Goal: Task Accomplishment & Management: Manage account settings

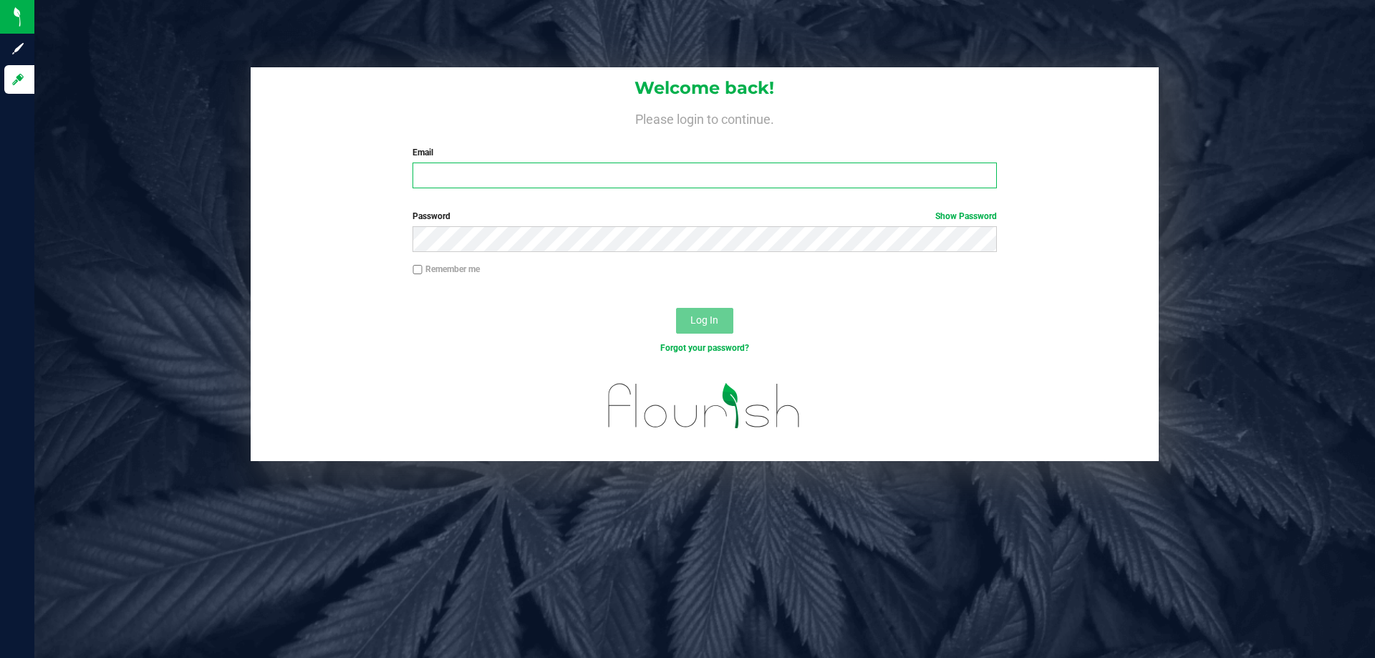
click at [522, 185] on input "Email" at bounding box center [703, 176] width 583 height 26
type input "[EMAIL_ADDRESS][DOMAIN_NAME]"
click at [676, 308] on button "Log In" at bounding box center [704, 321] width 57 height 26
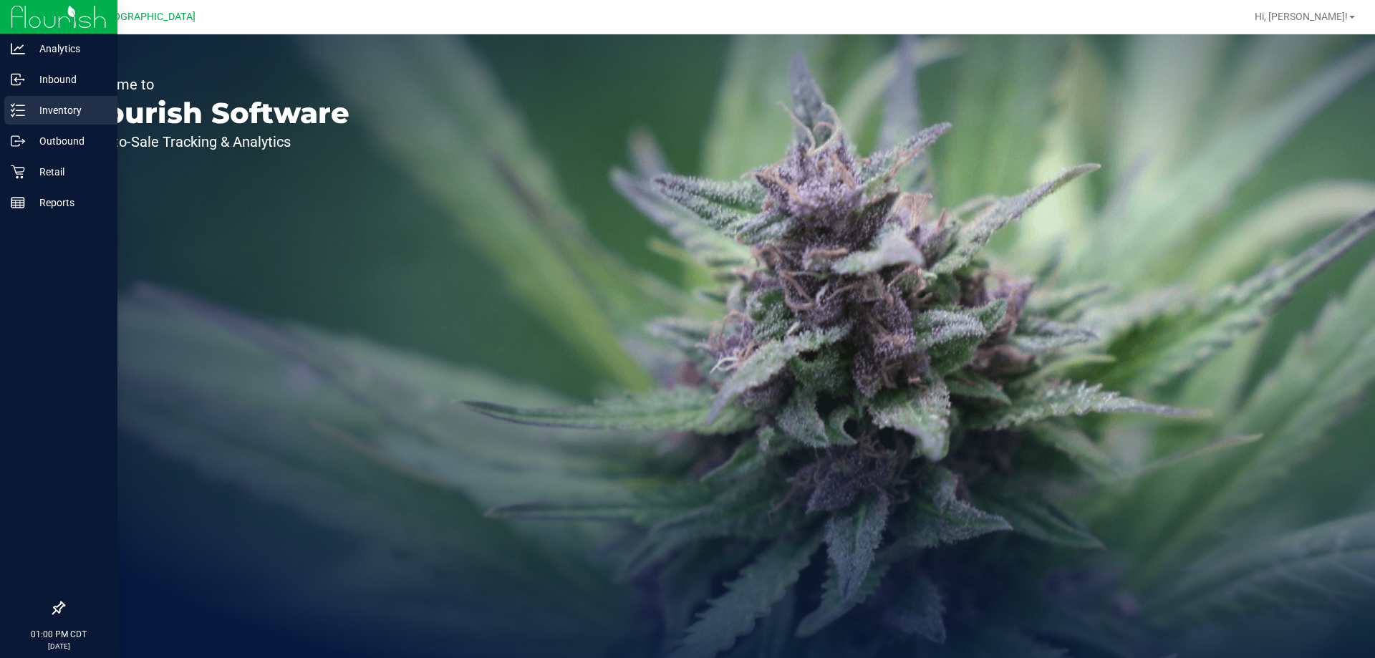
click at [81, 117] on p "Inventory" at bounding box center [68, 110] width 86 height 17
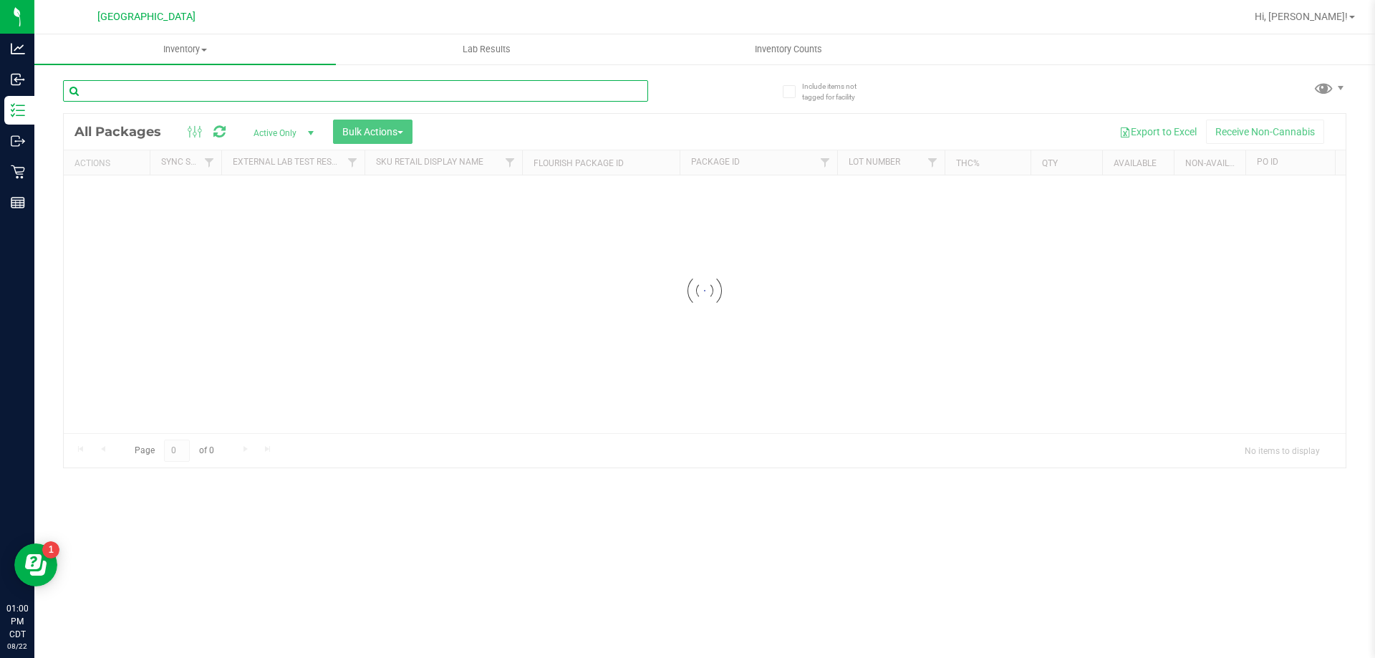
click at [165, 89] on input "text" at bounding box center [355, 90] width 585 height 21
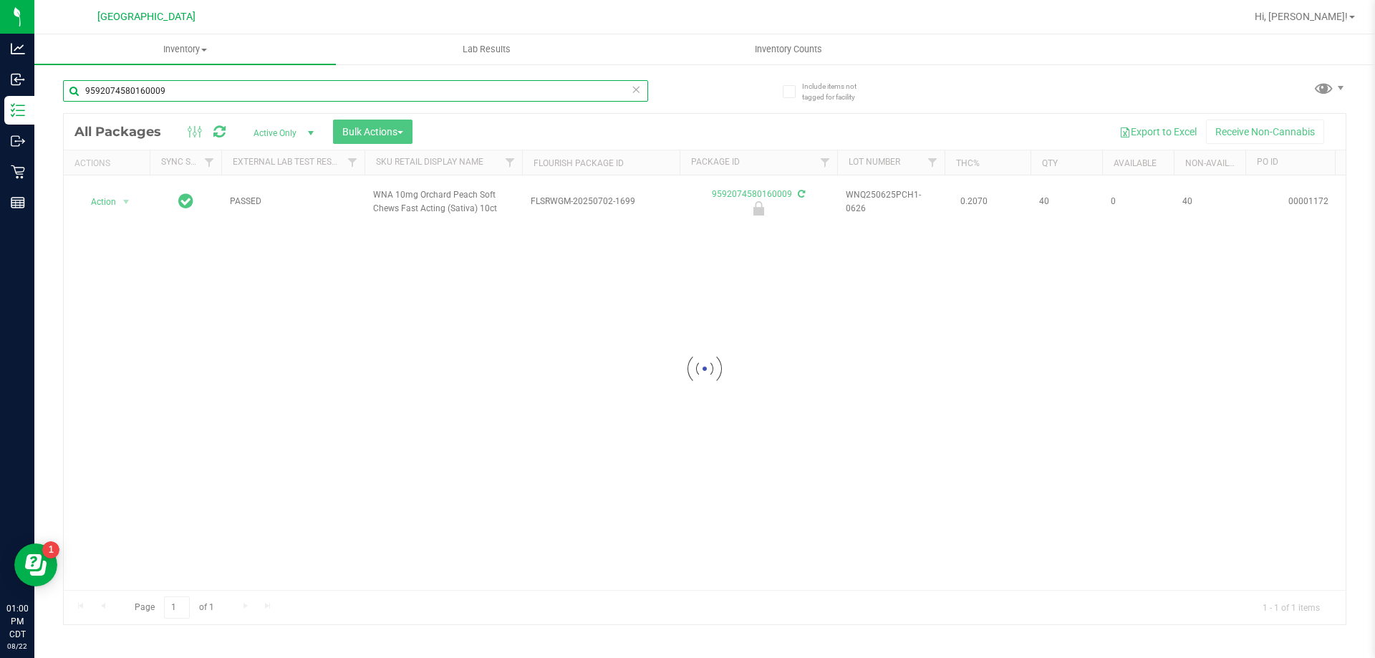
type input "9592074580160009"
click at [111, 205] on div at bounding box center [705, 369] width 1282 height 510
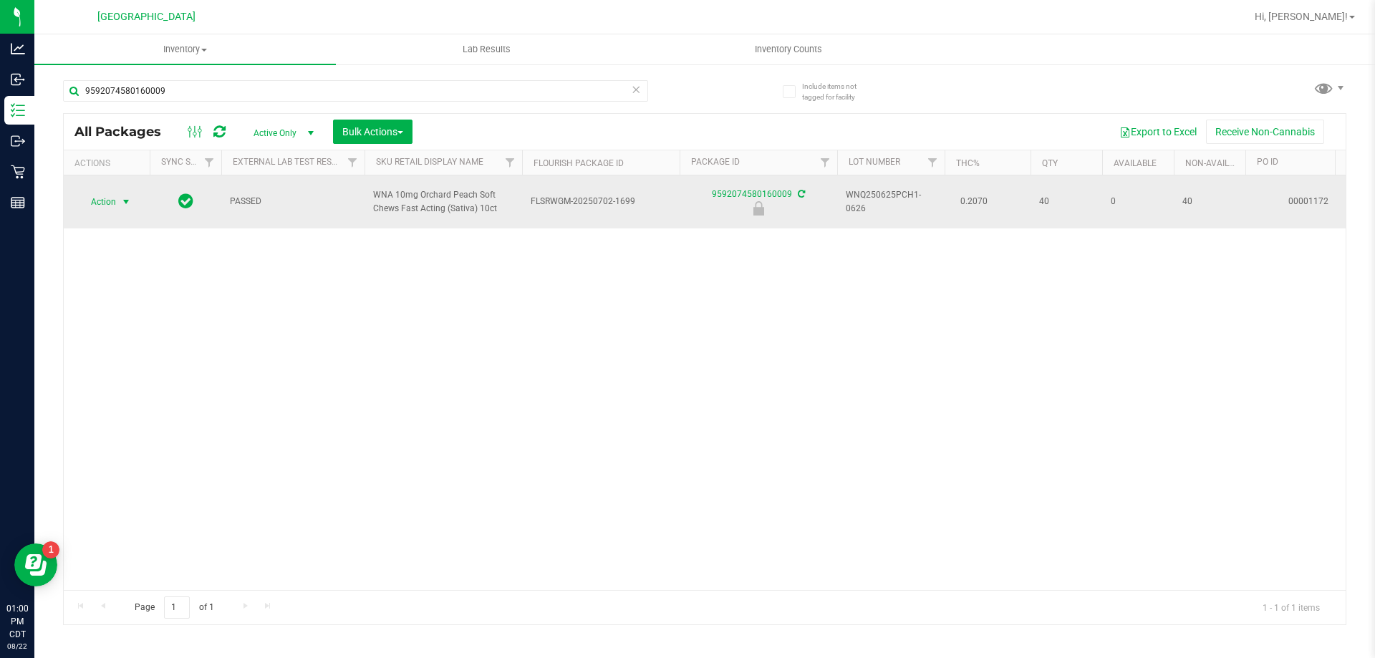
click at [103, 205] on span "Action" at bounding box center [97, 202] width 39 height 20
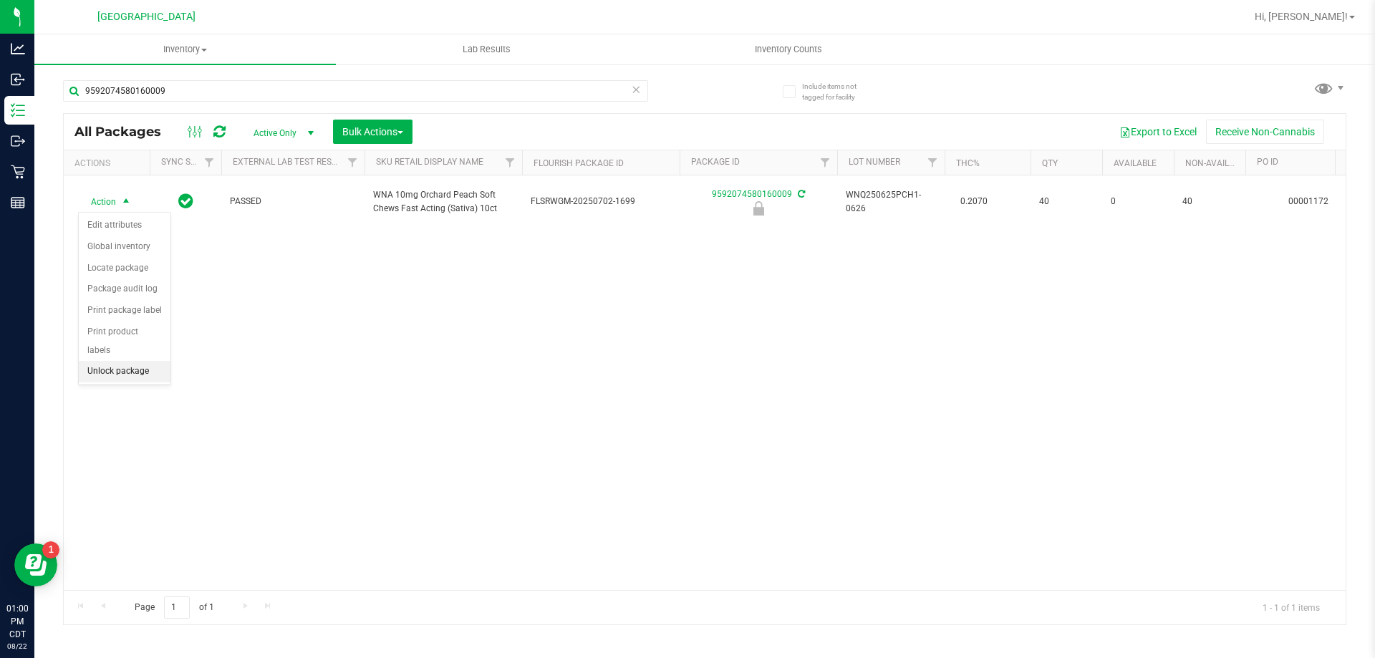
click at [102, 361] on li "Unlock package" at bounding box center [125, 371] width 92 height 21
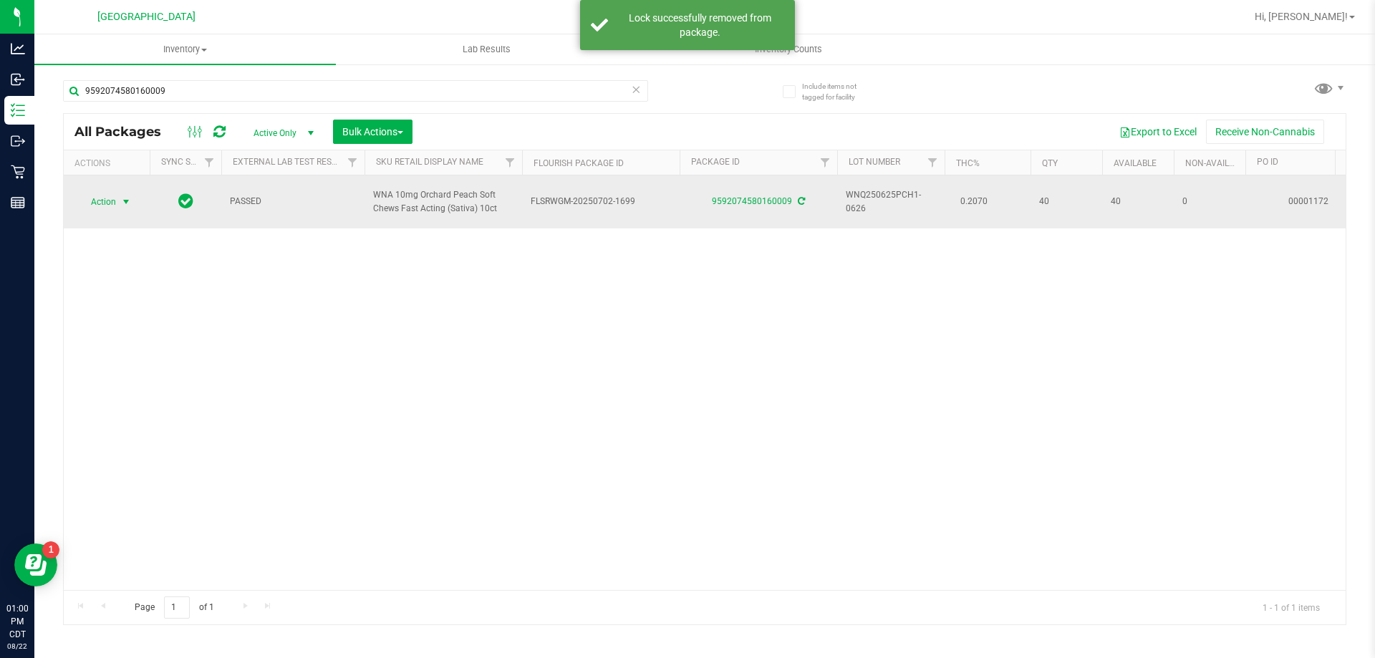
click at [102, 198] on span "Action" at bounding box center [97, 202] width 39 height 20
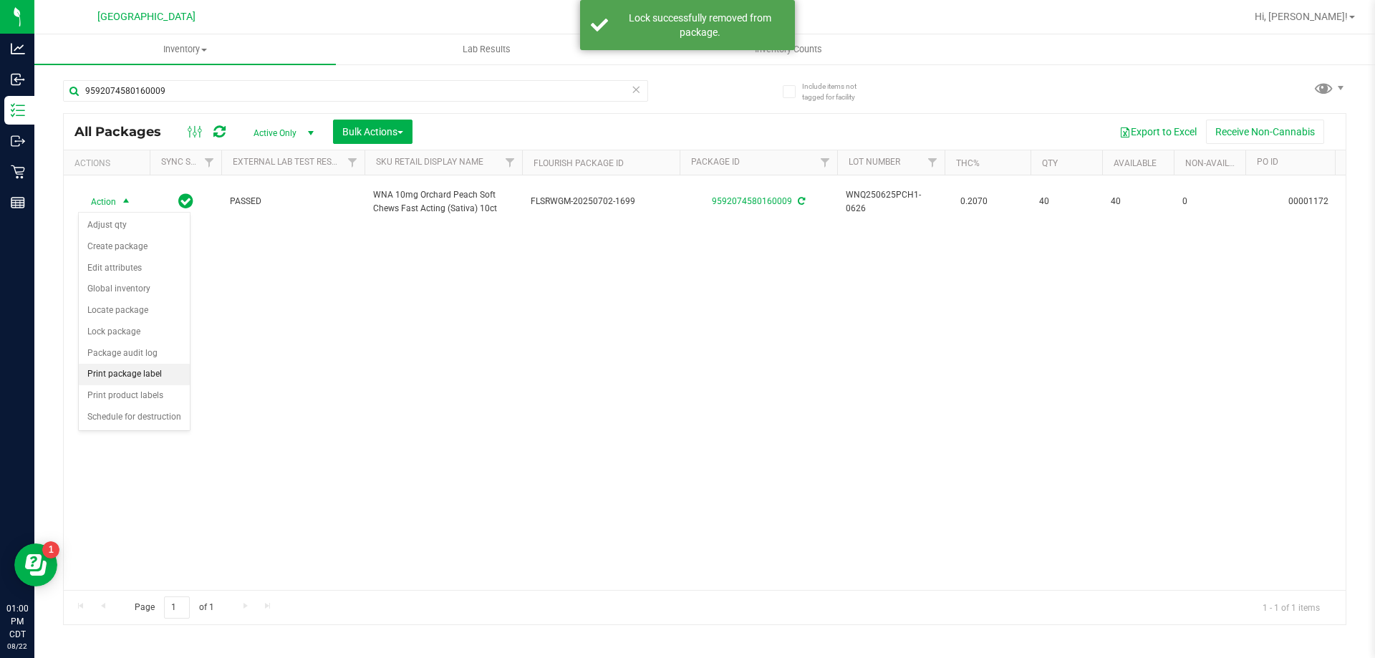
click at [115, 370] on li "Print package label" at bounding box center [134, 374] width 111 height 21
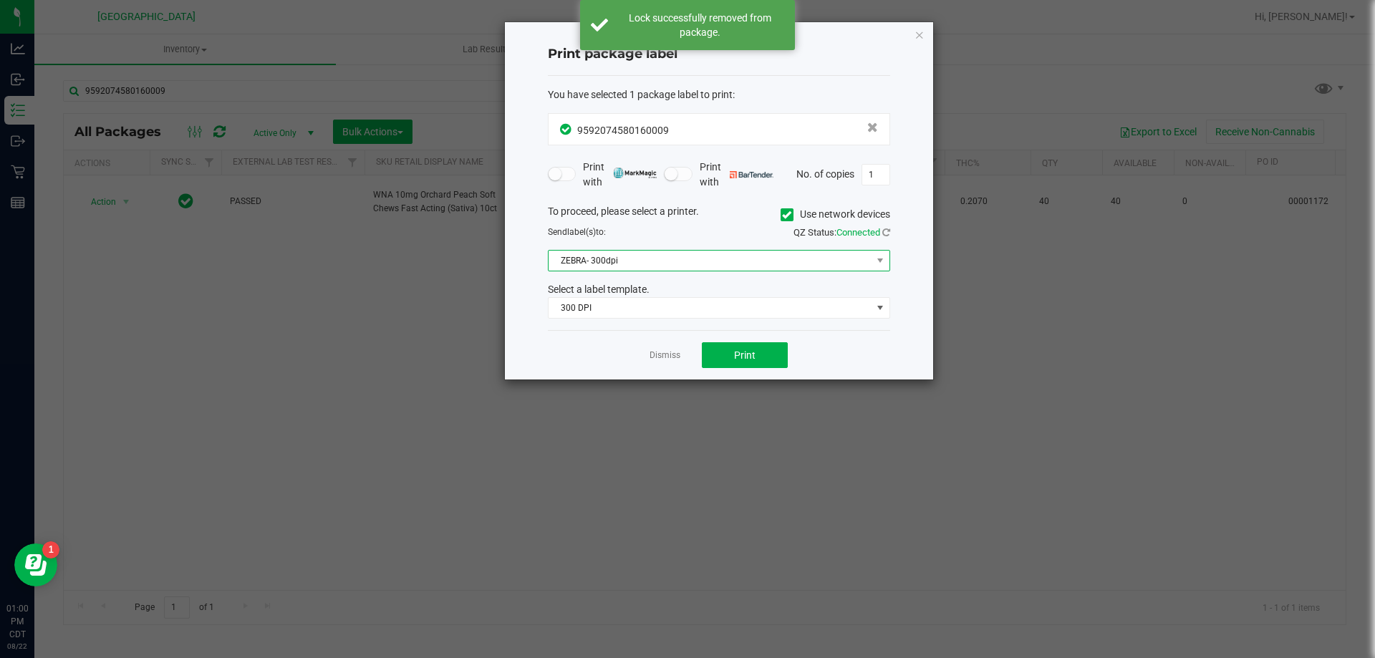
click at [674, 263] on span "ZEBRA- 300dpi" at bounding box center [709, 261] width 323 height 20
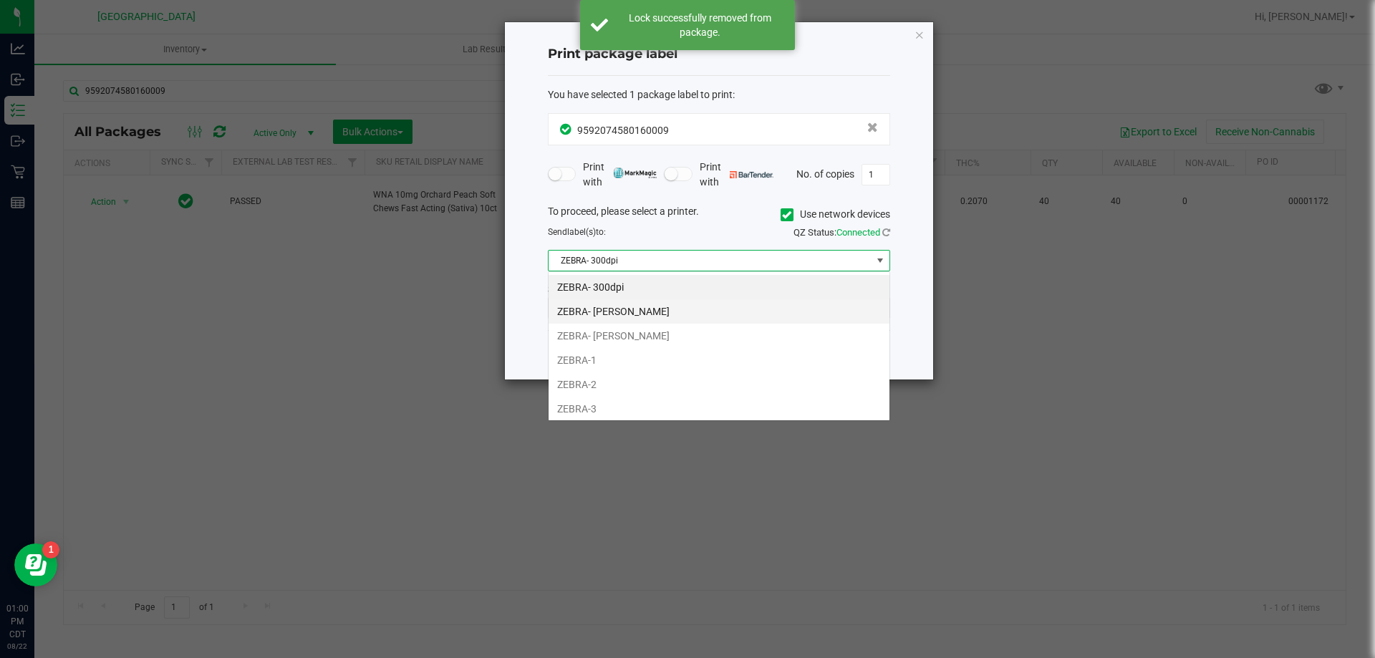
scroll to position [21, 342]
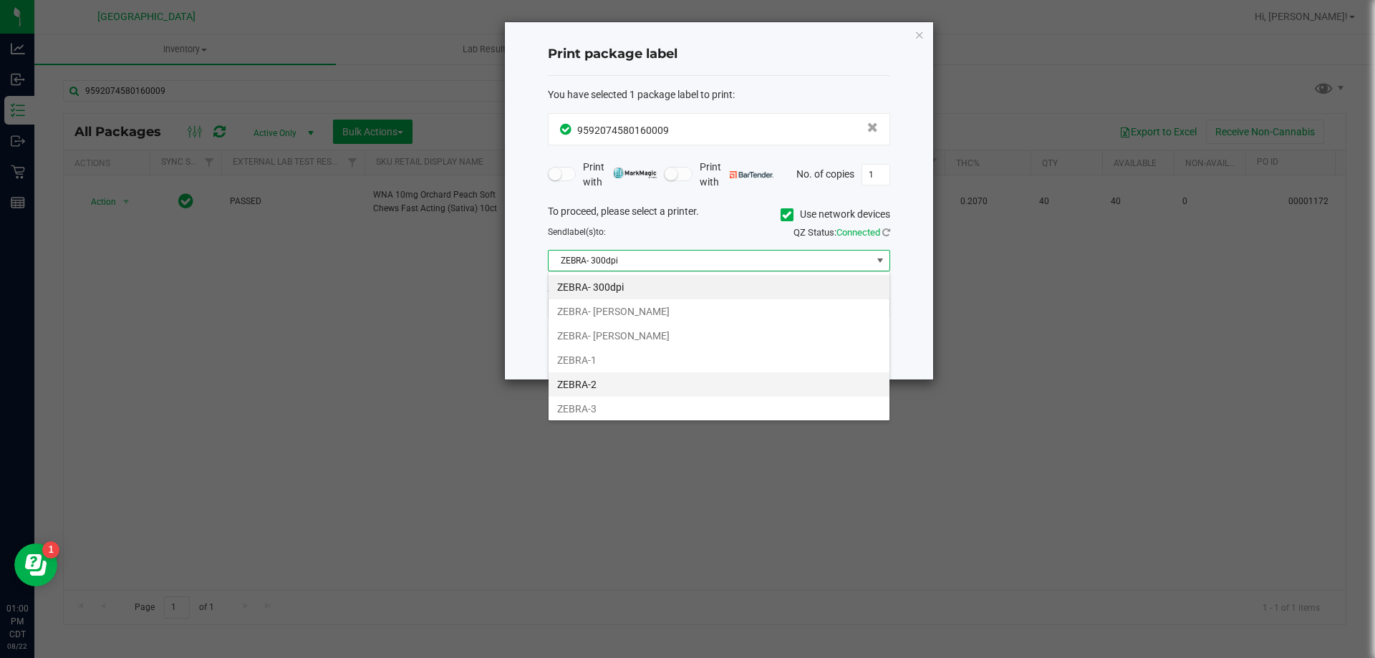
click at [654, 383] on li "ZEBRA-2" at bounding box center [718, 384] width 341 height 24
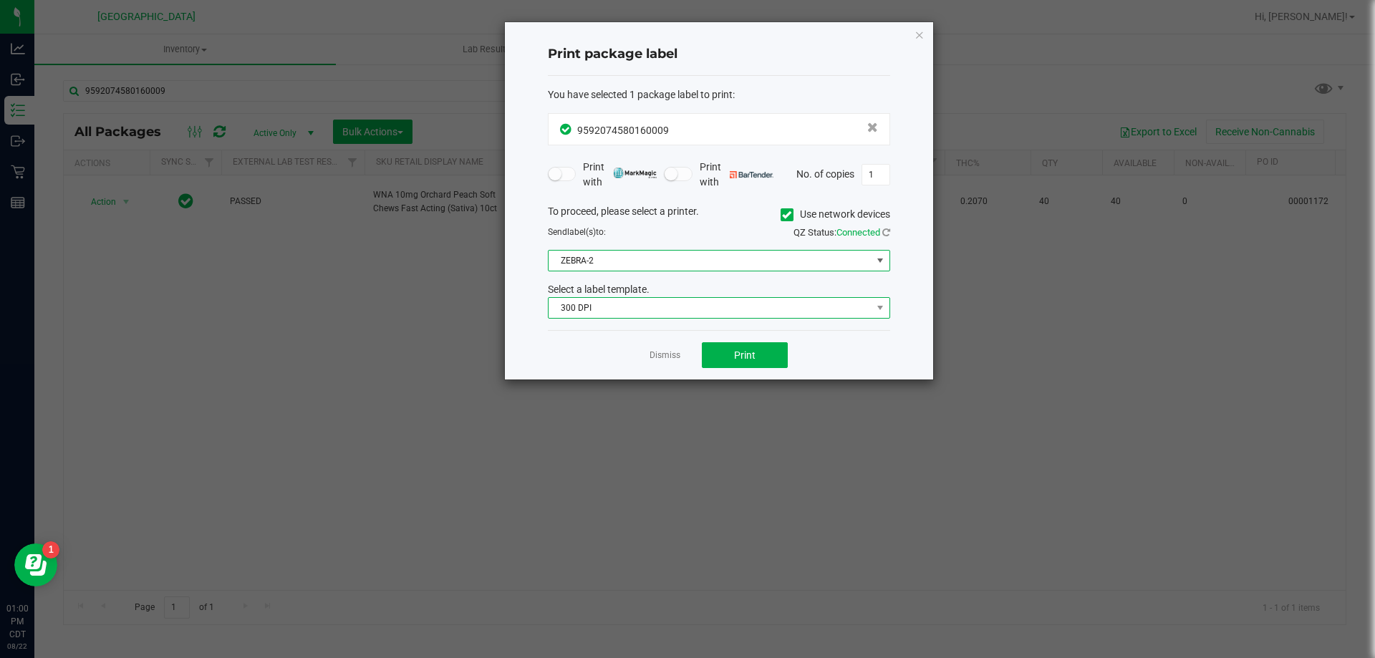
click at [653, 301] on span "300 DPI" at bounding box center [709, 308] width 323 height 20
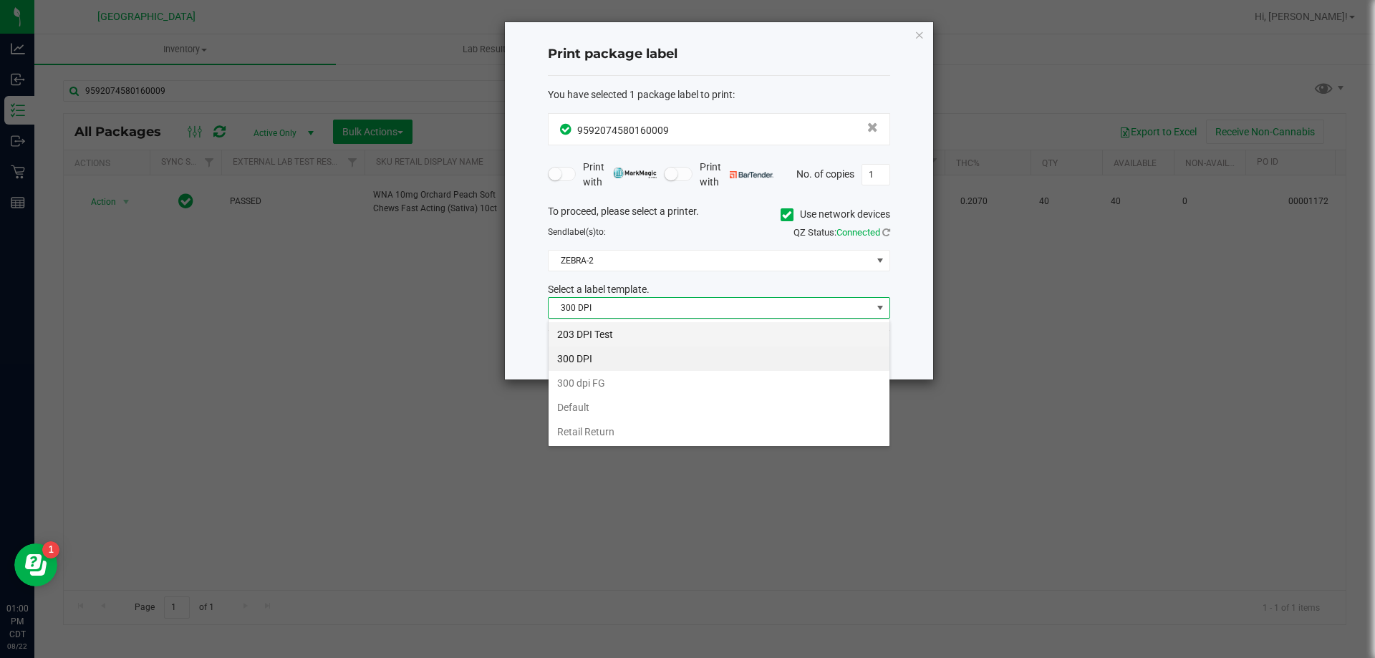
click at [622, 332] on li "203 DPI Test" at bounding box center [718, 334] width 341 height 24
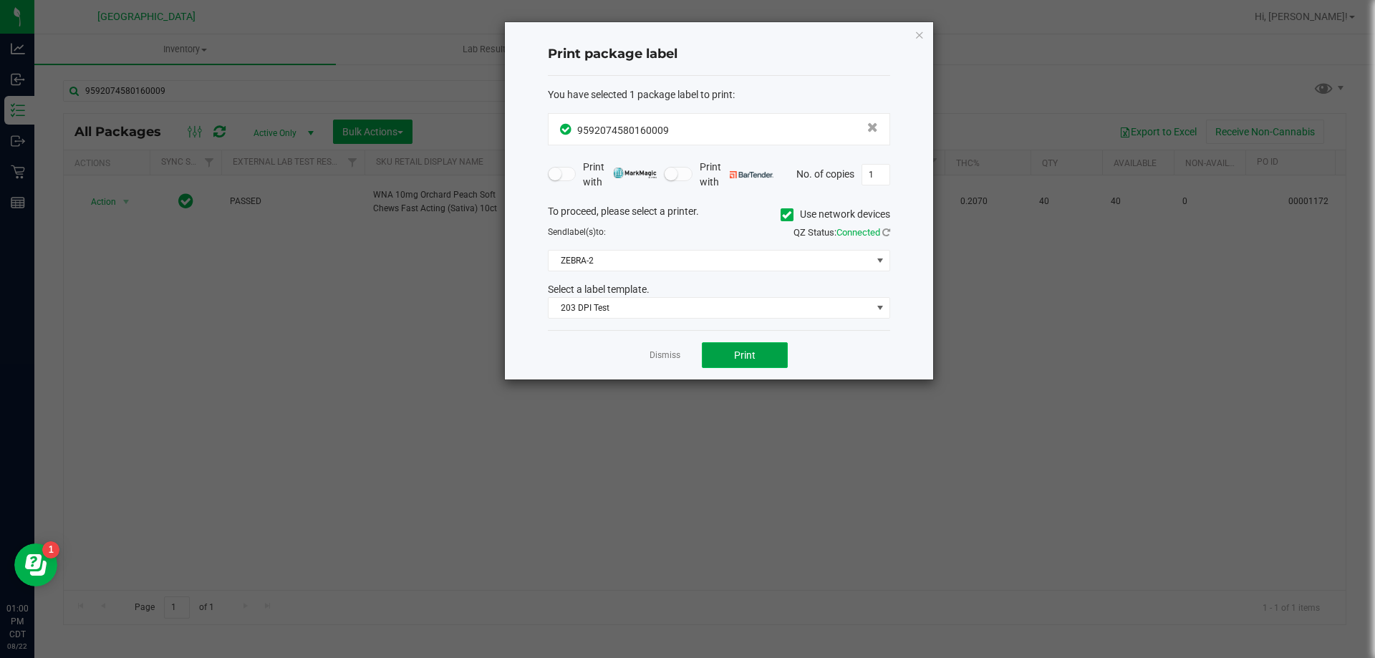
click at [724, 365] on button "Print" at bounding box center [745, 355] width 86 height 26
drag, startPoint x: 662, startPoint y: 352, endPoint x: 39, endPoint y: 191, distance: 642.7
click at [657, 352] on link "Dismiss" at bounding box center [664, 355] width 31 height 12
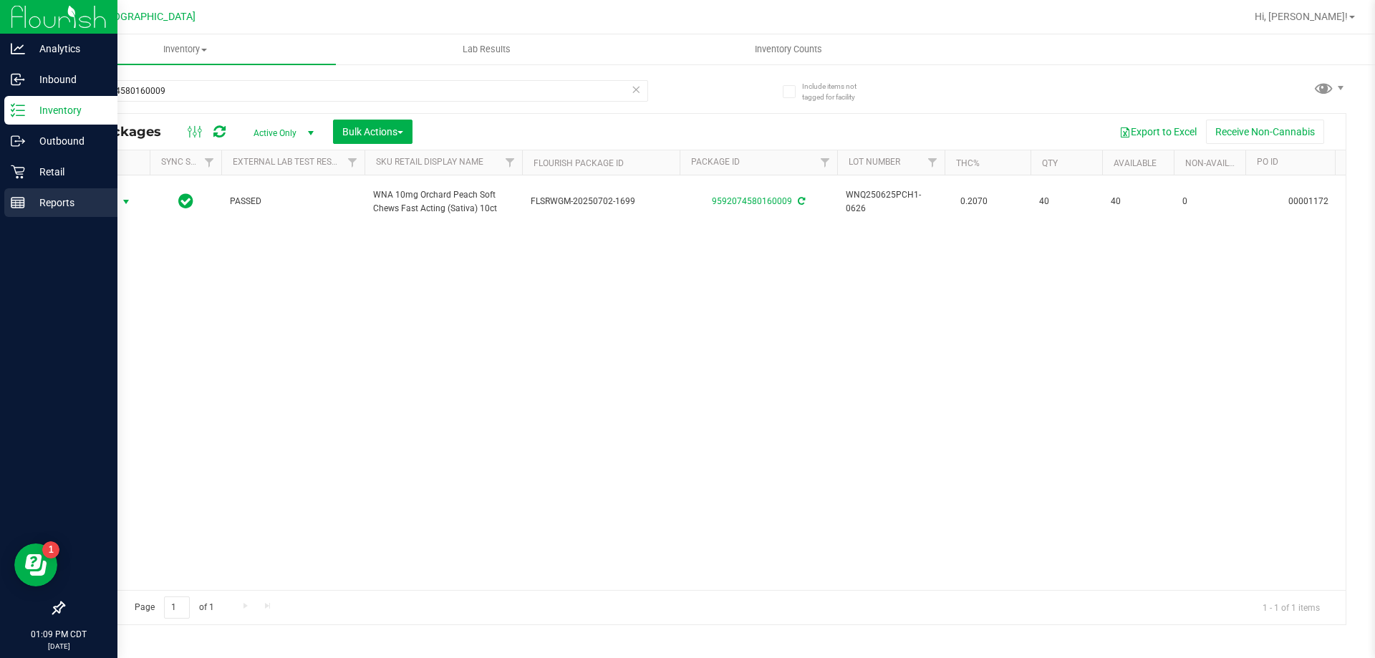
click at [16, 205] on line at bounding box center [17, 205] width 13 height 0
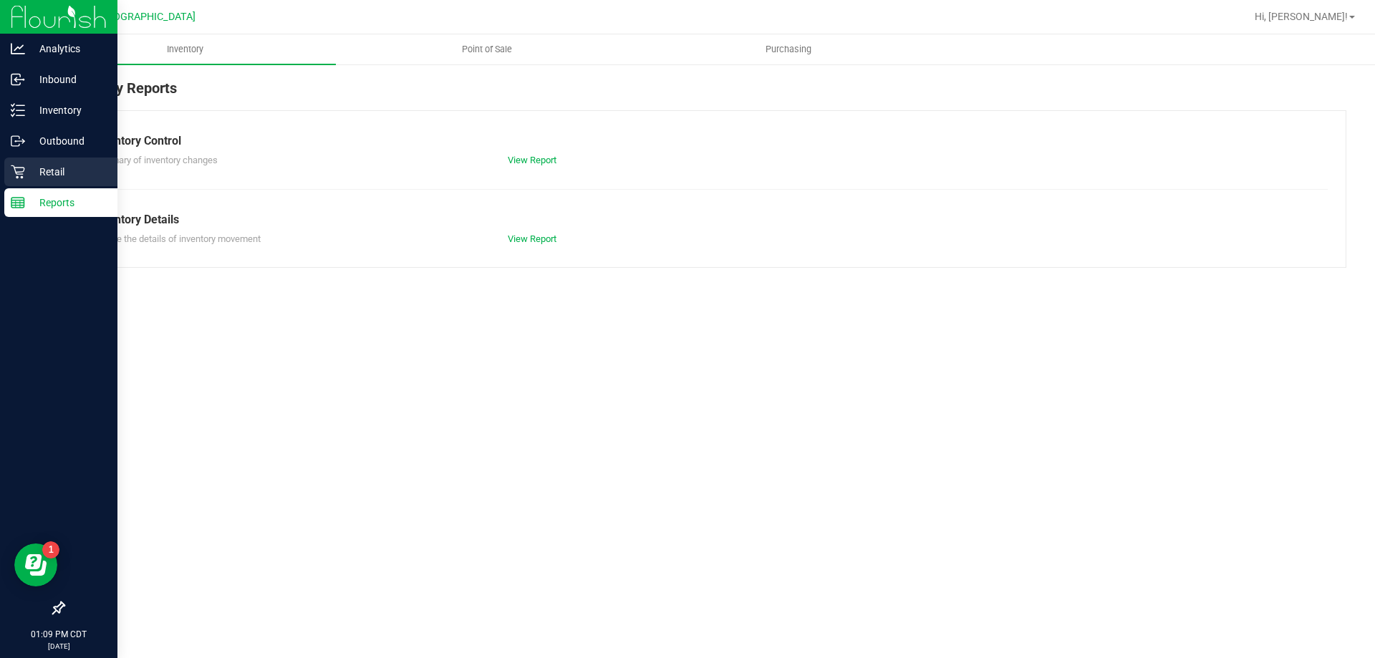
click at [20, 171] on icon at bounding box center [18, 172] width 14 height 14
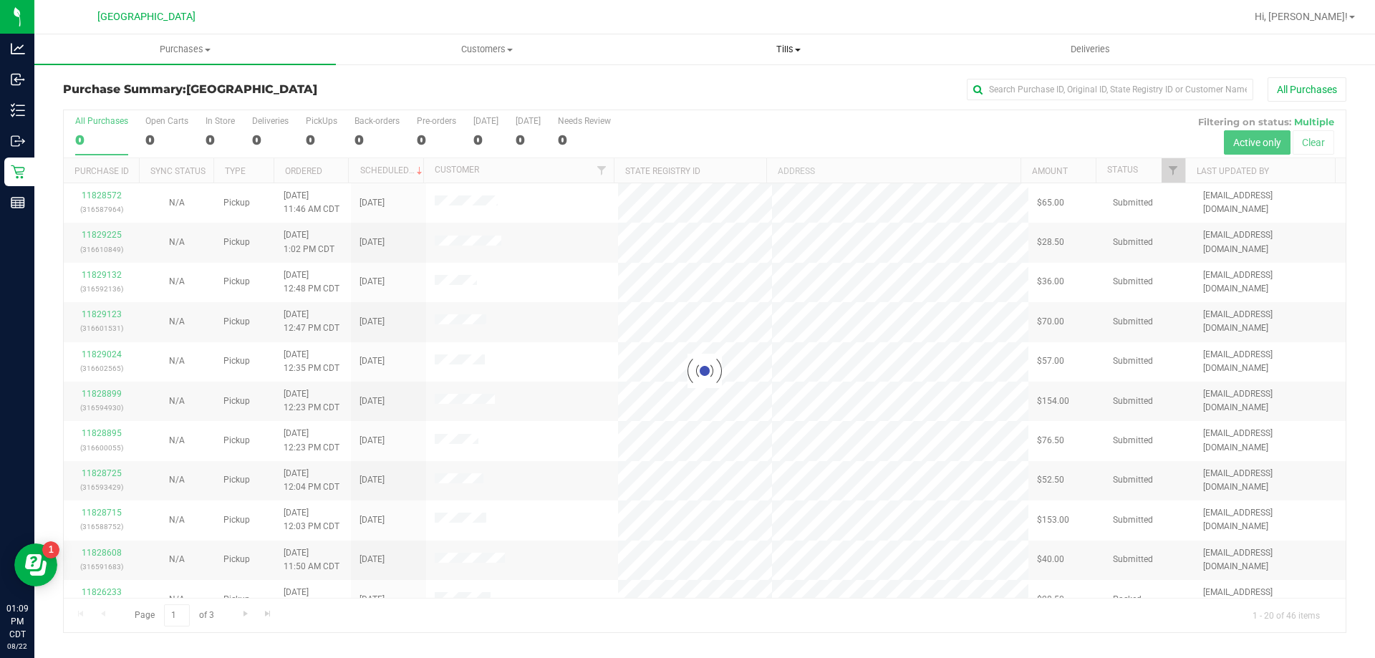
click at [793, 43] on span "Tills" at bounding box center [788, 49] width 300 height 13
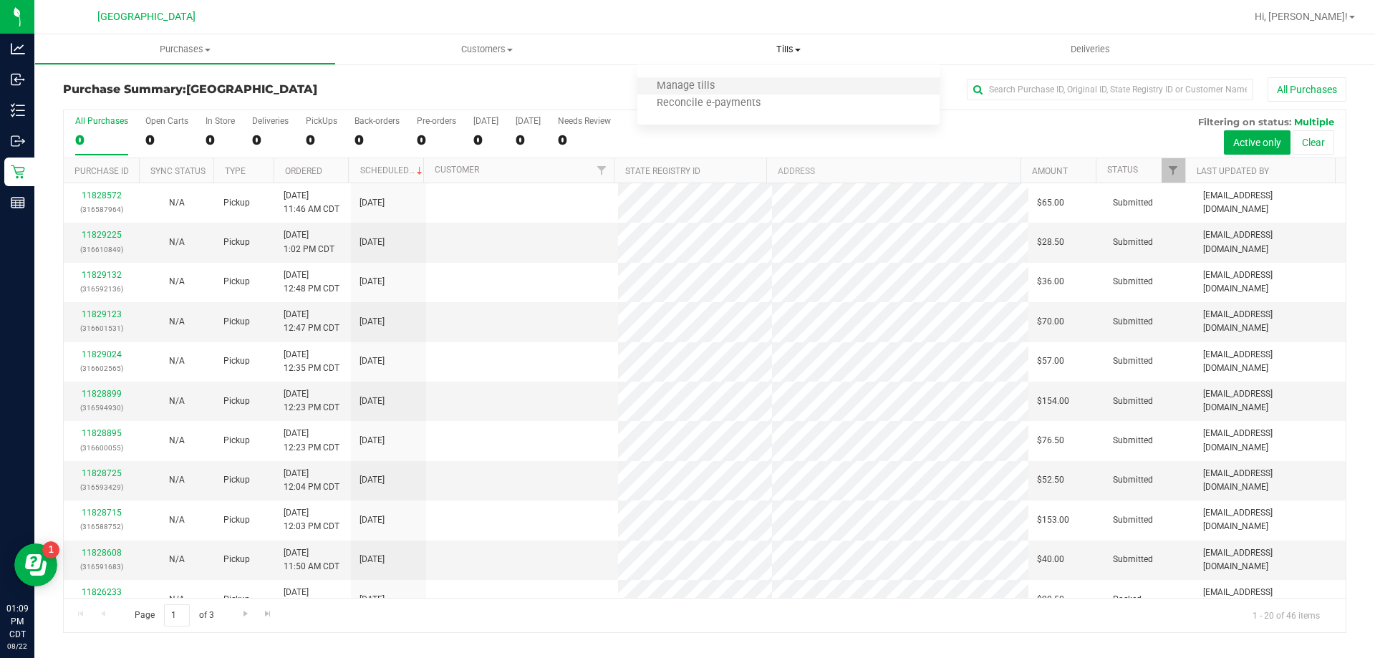
click at [755, 82] on li "Manage tills" at bounding box center [787, 86] width 301 height 17
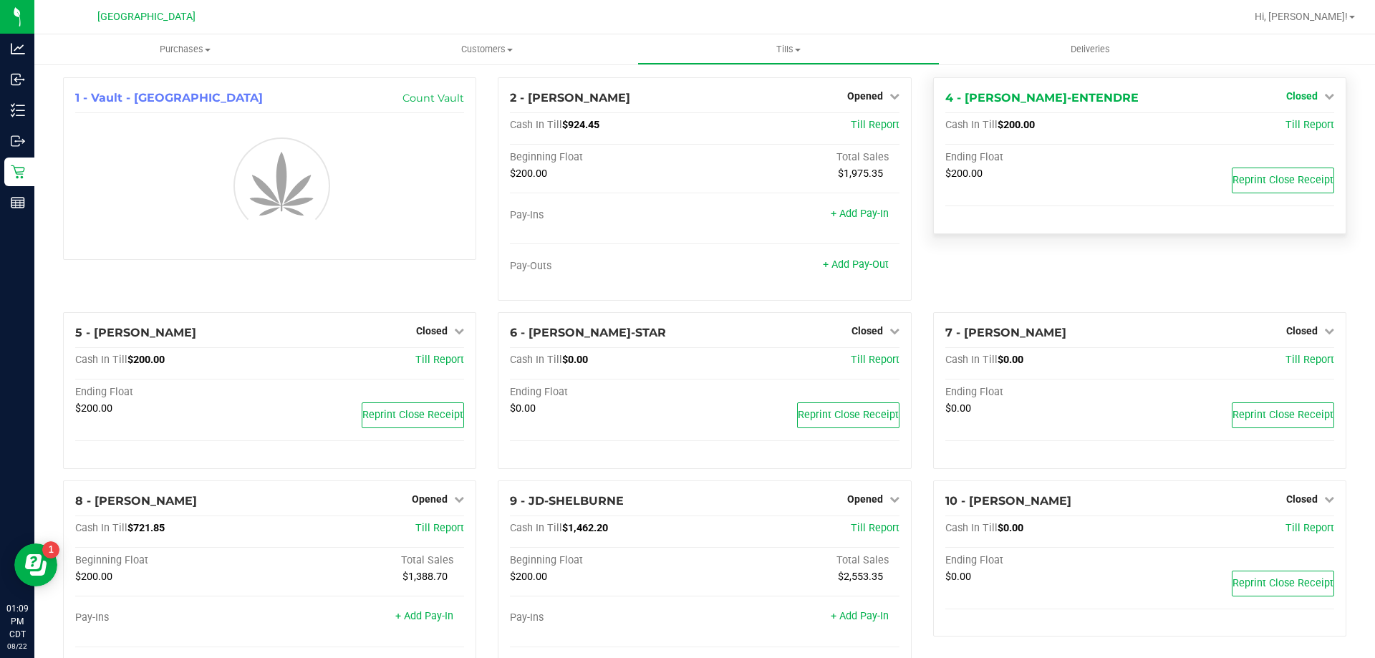
click at [1306, 94] on link "Closed" at bounding box center [1310, 95] width 48 height 11
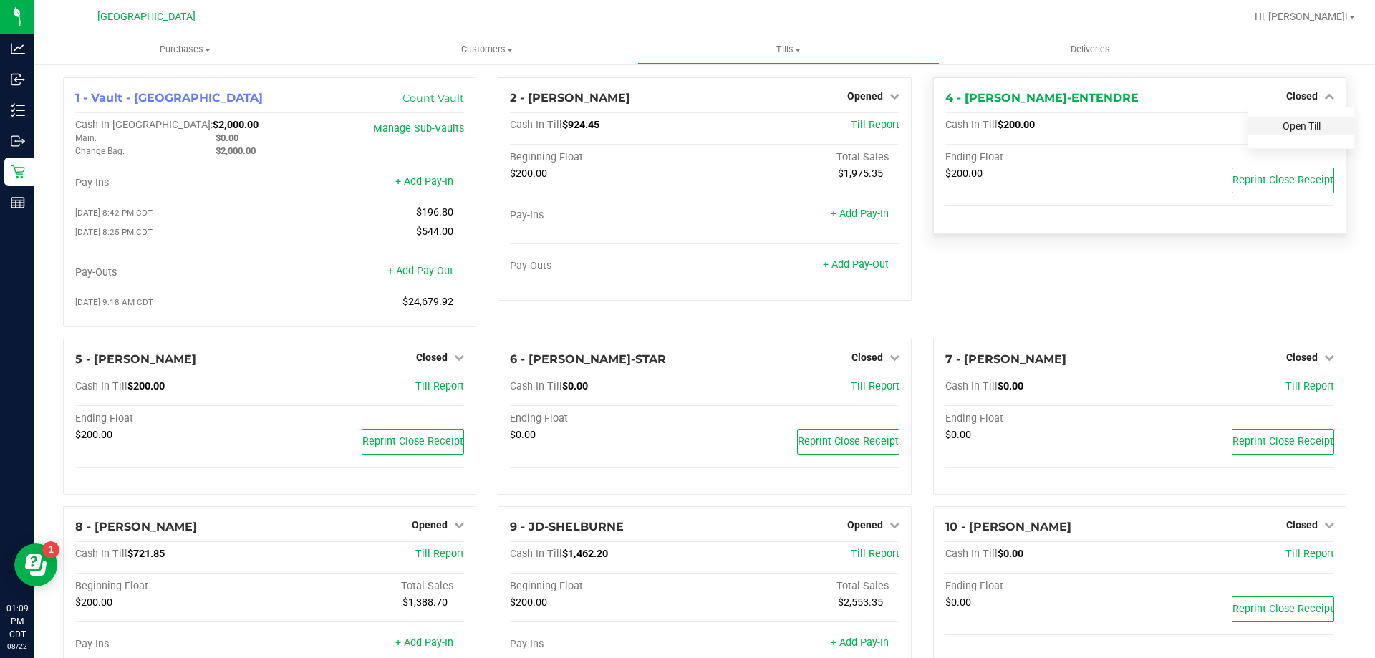
click at [1298, 132] on link "Open Till" at bounding box center [1301, 125] width 38 height 11
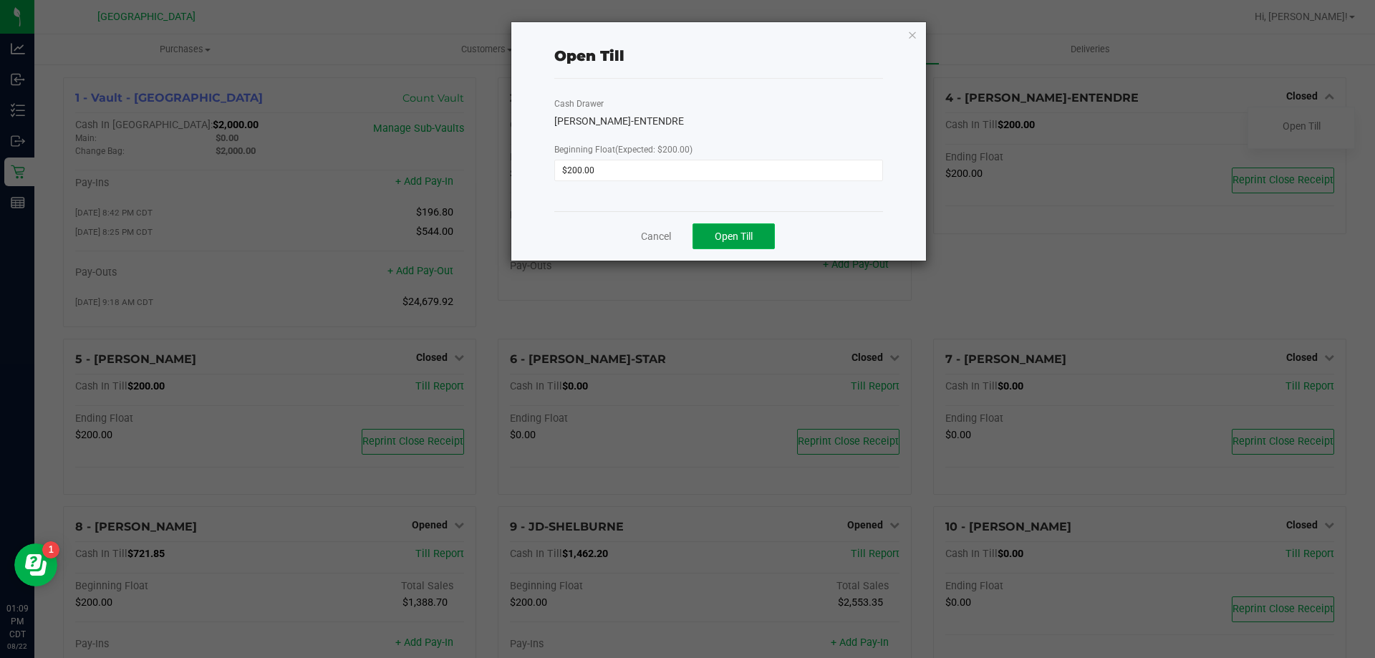
click at [743, 236] on span "Open Till" at bounding box center [733, 236] width 38 height 11
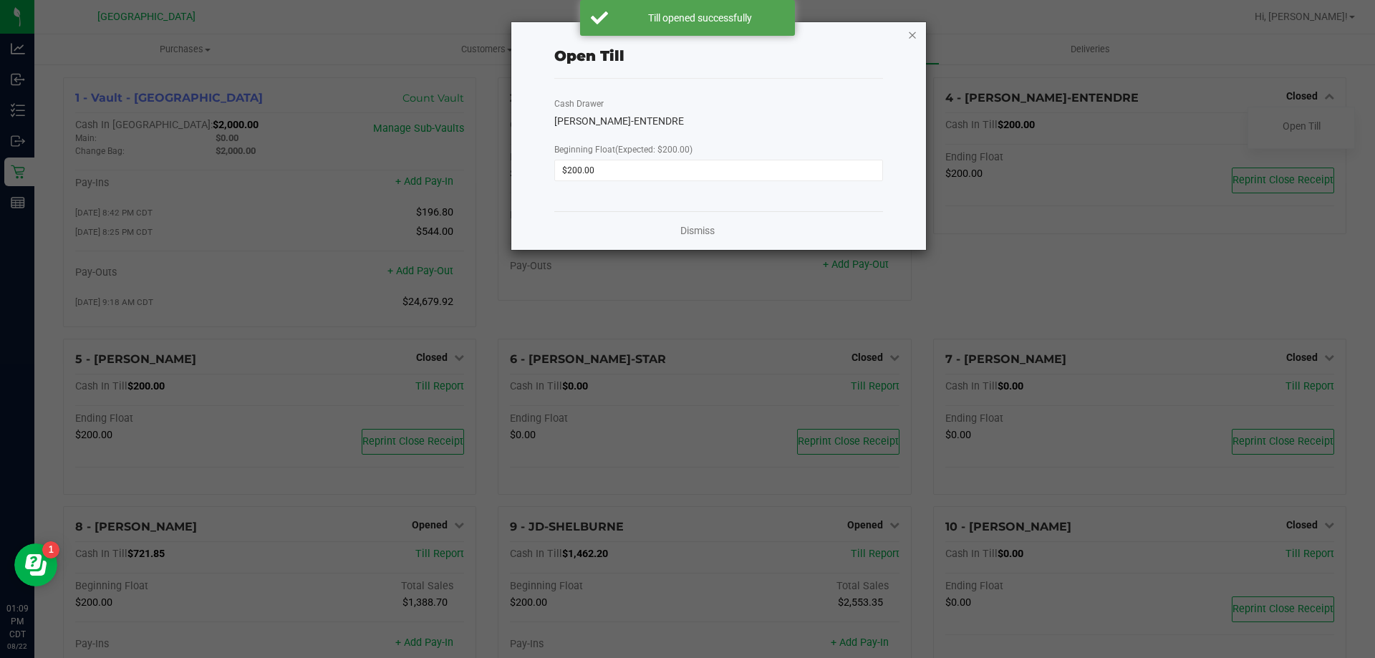
click at [912, 37] on icon "button" at bounding box center [912, 34] width 10 height 17
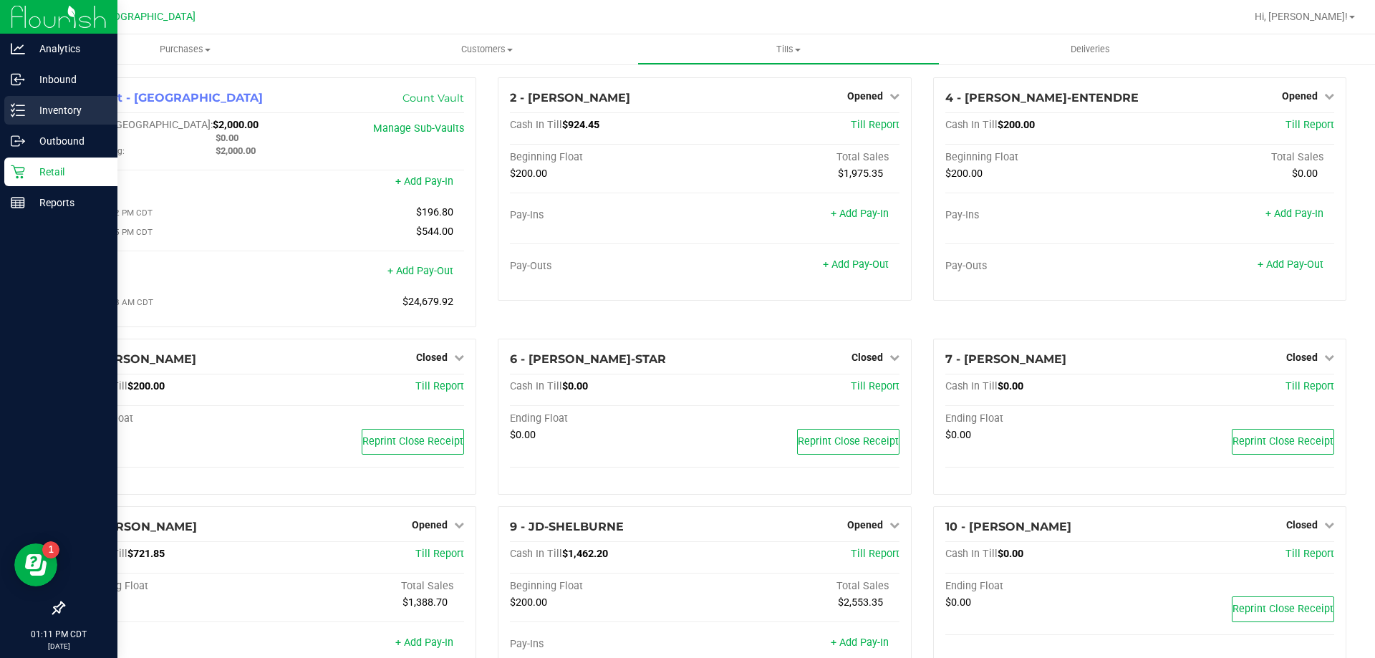
click at [39, 115] on p "Inventory" at bounding box center [68, 110] width 86 height 17
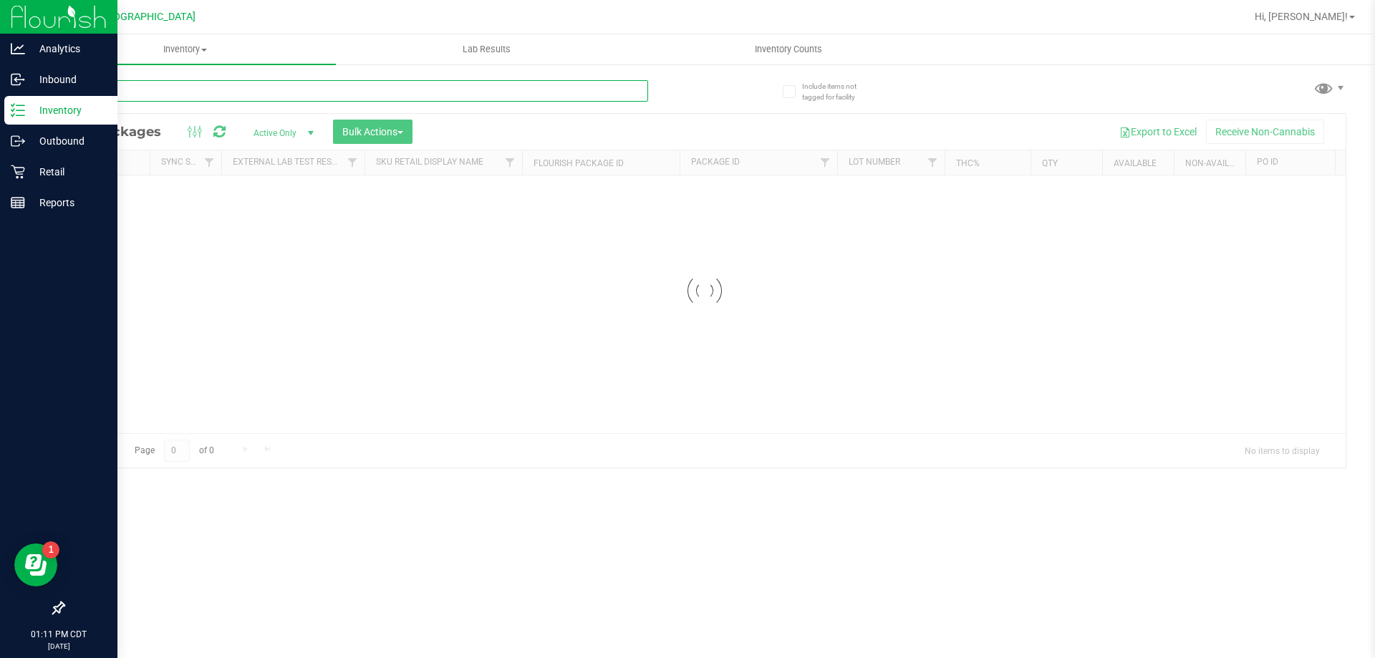
click at [215, 90] on div "Inventory All packages All inventory Waste log Create inventory Lab Results Inv…" at bounding box center [704, 346] width 1340 height 624
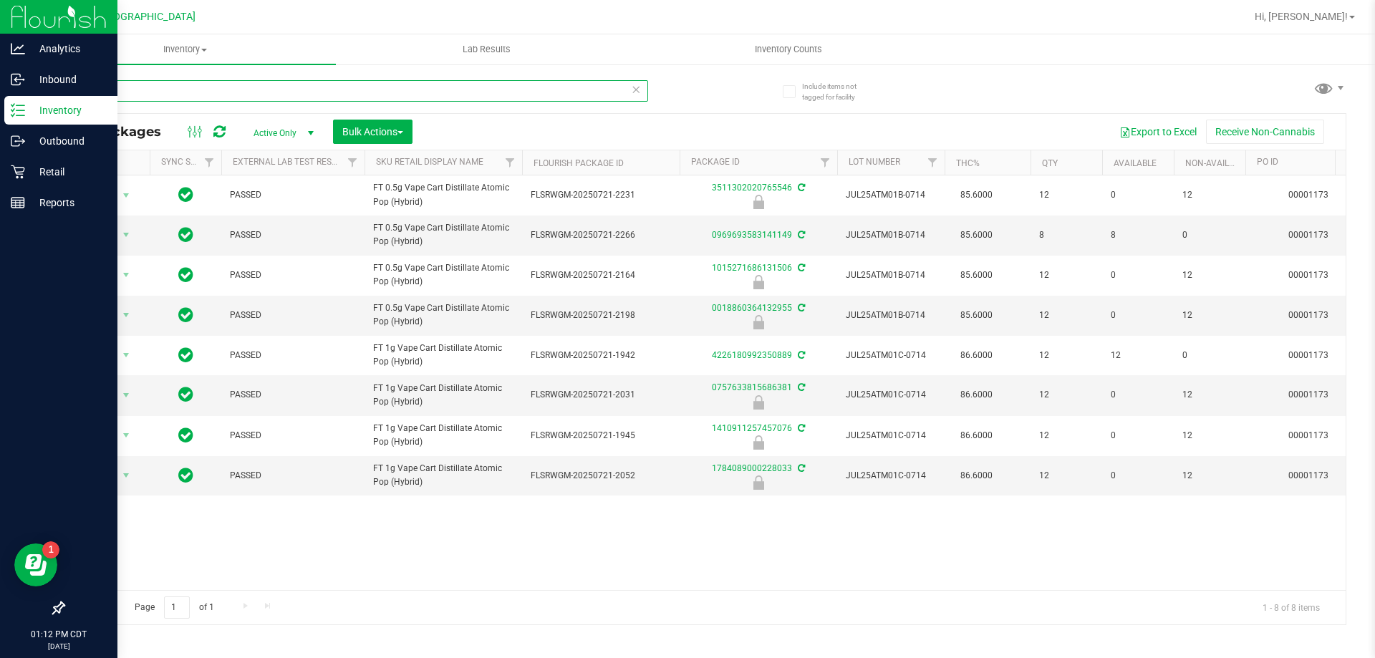
click at [139, 90] on input "atm" at bounding box center [355, 90] width 585 height 21
type input "aml"
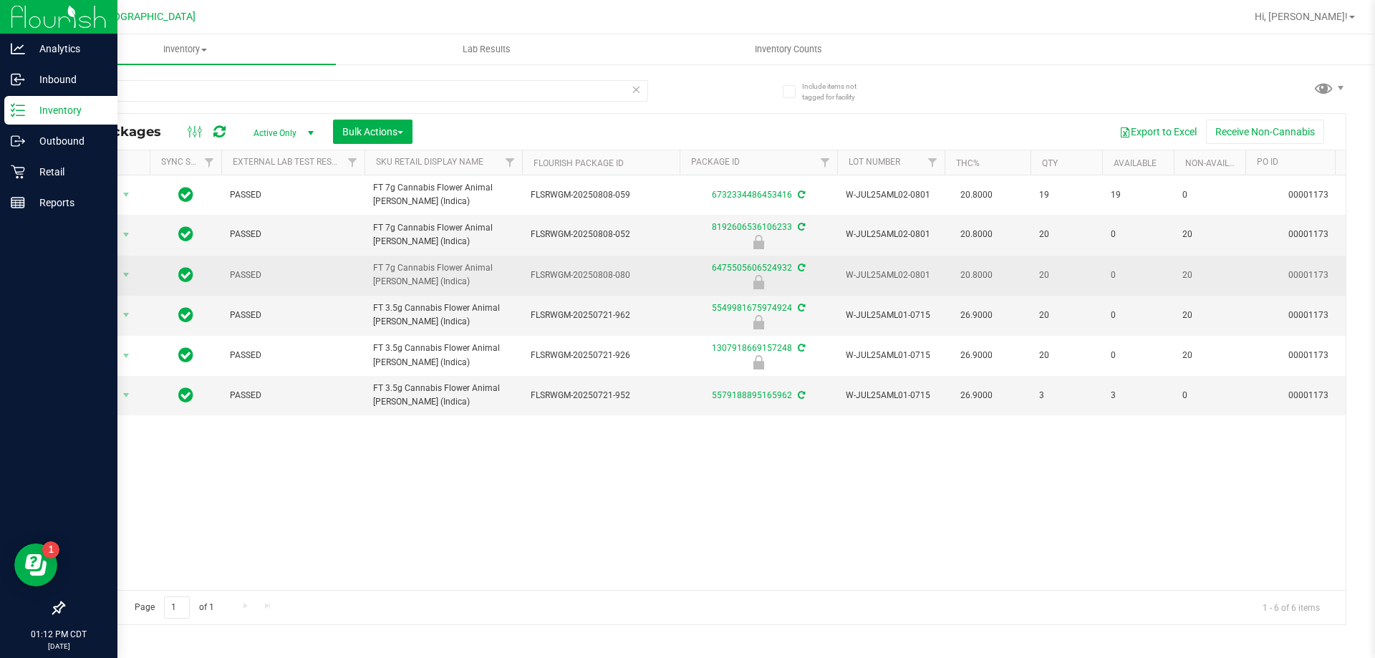
drag, startPoint x: 416, startPoint y: 277, endPoint x: 366, endPoint y: 266, distance: 51.3
click at [366, 266] on td "FT 7g Cannabis Flower Animal [PERSON_NAME] (Indica)" at bounding box center [443, 276] width 158 height 40
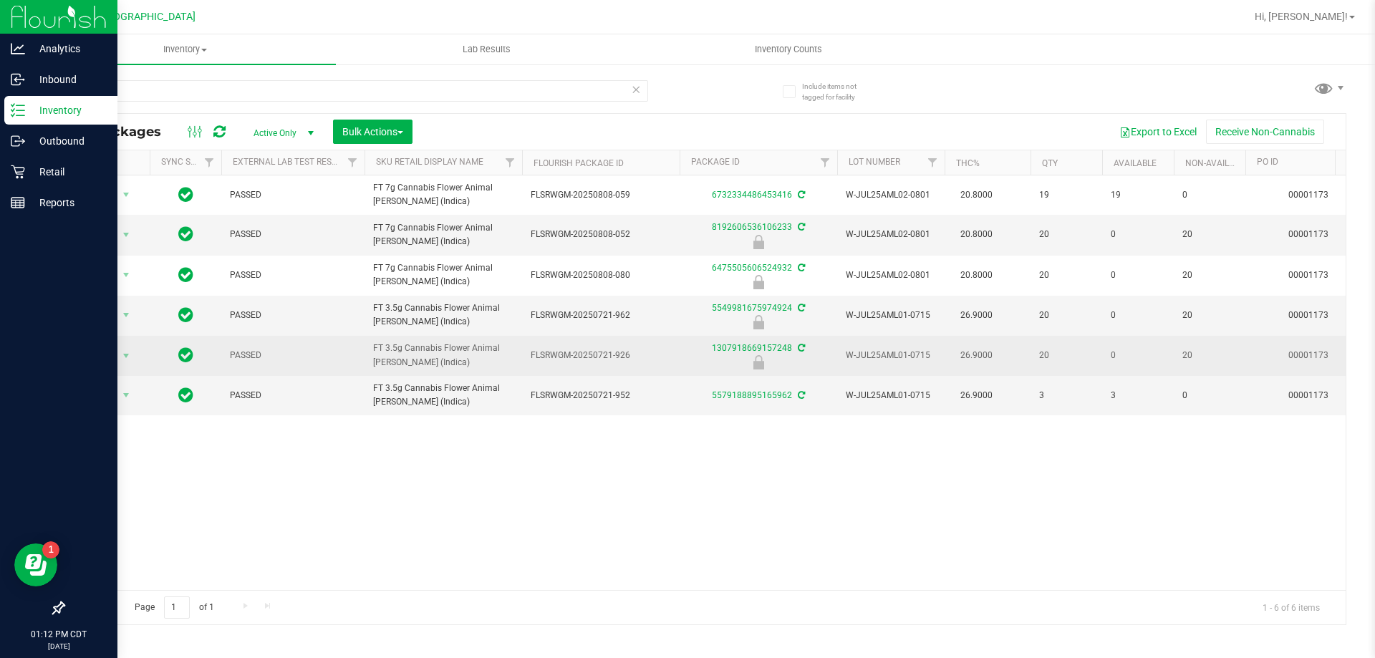
copy span "FT 7g Cannabis Flower Animal [PERSON_NAME] (Indica)"
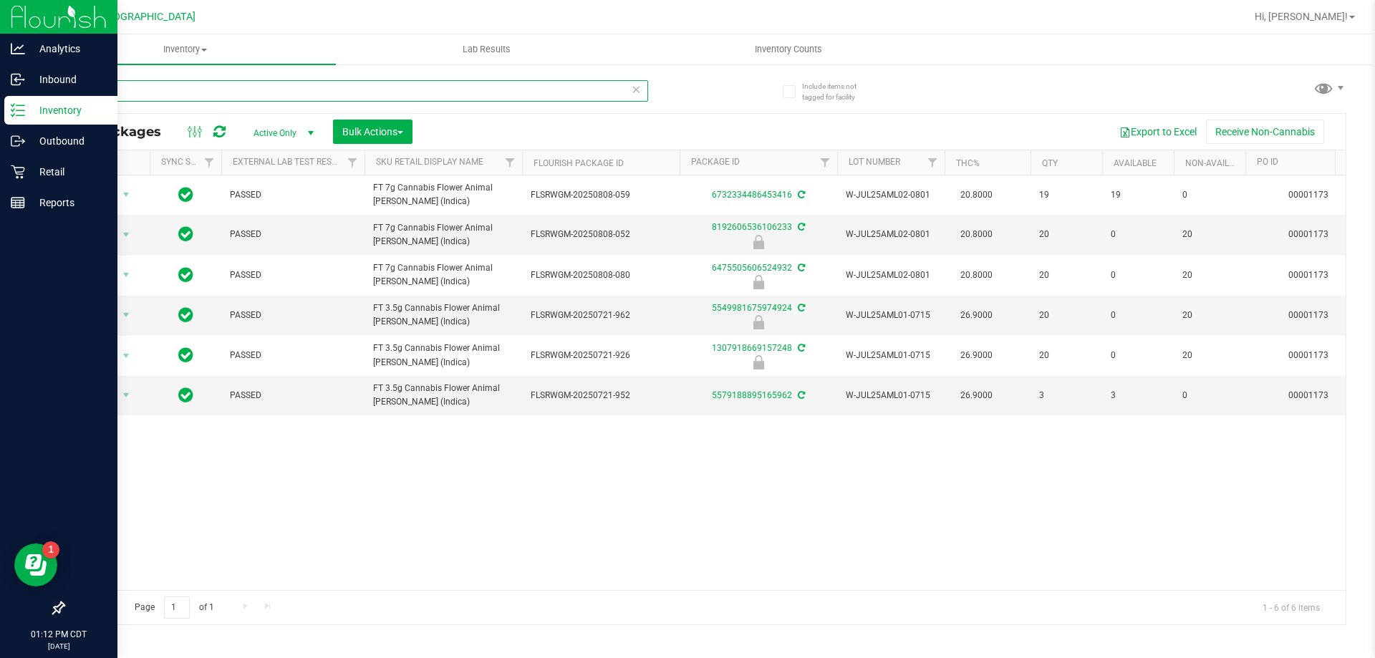
drag, startPoint x: 121, startPoint y: 91, endPoint x: 54, endPoint y: 87, distance: 67.4
click at [54, 87] on div "Include items not tagged for facility aml All Packages Active Only Active Only …" at bounding box center [704, 281] width 1340 height 437
paste input "FT 7g Cannabis Flower Animal [PERSON_NAME] (Indica)"
type input "FT 7g Cannabis Flower Animal [PERSON_NAME] (Indica)"
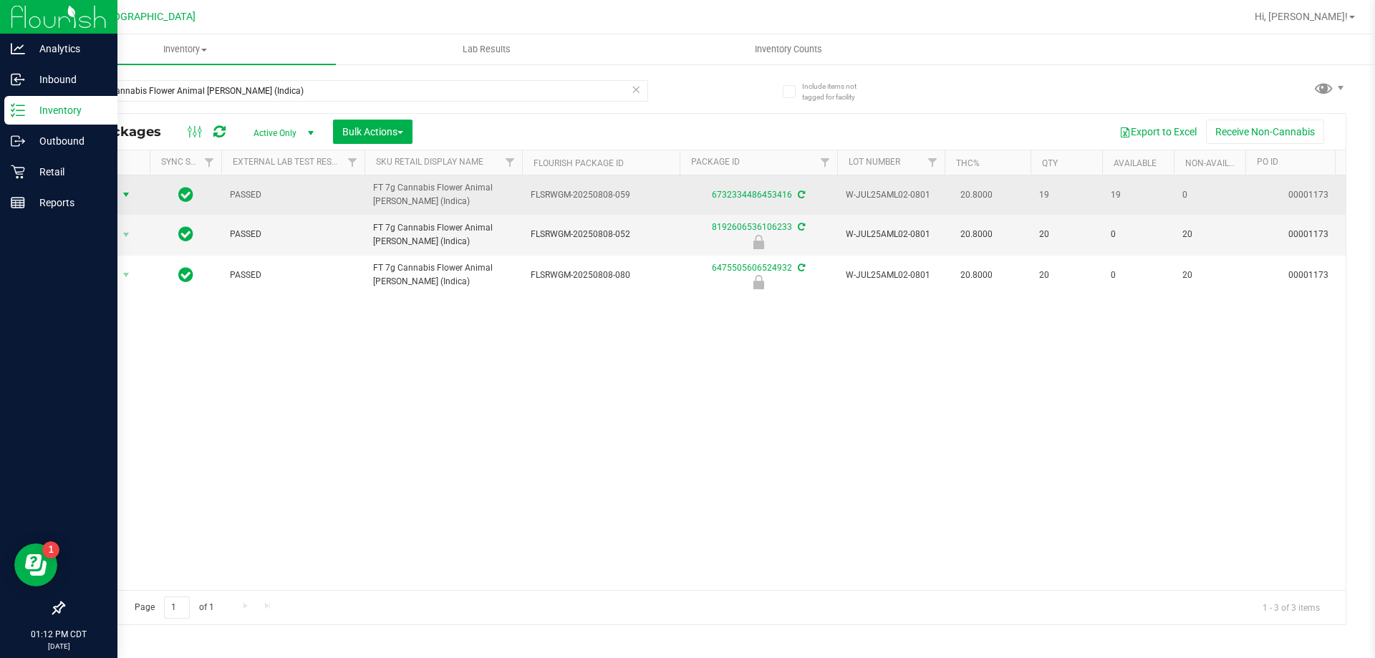
click at [94, 195] on span "Action" at bounding box center [97, 195] width 39 height 20
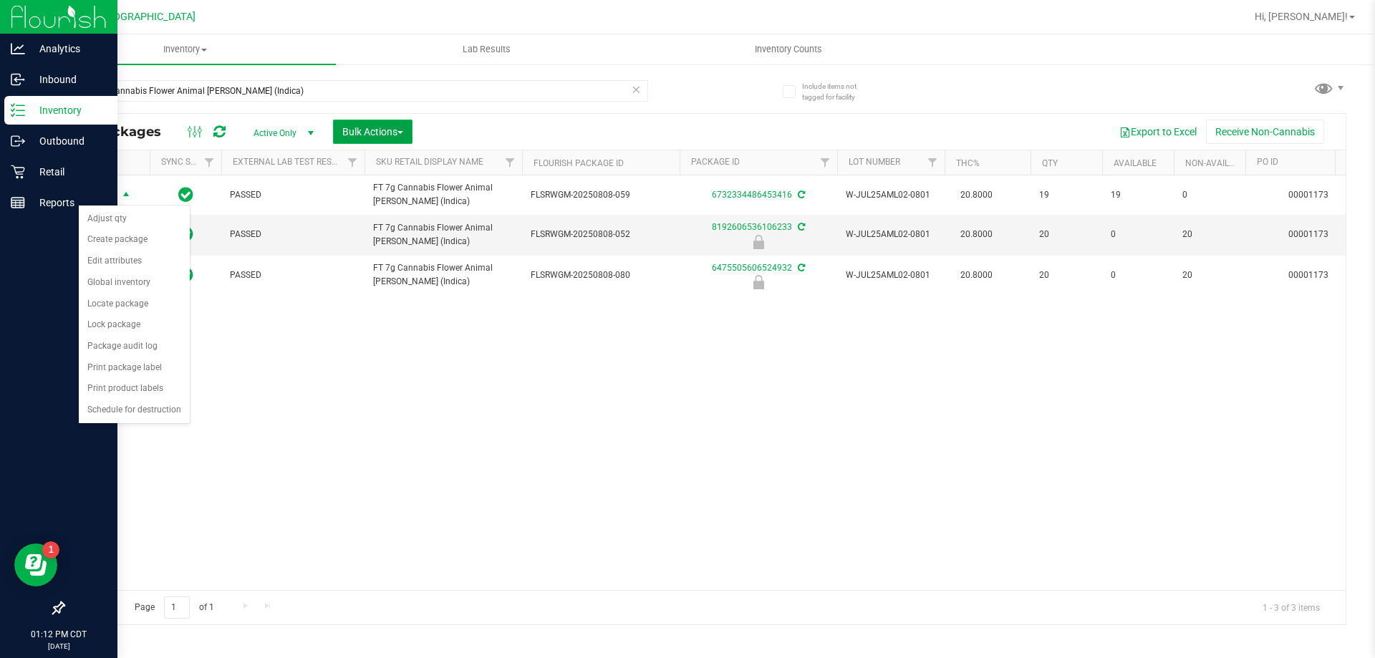
click at [364, 131] on span "Bulk Actions" at bounding box center [372, 131] width 61 height 11
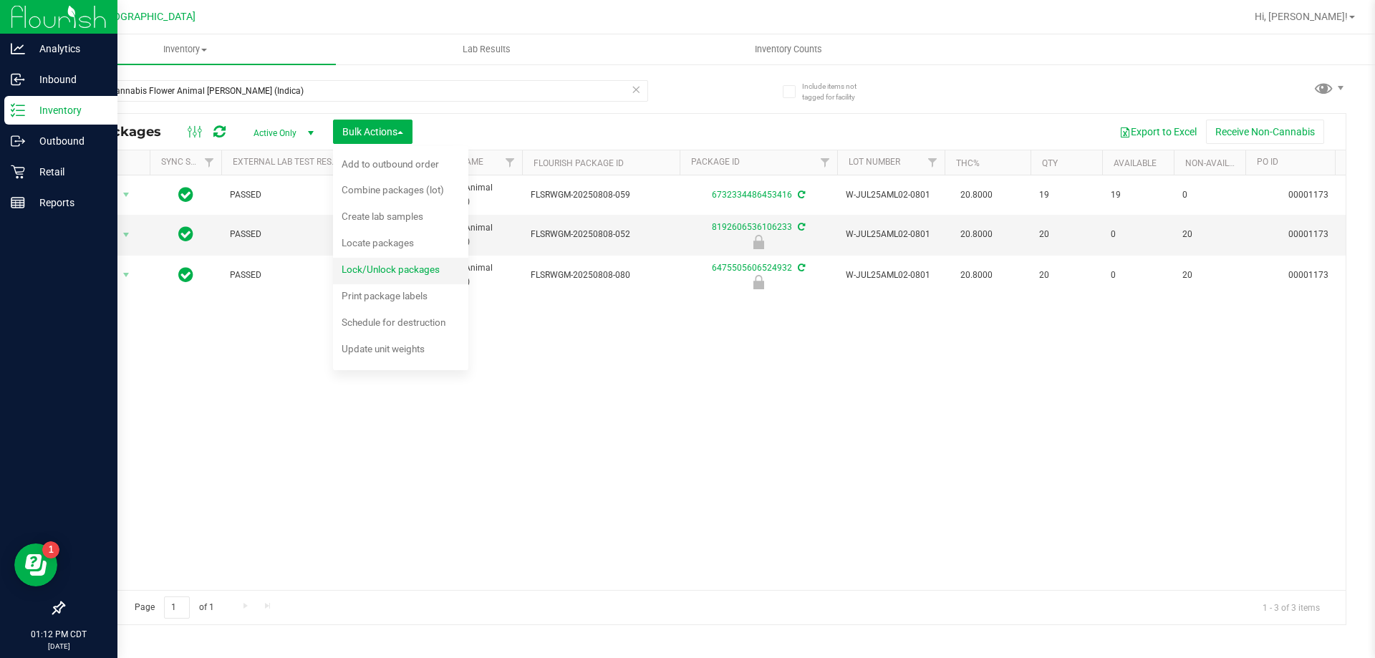
click at [394, 266] on span "Lock/Unlock packages" at bounding box center [390, 268] width 98 height 11
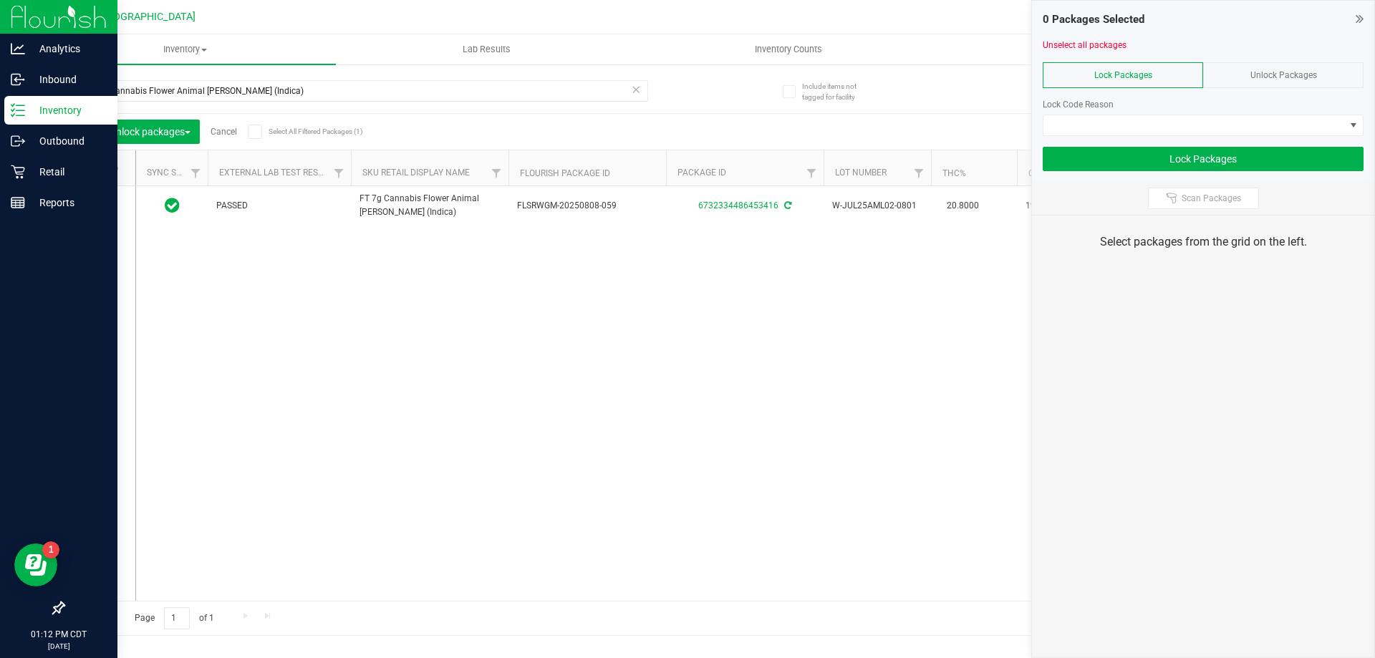
click at [1263, 79] on span "Unlock Packages" at bounding box center [1283, 75] width 67 height 10
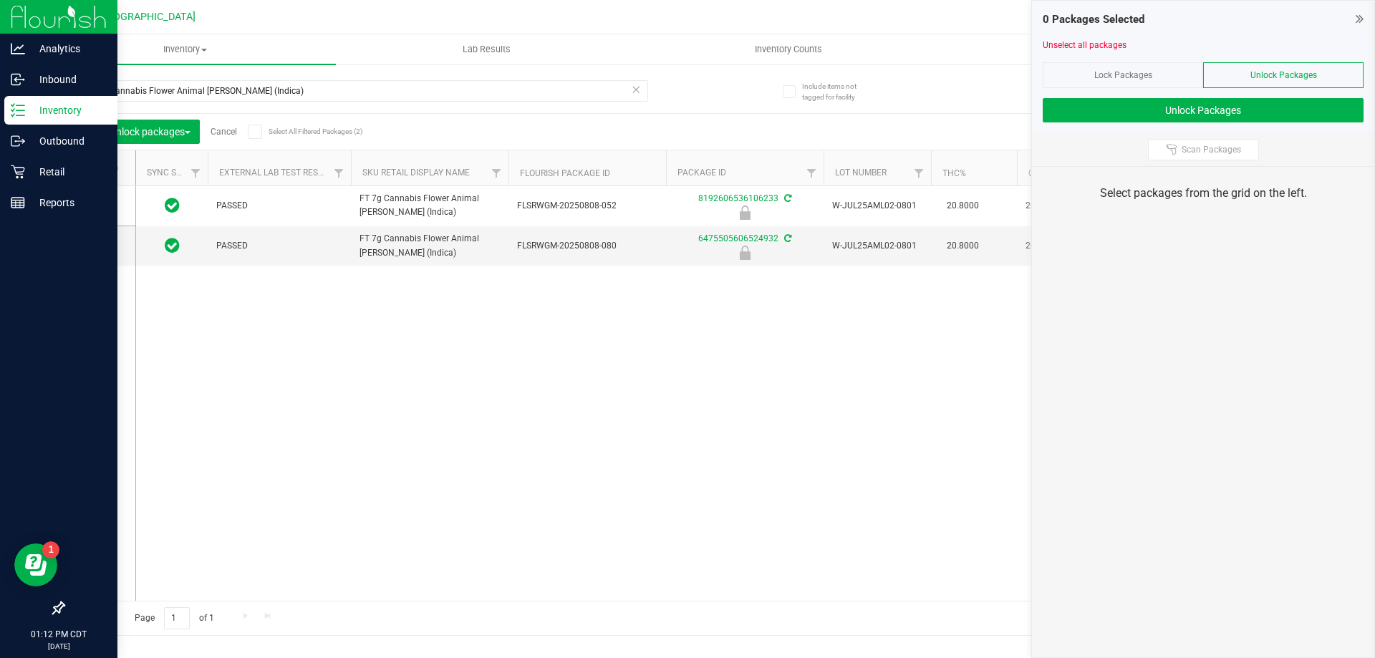
click at [97, 168] on icon at bounding box center [93, 168] width 9 height 0
click at [0, 0] on input "checkbox" at bounding box center [0, 0] width 0 height 0
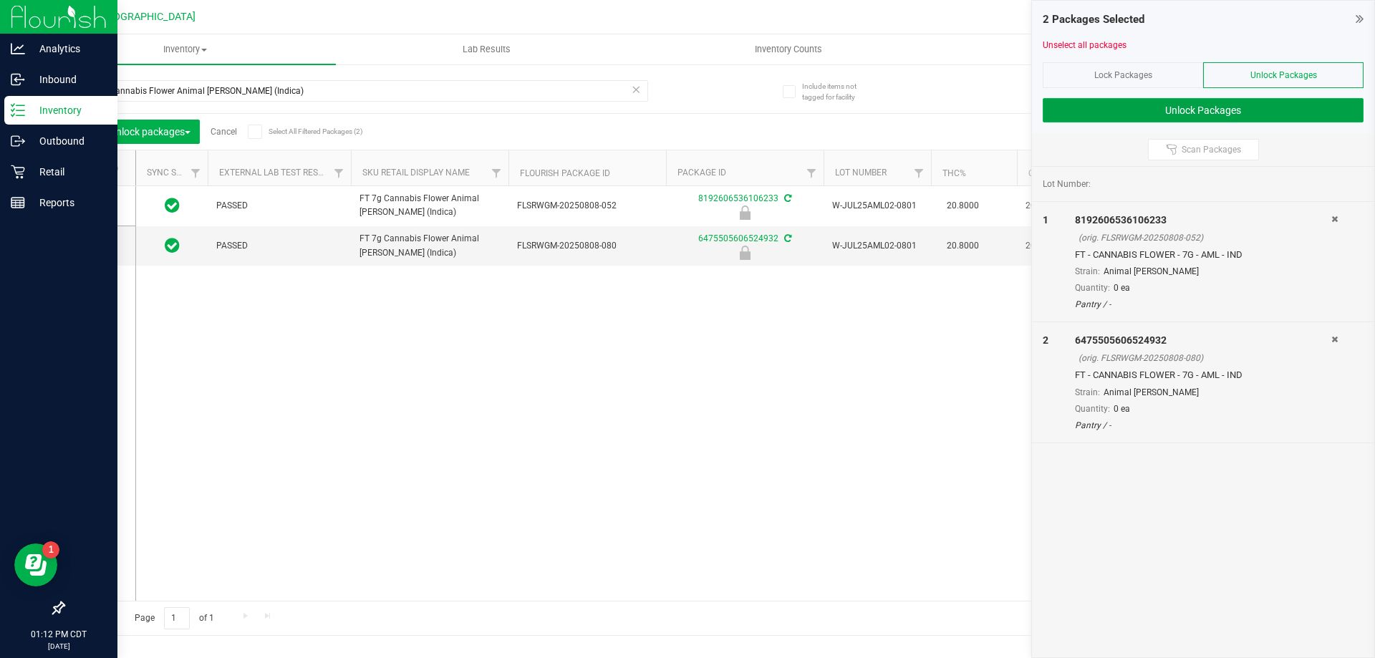
click at [1307, 105] on button "Unlock Packages" at bounding box center [1202, 110] width 321 height 24
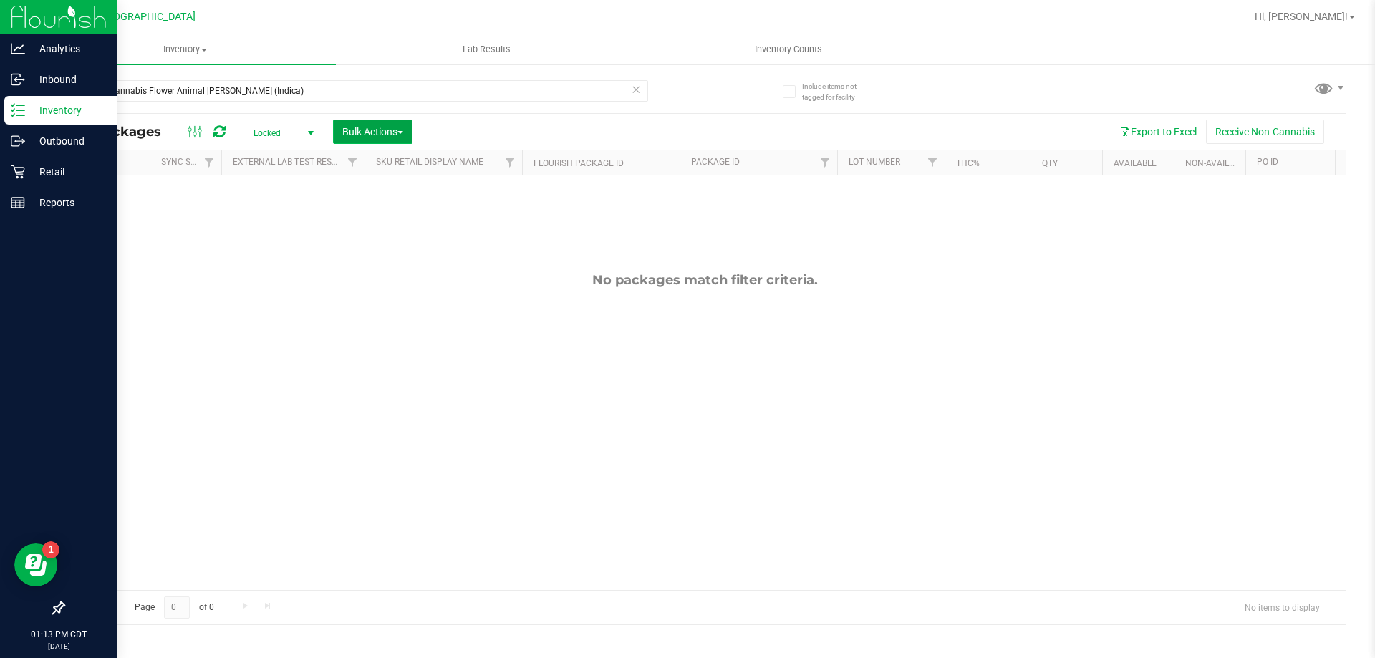
click at [379, 135] on span "Bulk Actions" at bounding box center [372, 131] width 61 height 11
click at [377, 273] on span "Lock/Unlock packages" at bounding box center [390, 268] width 98 height 11
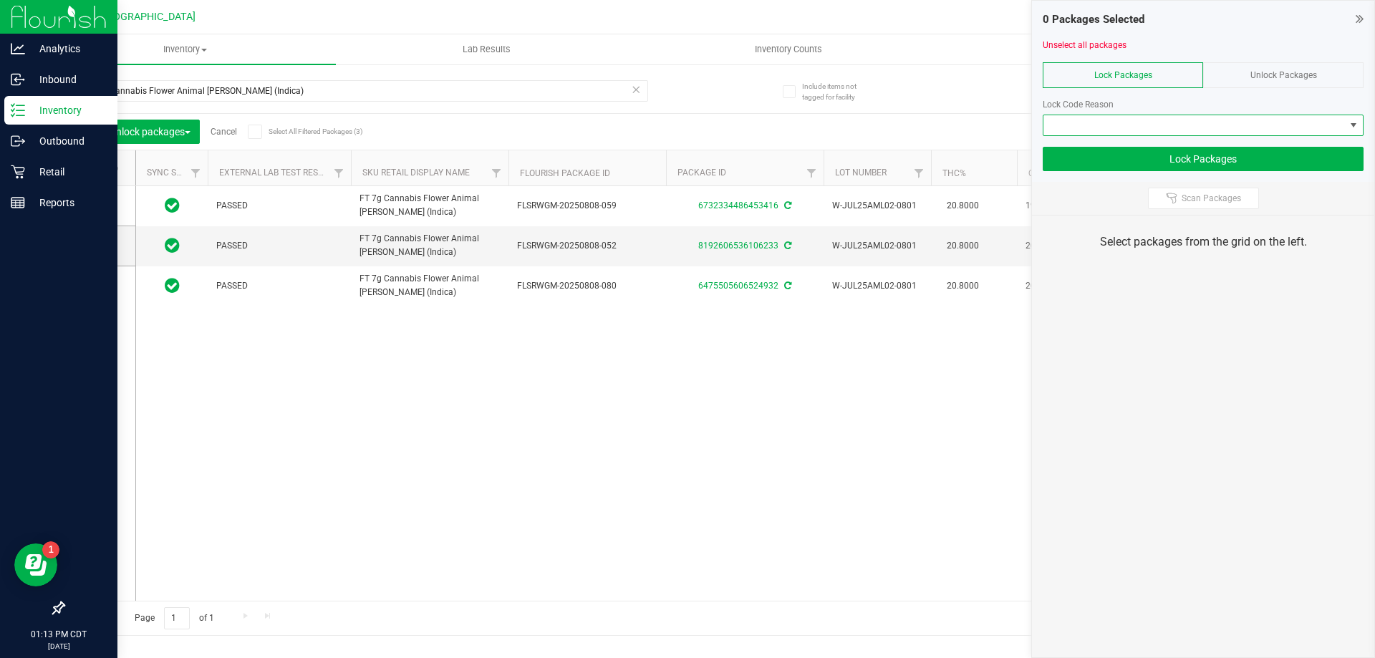
click at [1126, 131] on span at bounding box center [1193, 125] width 301 height 20
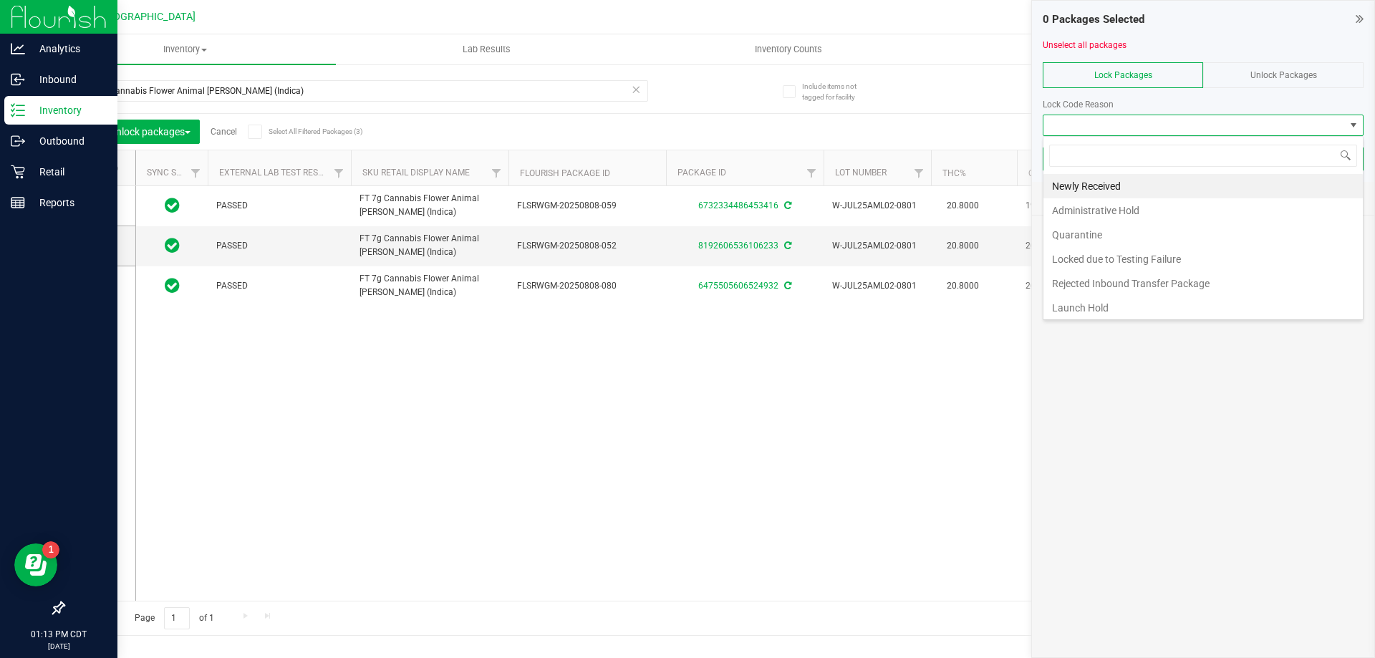
scroll to position [21, 321]
click at [1090, 185] on li "Newly Received" at bounding box center [1202, 186] width 319 height 24
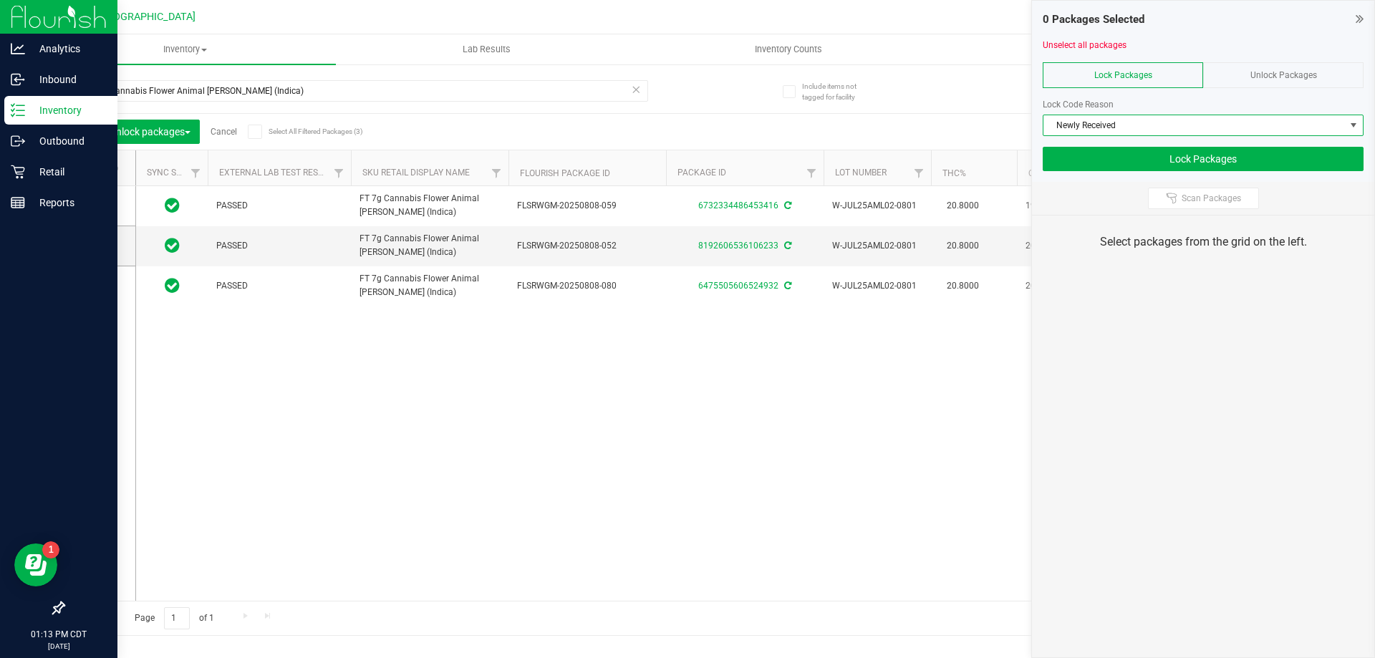
click at [1135, 68] on div "Lock Packages" at bounding box center [1122, 75] width 160 height 26
click at [89, 169] on span at bounding box center [94, 168] width 14 height 14
click at [0, 0] on input "checkbox" at bounding box center [0, 0] width 0 height 0
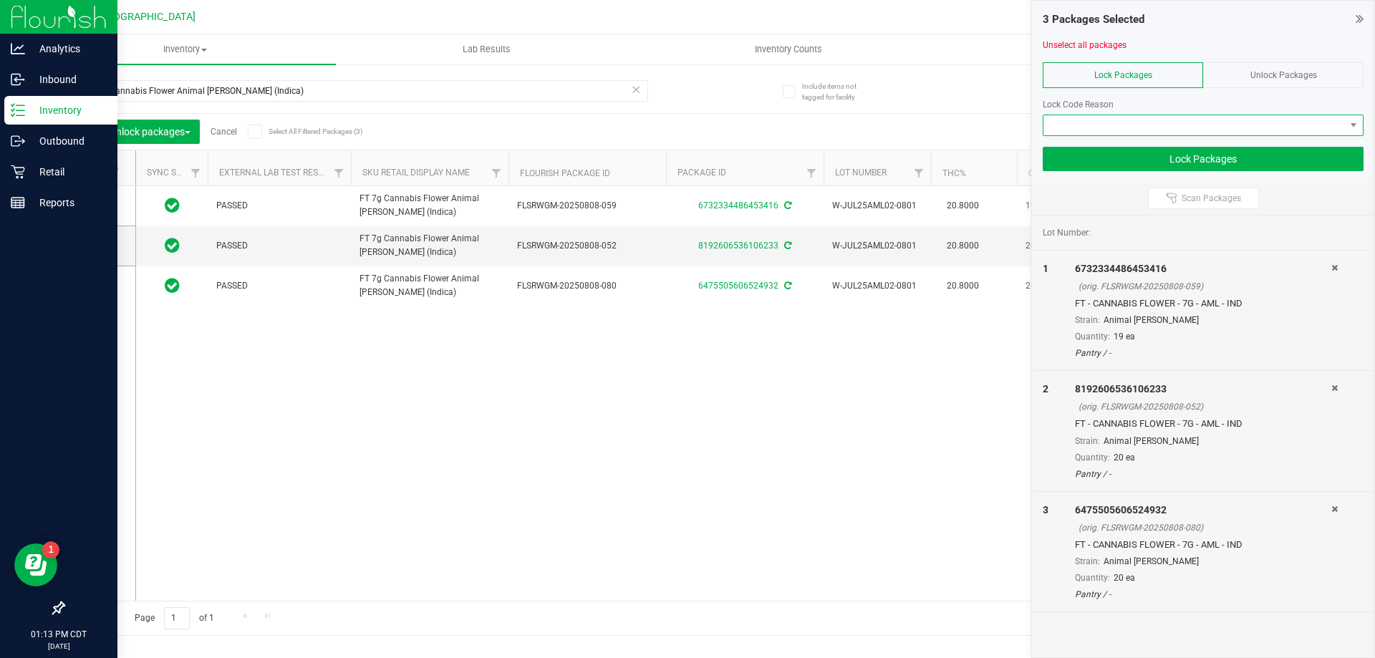
click at [1120, 130] on span at bounding box center [1193, 125] width 301 height 20
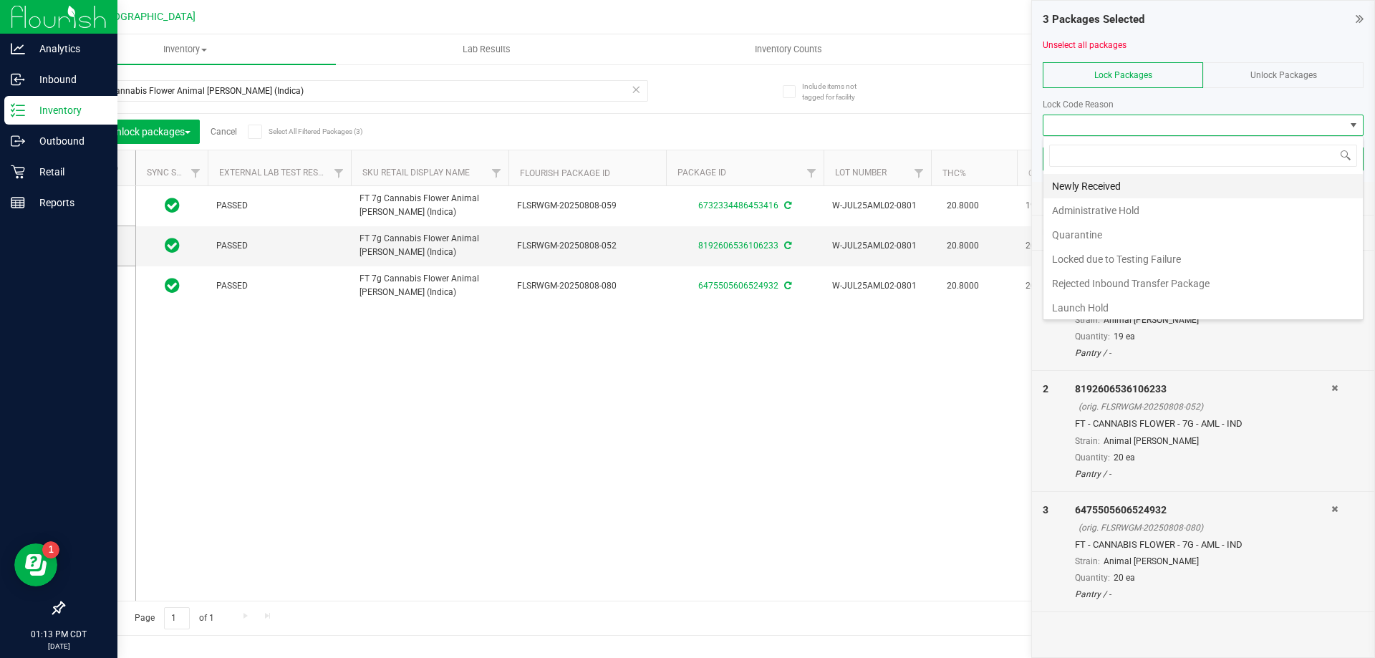
click at [1112, 184] on li "Newly Received" at bounding box center [1202, 186] width 319 height 24
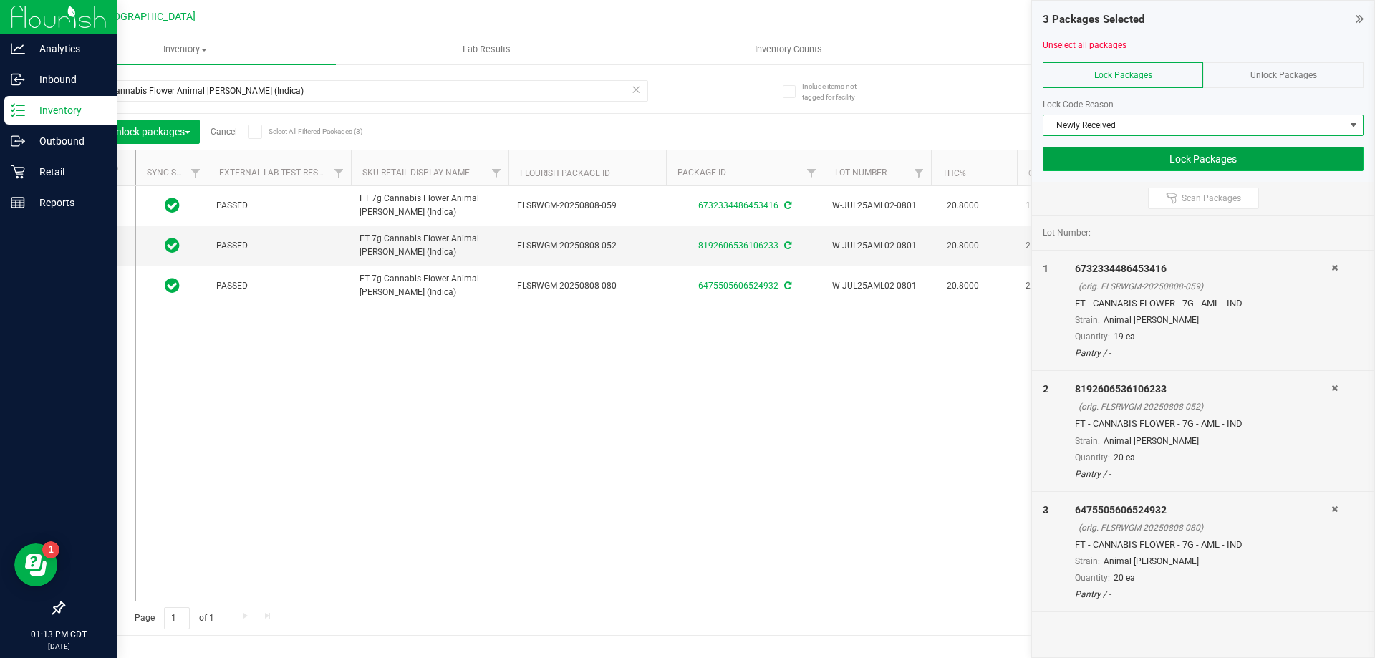
click at [1207, 160] on button "Lock Packages" at bounding box center [1202, 159] width 321 height 24
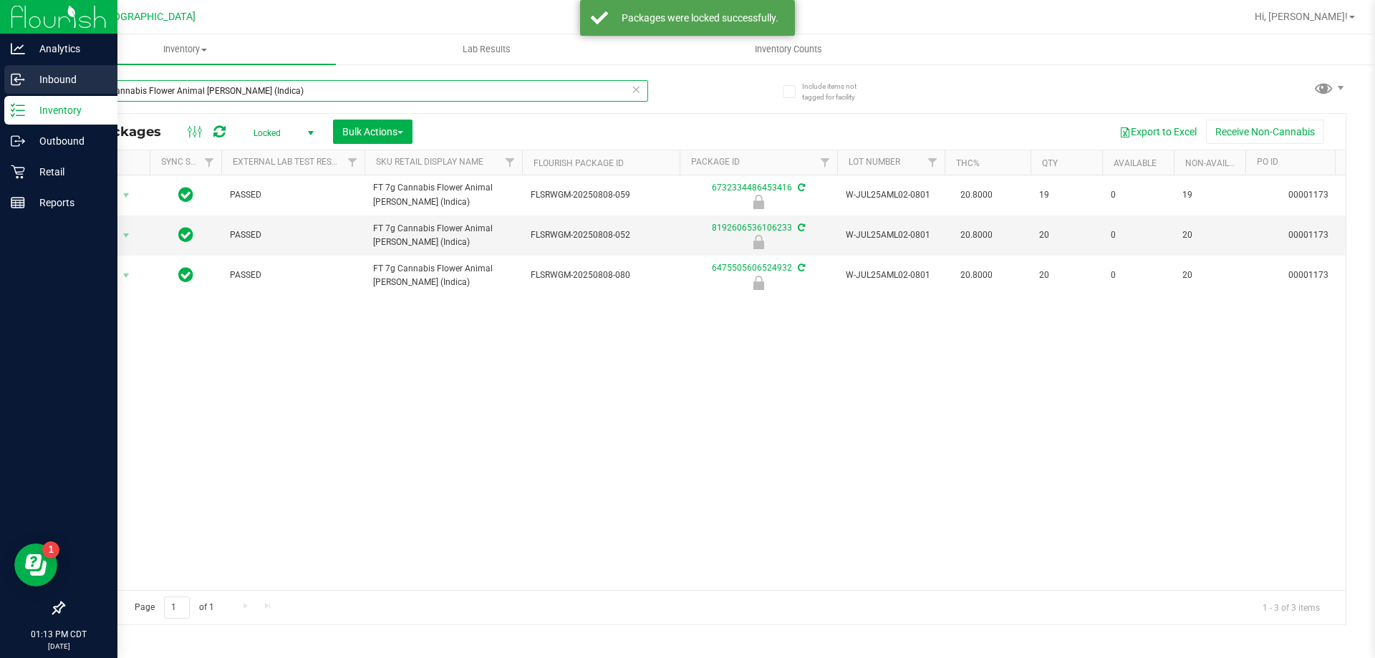
drag, startPoint x: 286, startPoint y: 92, endPoint x: 0, endPoint y: 91, distance: 285.7
click at [0, 91] on div "Analytics Inbound Inventory Outbound Retail Reports 01:13 PM CDT [DATE] 08/22 […" at bounding box center [687, 329] width 1375 height 658
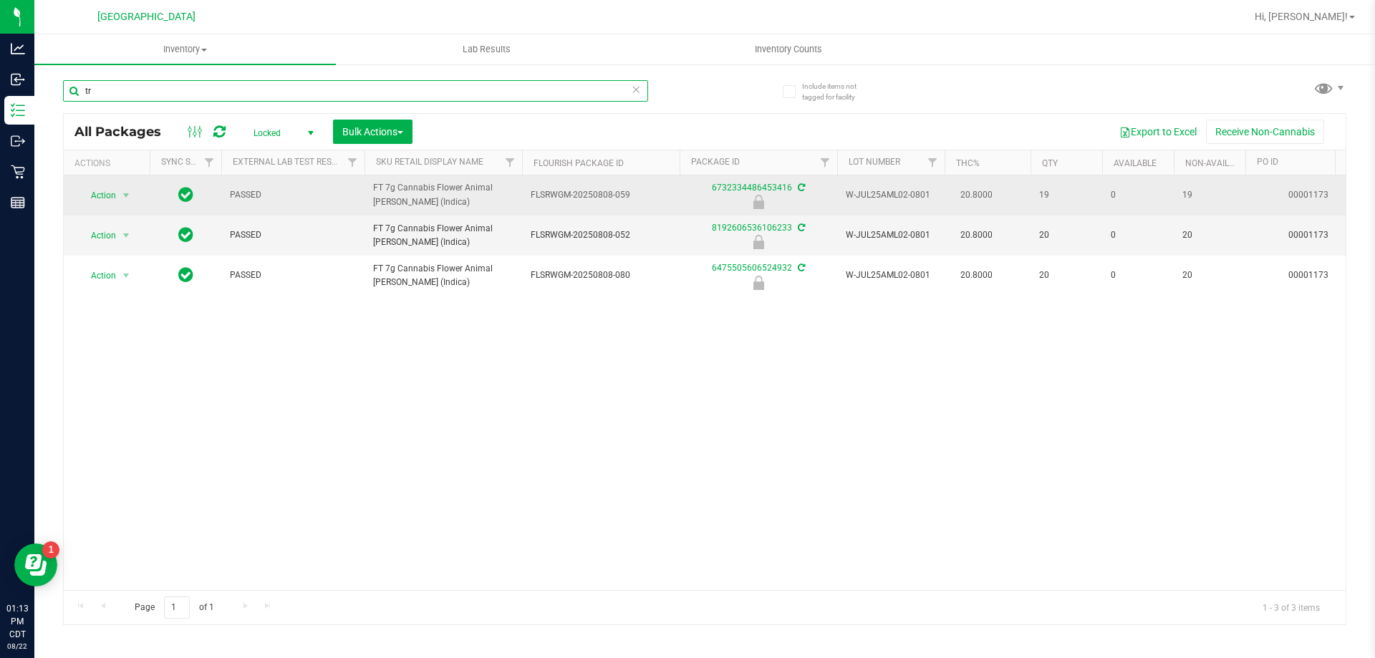
type input "t"
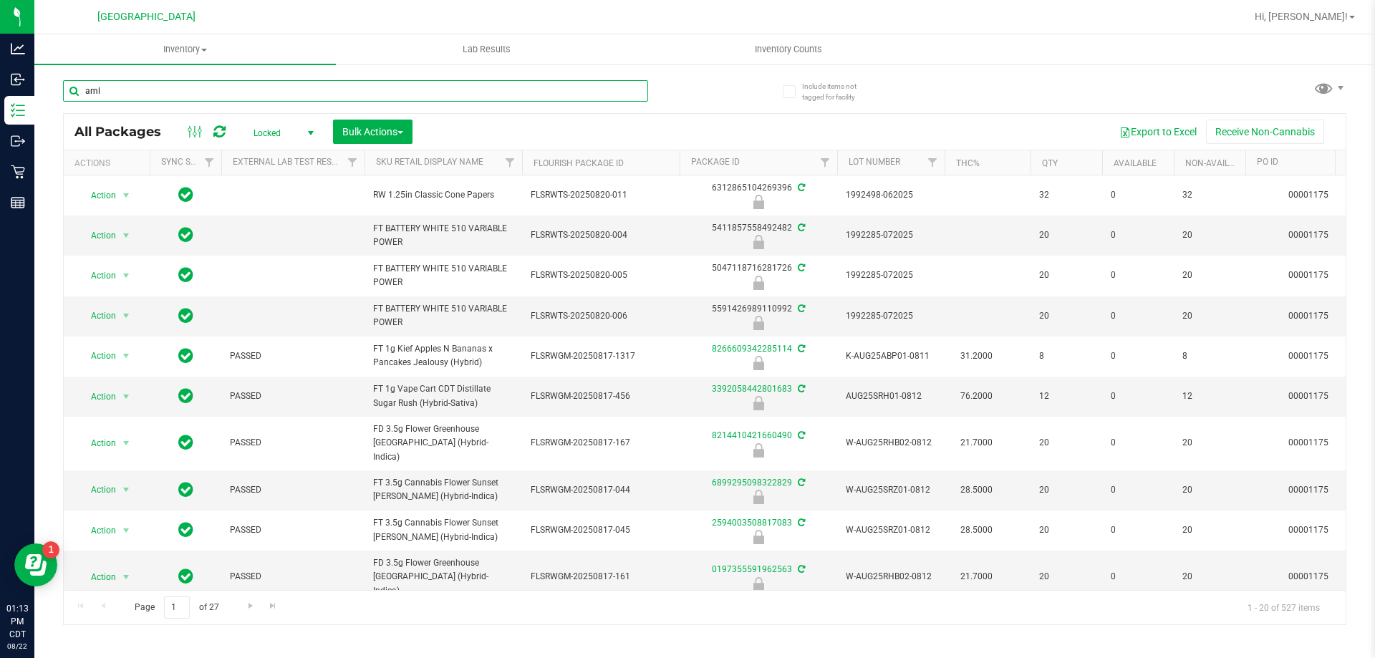
type input "aml"
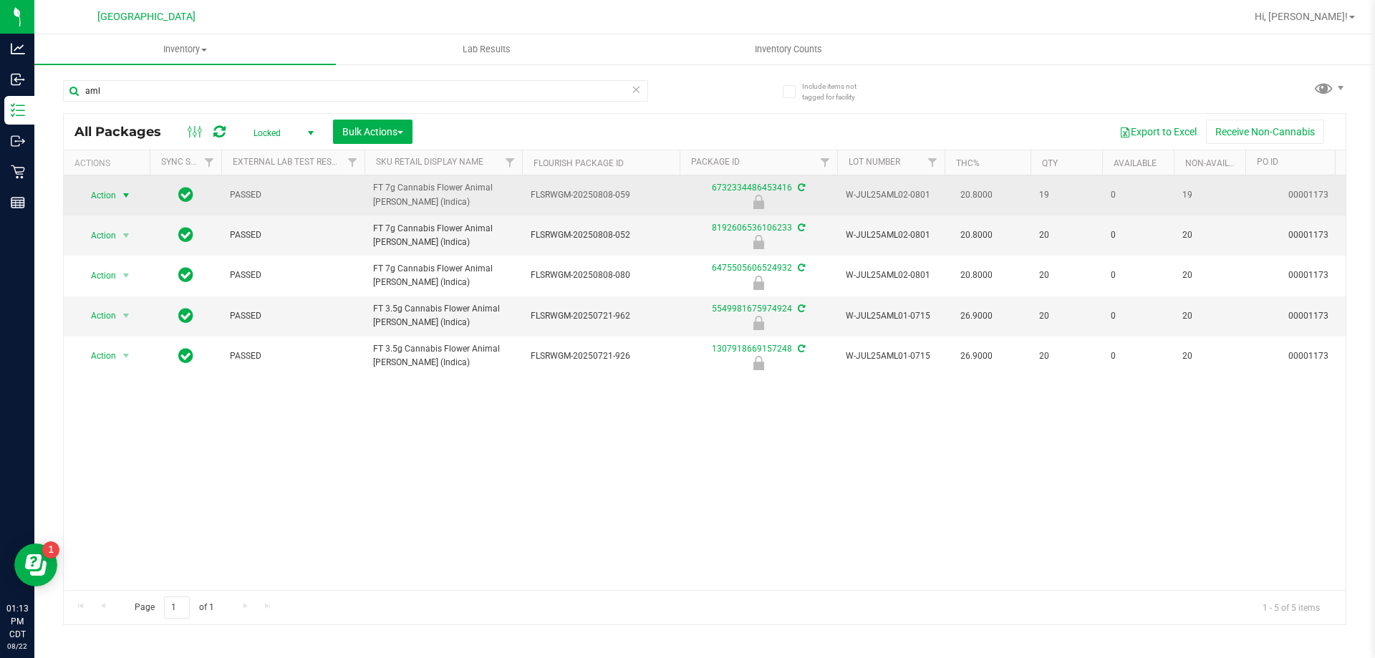
click at [110, 198] on span "Action" at bounding box center [97, 195] width 39 height 20
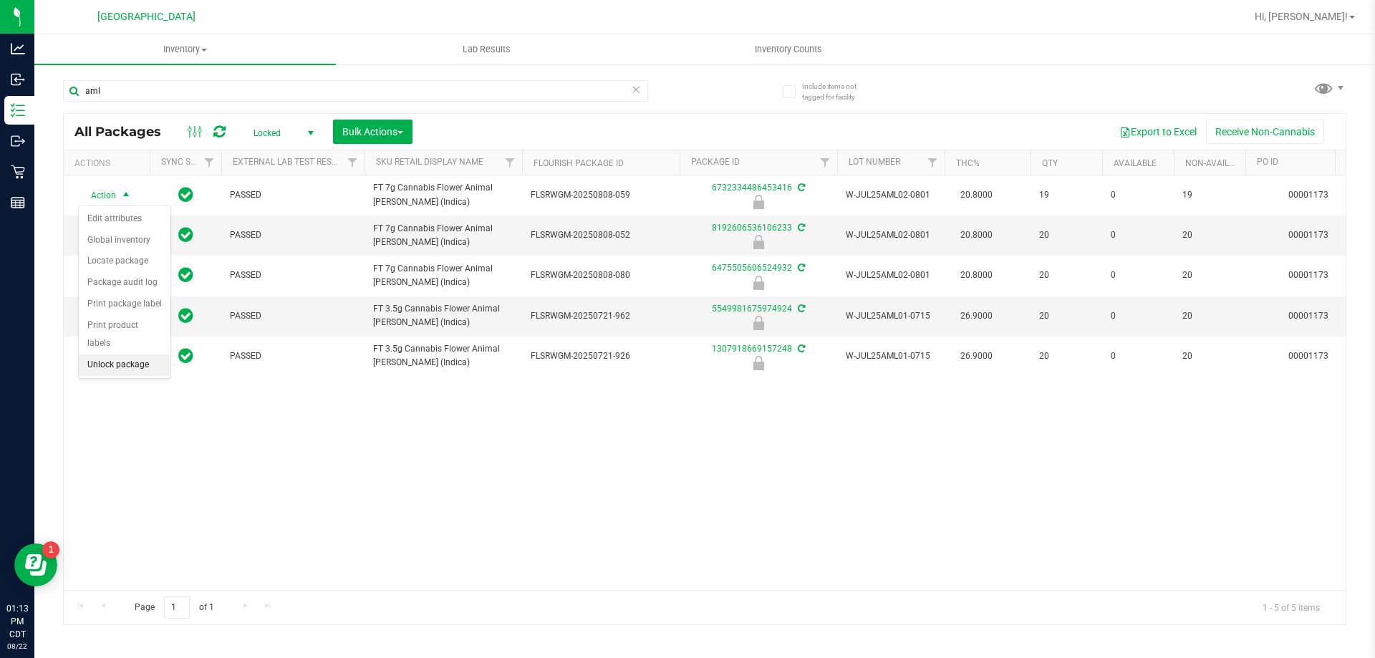
click at [130, 354] on li "Unlock package" at bounding box center [125, 364] width 92 height 21
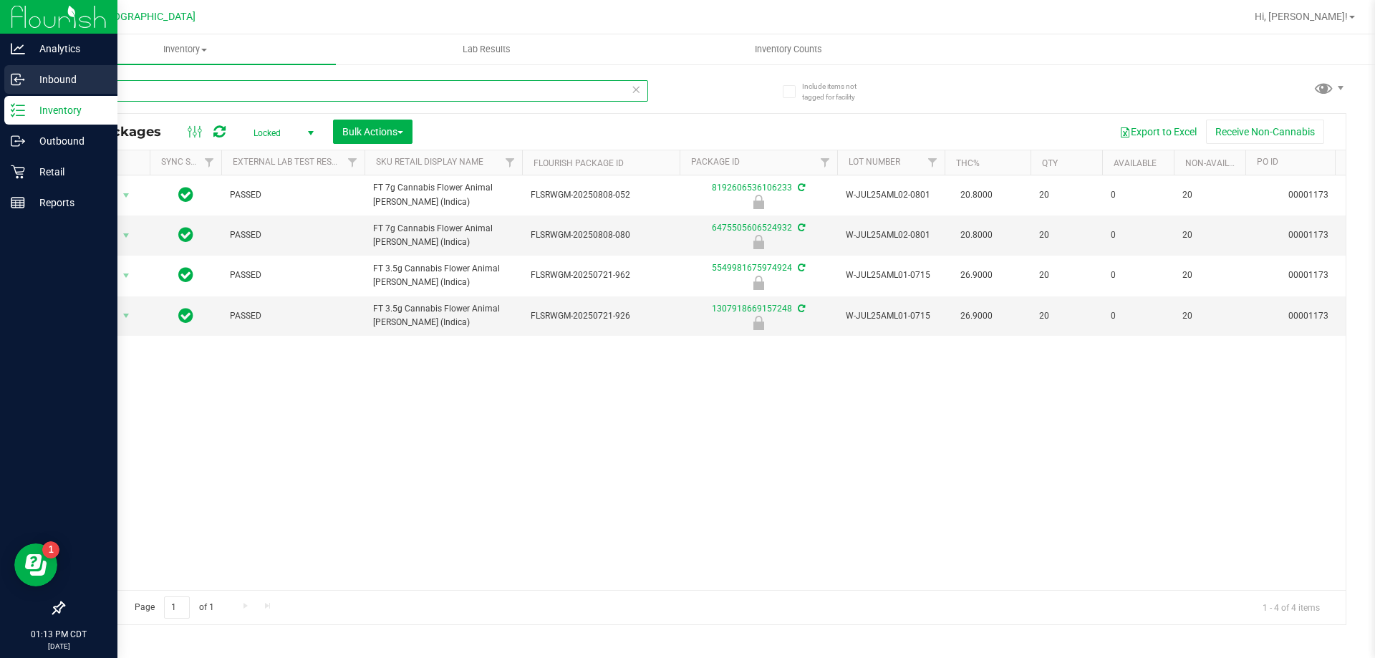
drag, startPoint x: 97, startPoint y: 93, endPoint x: 0, endPoint y: 86, distance: 97.6
click at [0, 86] on div "Analytics Inbound Inventory Outbound Retail Reports 01:13 PM CDT [DATE] 08/22 […" at bounding box center [687, 329] width 1375 height 658
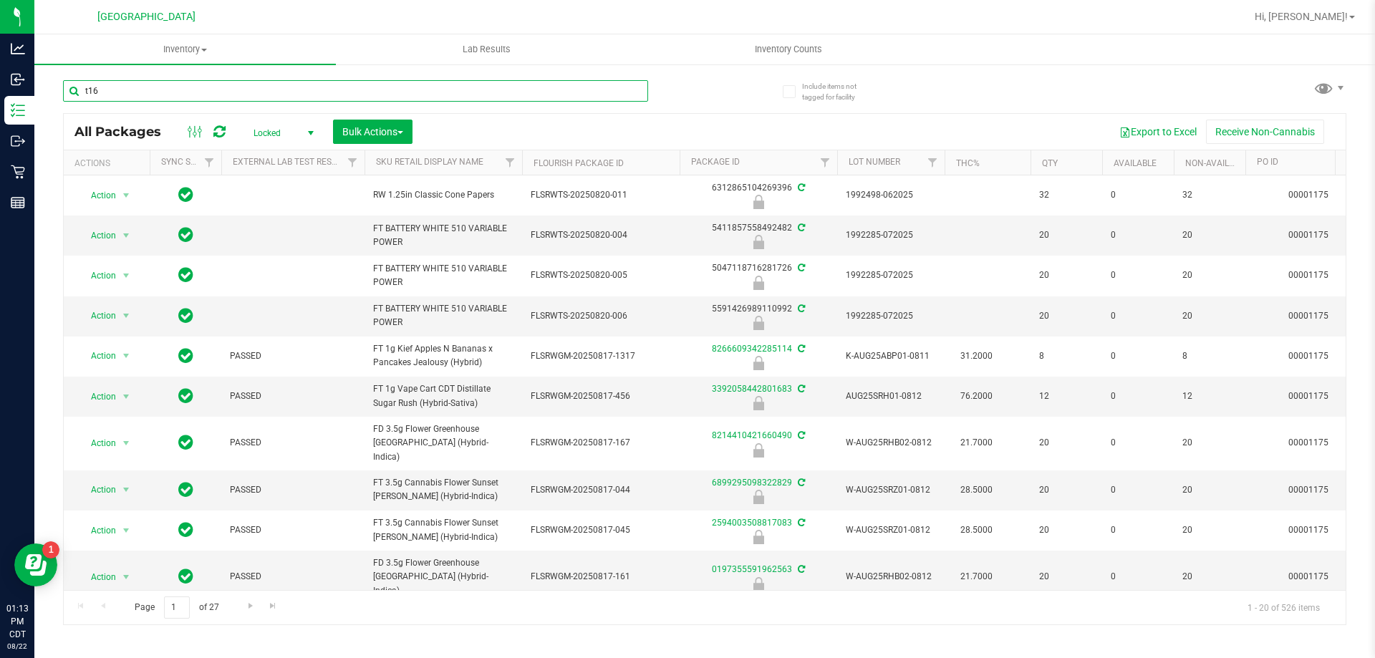
type input "t16"
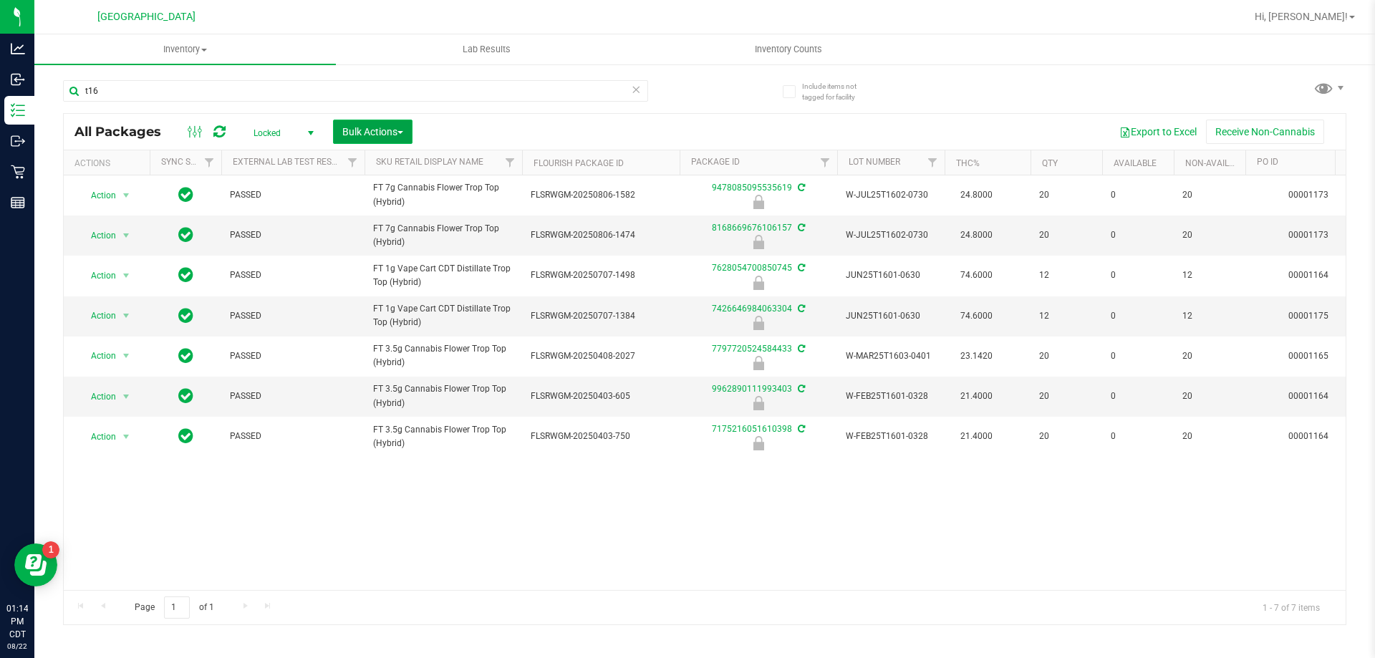
click at [389, 140] on button "Bulk Actions" at bounding box center [372, 132] width 79 height 24
click at [478, 463] on div "Action Action Edit attributes Global inventory Locate package Package audit log…" at bounding box center [705, 382] width 1282 height 415
click at [541, 564] on div "Action Action Edit attributes Global inventory Locate package Package audit log…" at bounding box center [705, 382] width 1282 height 415
click at [510, 136] on div "Export to Excel Receive Non-Cannabis" at bounding box center [878, 132] width 911 height 24
click at [553, 128] on div "Export to Excel Receive Non-Cannabis" at bounding box center [878, 132] width 911 height 24
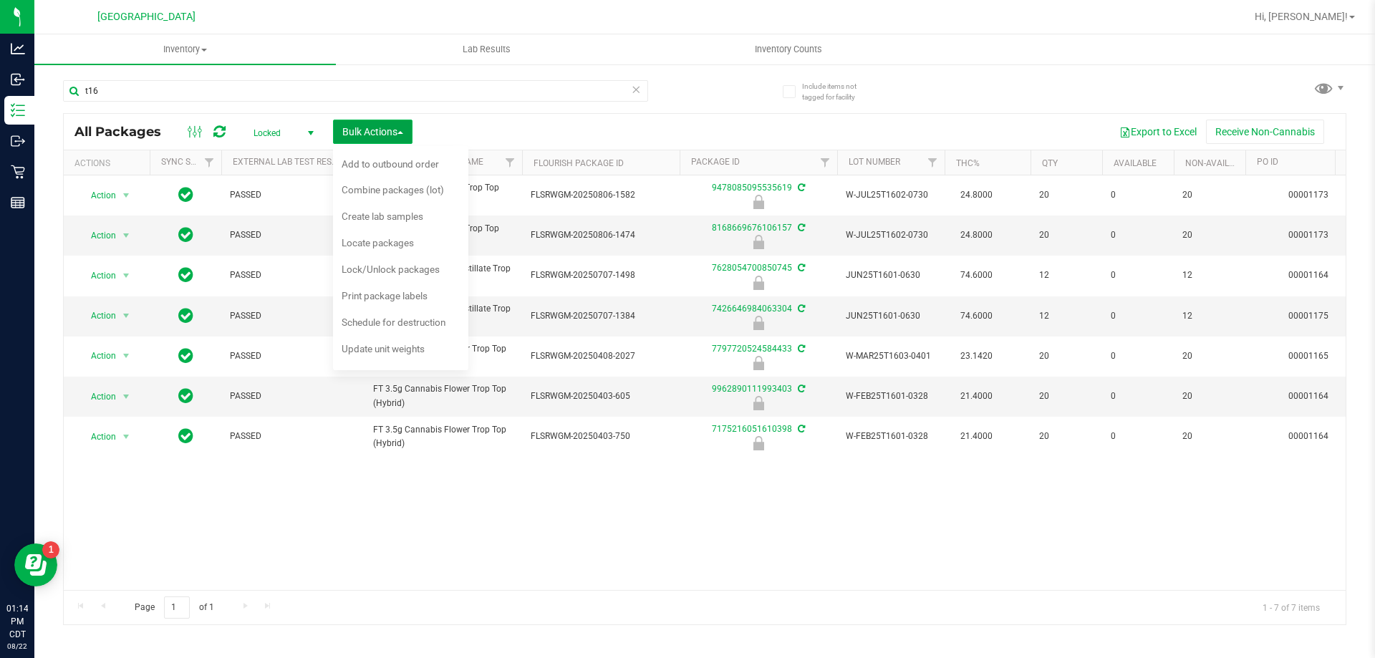
click at [394, 129] on span "Bulk Actions" at bounding box center [372, 131] width 61 height 11
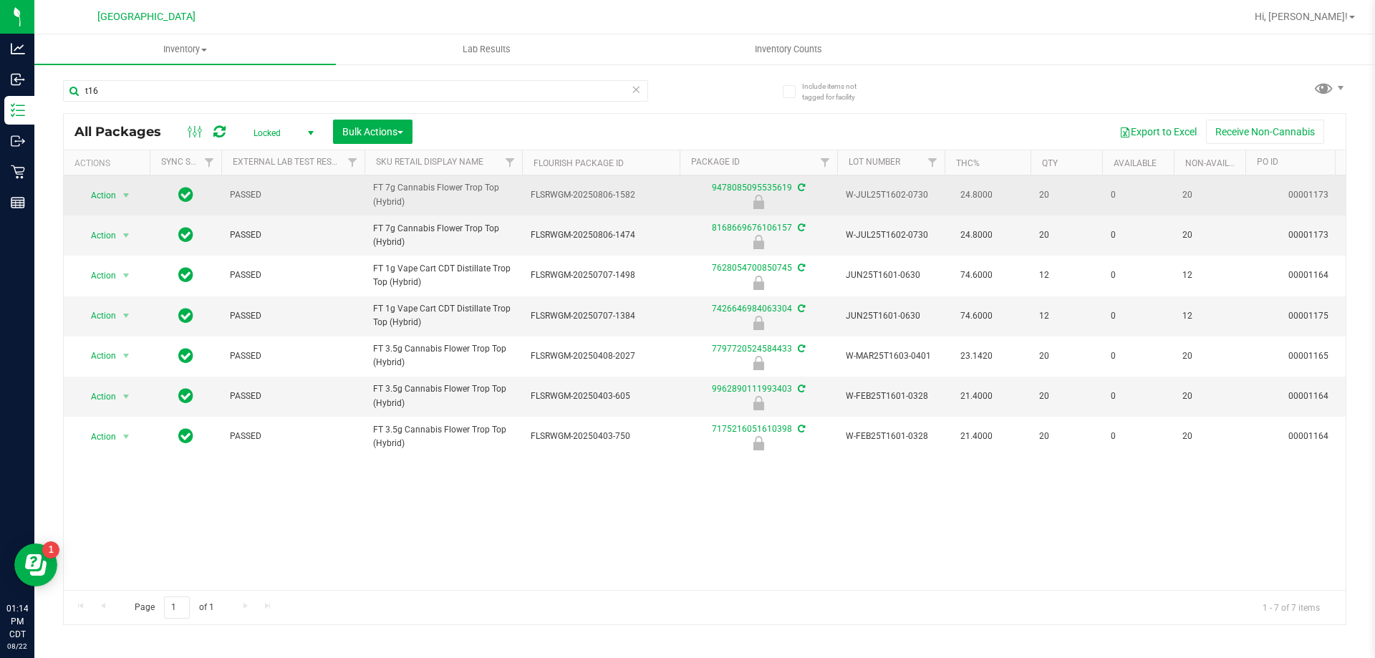
drag, startPoint x: 414, startPoint y: 204, endPoint x: 351, endPoint y: 176, distance: 68.9
copy tr "FT 7g Cannabis Flower Trop Top (Hybrid)"
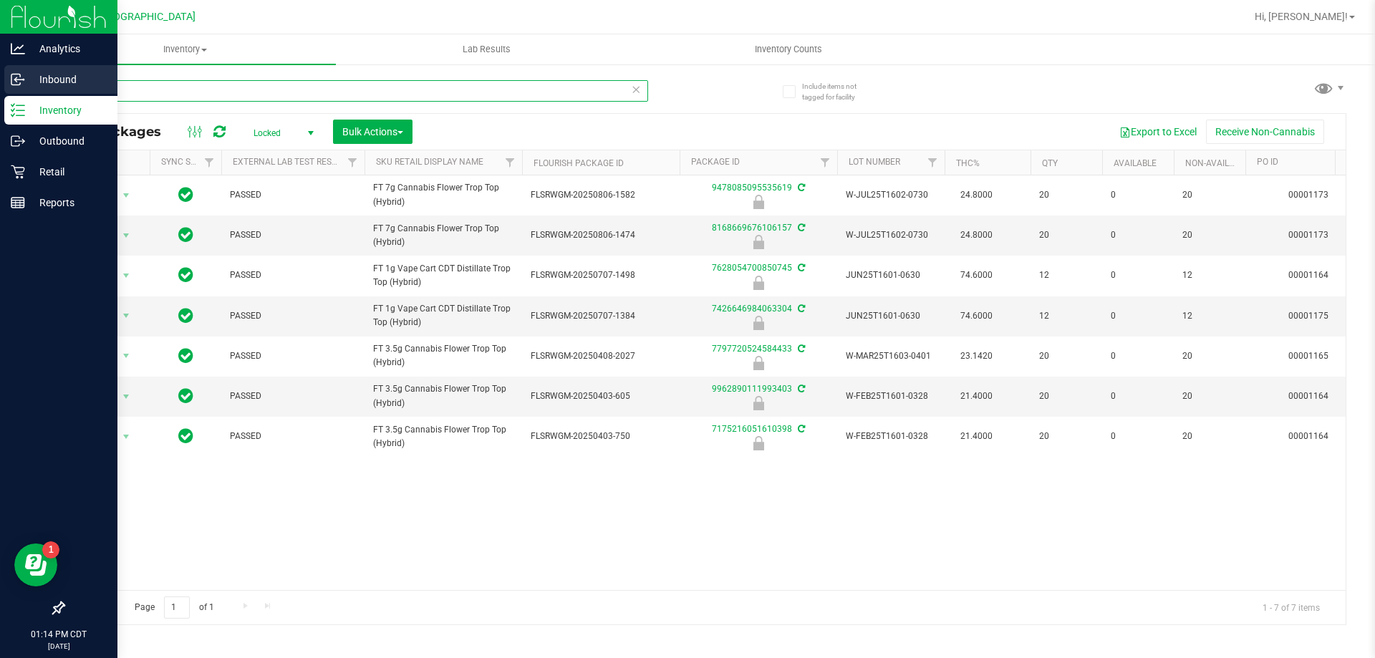
drag, startPoint x: 112, startPoint y: 90, endPoint x: 0, endPoint y: 90, distance: 112.4
click at [0, 90] on div "Analytics Inbound Inventory Outbound Retail Reports 01:14 PM CDT [DATE] 08/22 […" at bounding box center [687, 329] width 1375 height 658
paste input "FT 7g Cannabis Flower Trop Top (Hybrid)"
type input "FT 7g Cannabis Flower Trop Top (Hybrid)"
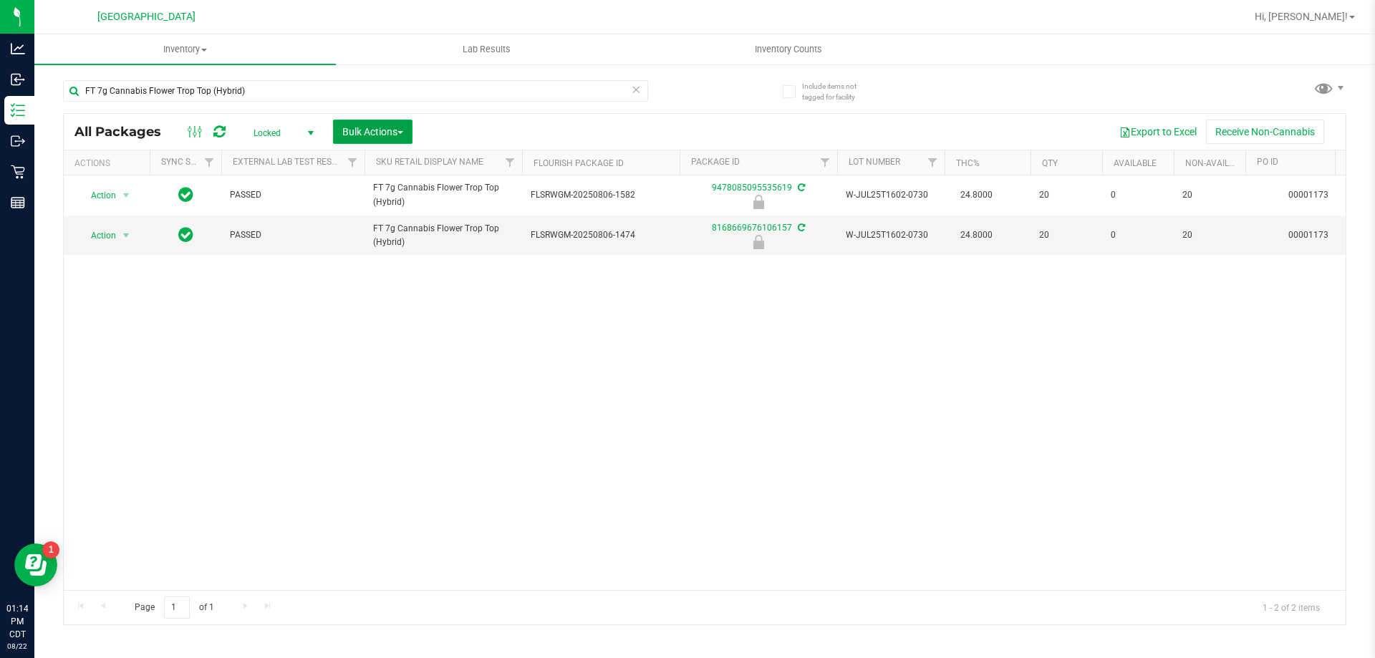
click at [352, 130] on span "Bulk Actions" at bounding box center [372, 131] width 61 height 11
click at [370, 265] on span "Lock/Unlock packages" at bounding box center [390, 268] width 98 height 11
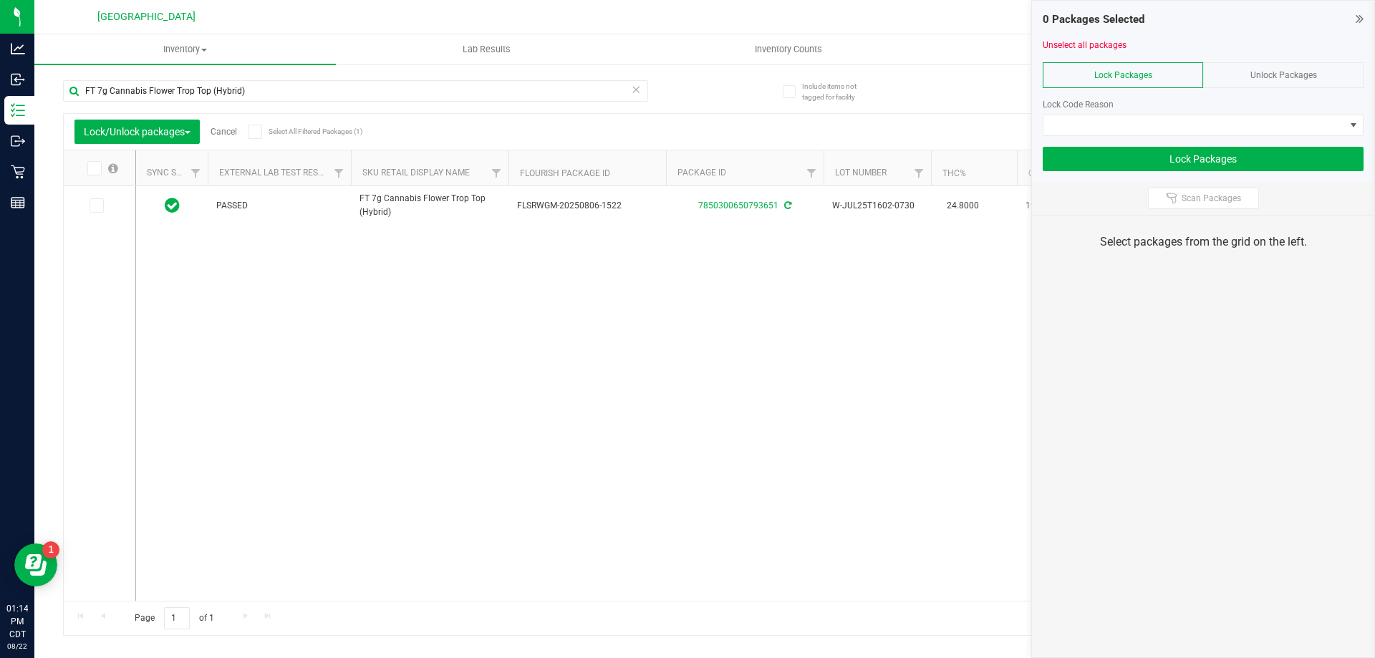
click at [709, 86] on div "FT 7g Cannabis Flower Trop Top (Hybrid) Lock/Unlock packages Cancel Select All …" at bounding box center [704, 351] width 1283 height 569
click at [1365, 16] on div "0 Packages Selected Unselect all packages Lock Packages Unlock Packages Lock Co…" at bounding box center [1203, 91] width 342 height 181
click at [1357, 16] on icon at bounding box center [1359, 18] width 8 height 14
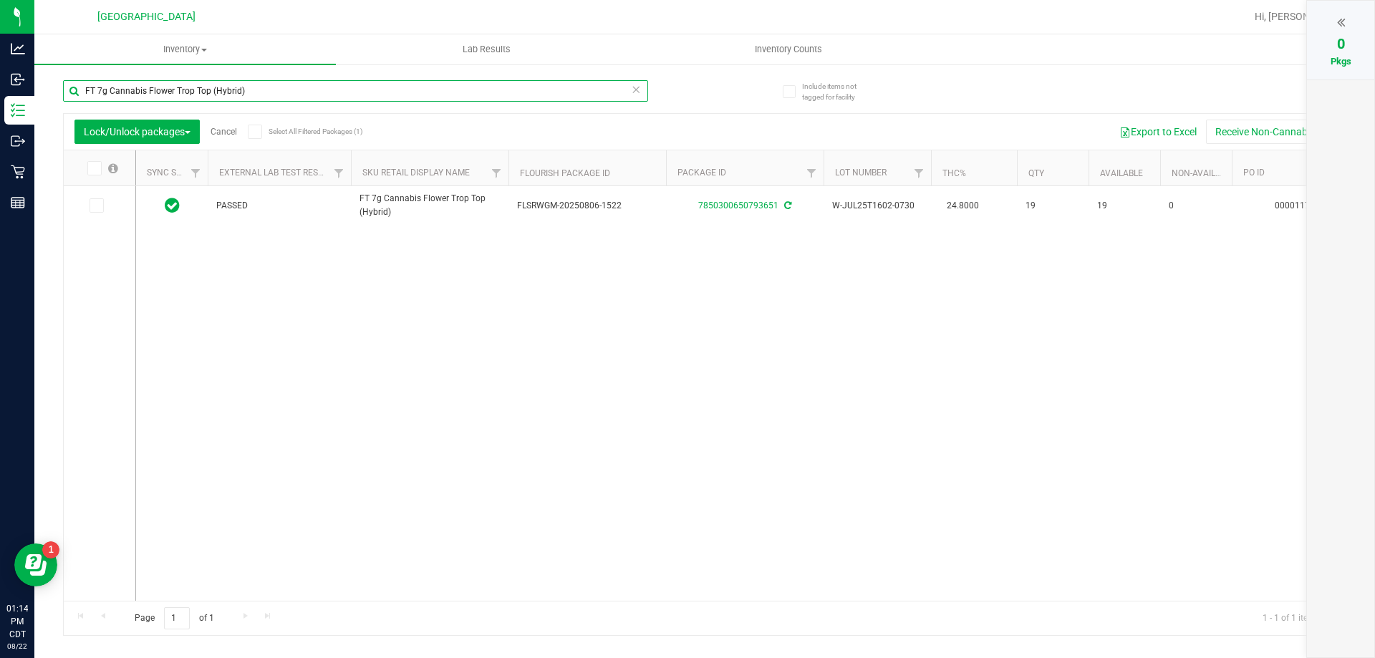
click at [283, 91] on input "FT 7g Cannabis Flower Trop Top (Hybrid)" at bounding box center [355, 90] width 585 height 21
click at [91, 168] on icon at bounding box center [93, 168] width 9 height 0
click at [0, 0] on input "checkbox" at bounding box center [0, 0] width 0 height 0
click at [132, 135] on span "Lock/Unlock packages" at bounding box center [137, 131] width 107 height 11
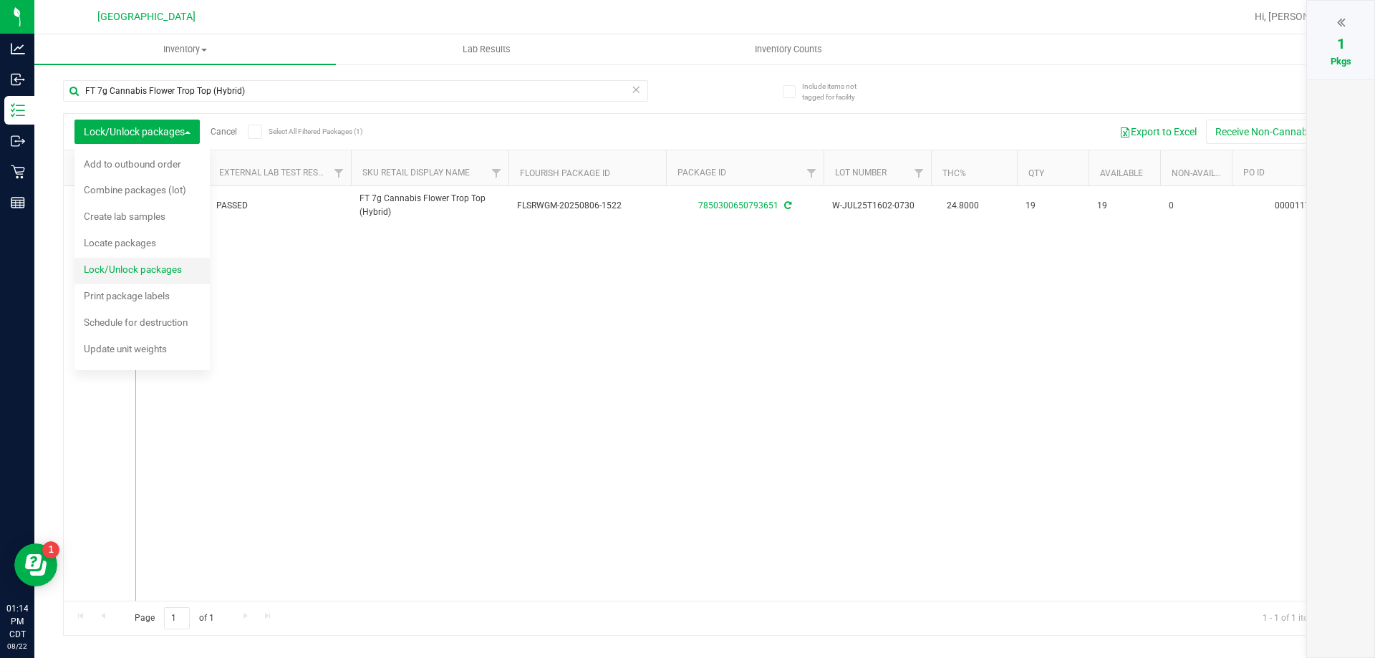
click at [145, 270] on span "Lock/Unlock packages" at bounding box center [133, 268] width 98 height 11
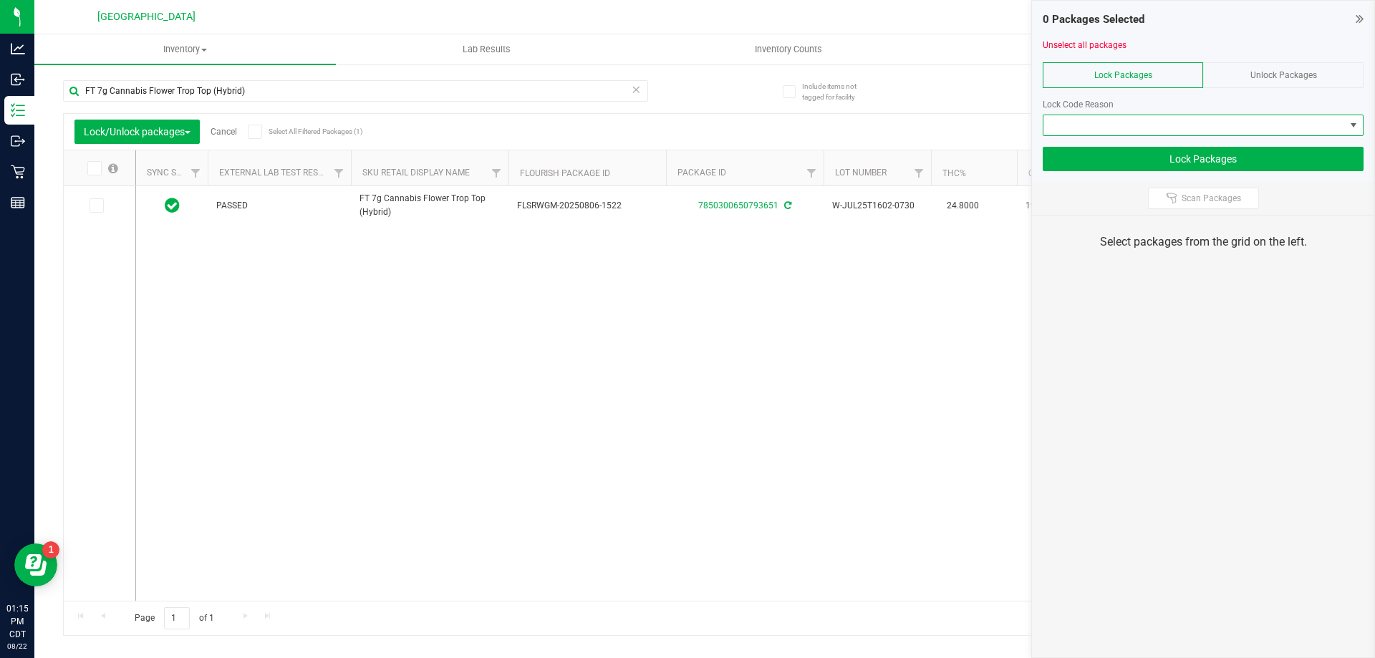
click at [1173, 129] on span at bounding box center [1193, 125] width 301 height 20
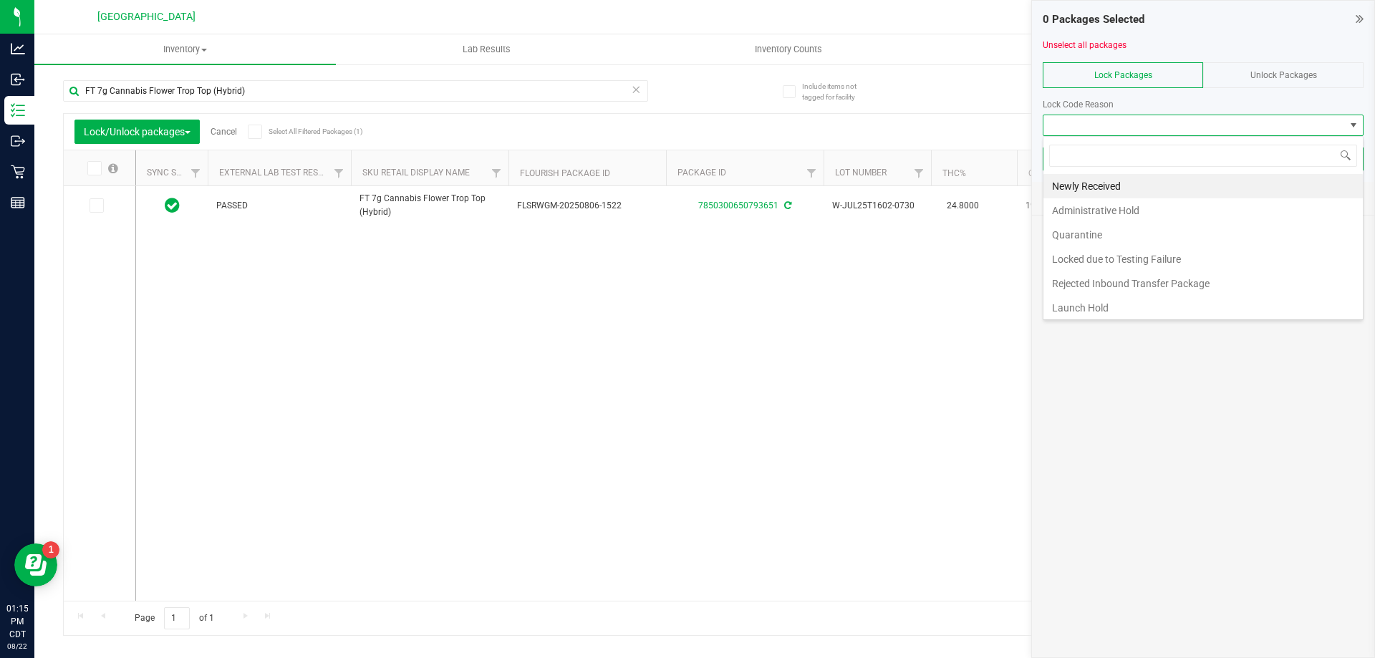
scroll to position [21, 321]
click at [1095, 188] on li "Newly Received" at bounding box center [1202, 186] width 319 height 24
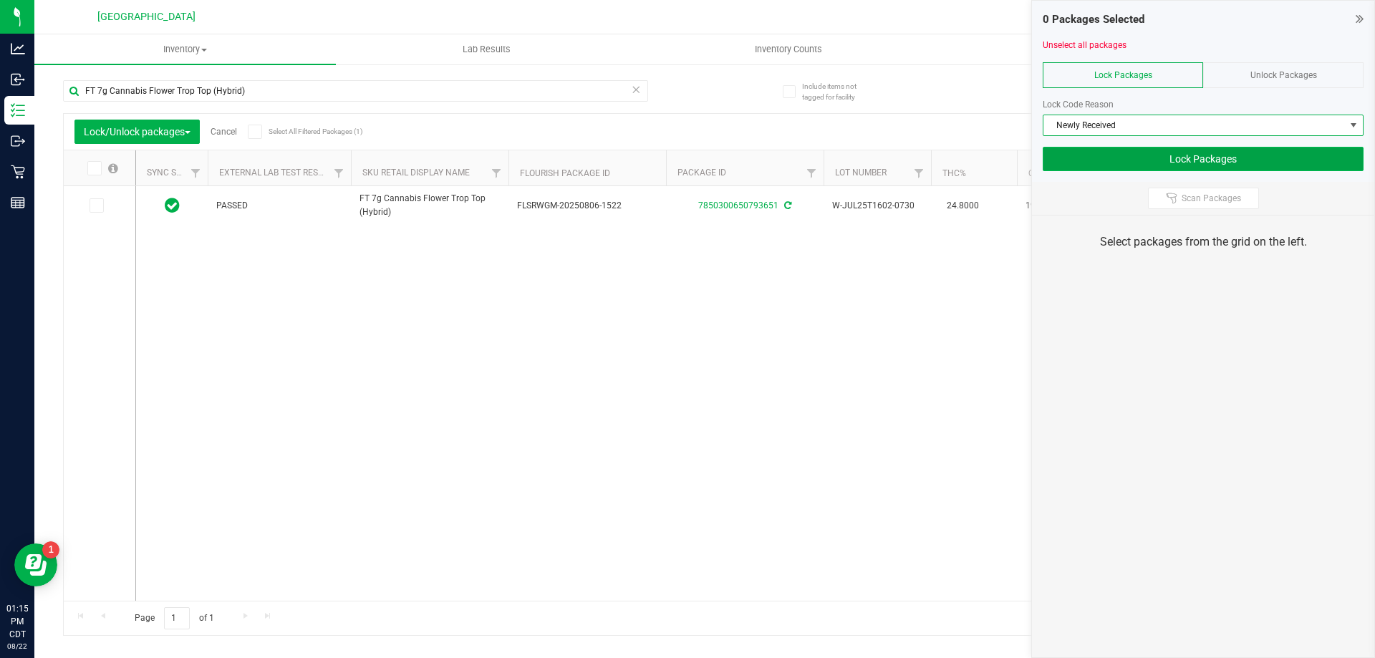
click at [1218, 158] on button "Lock Packages" at bounding box center [1202, 159] width 321 height 24
click at [102, 171] on label at bounding box center [101, 168] width 55 height 14
click at [0, 0] on input "checkbox" at bounding box center [0, 0] width 0 height 0
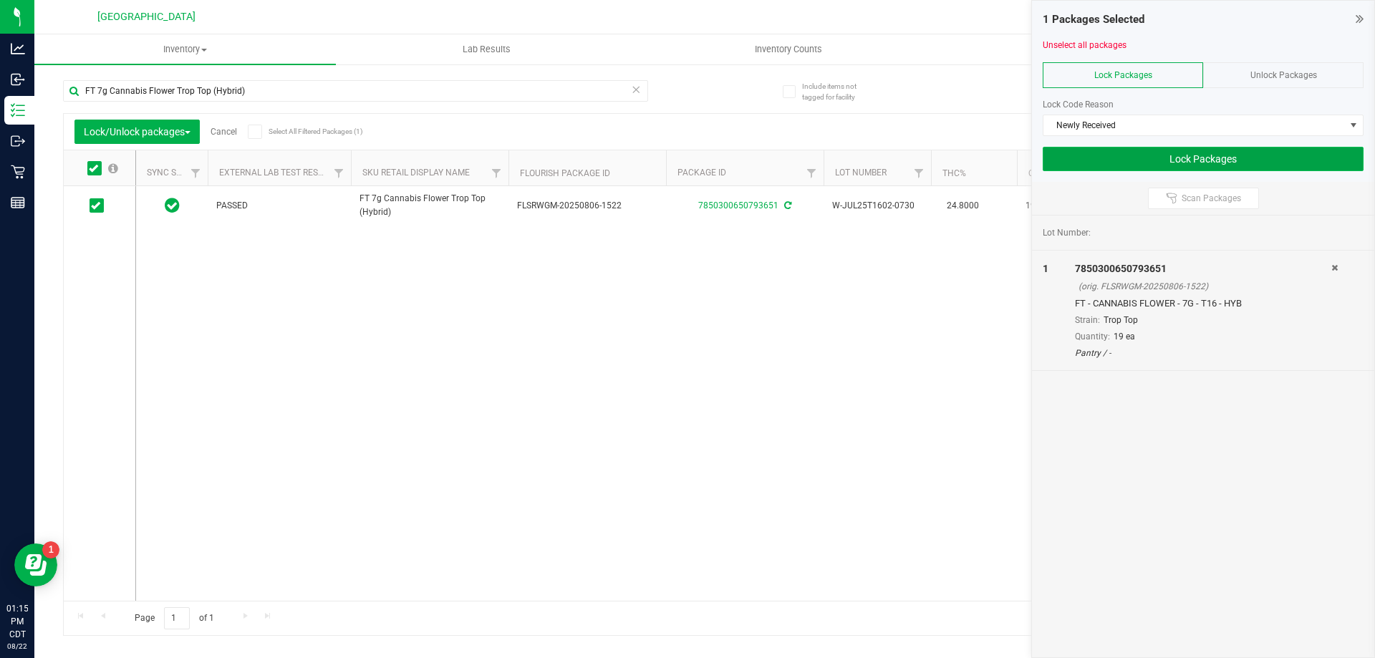
click at [1149, 158] on button "Lock Packages" at bounding box center [1202, 159] width 321 height 24
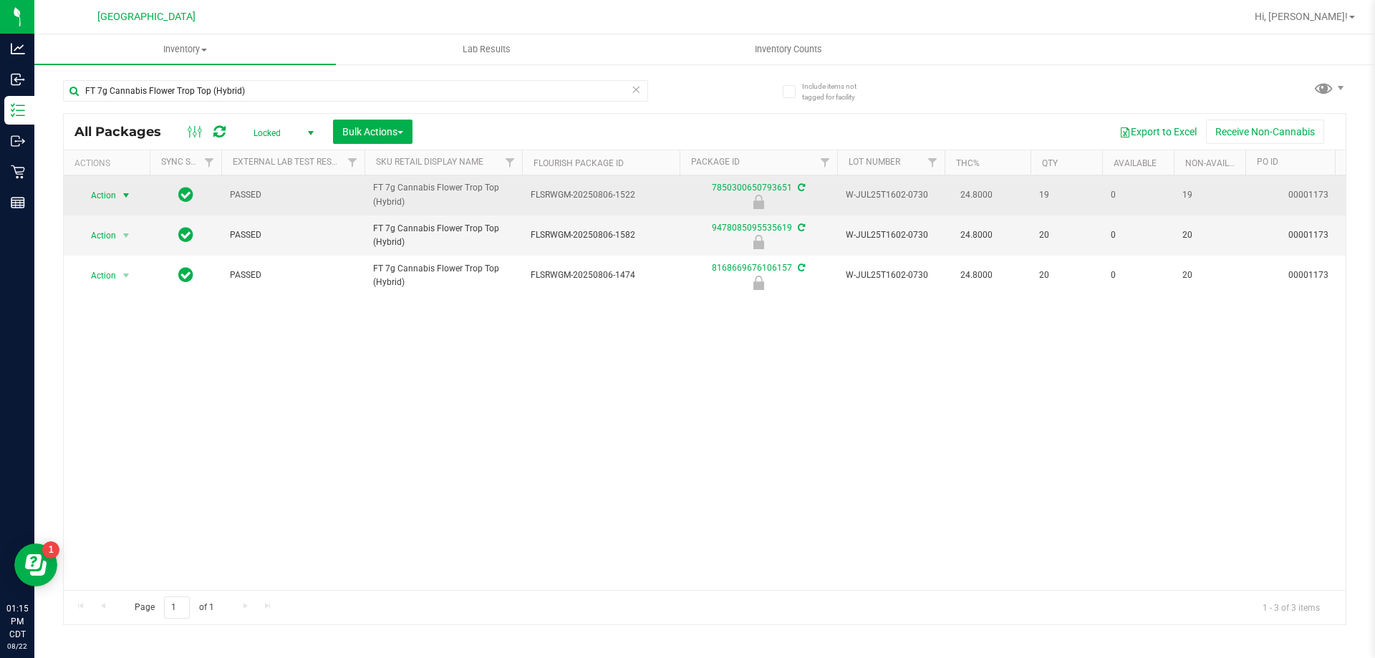
click at [108, 198] on span "Action" at bounding box center [97, 195] width 39 height 20
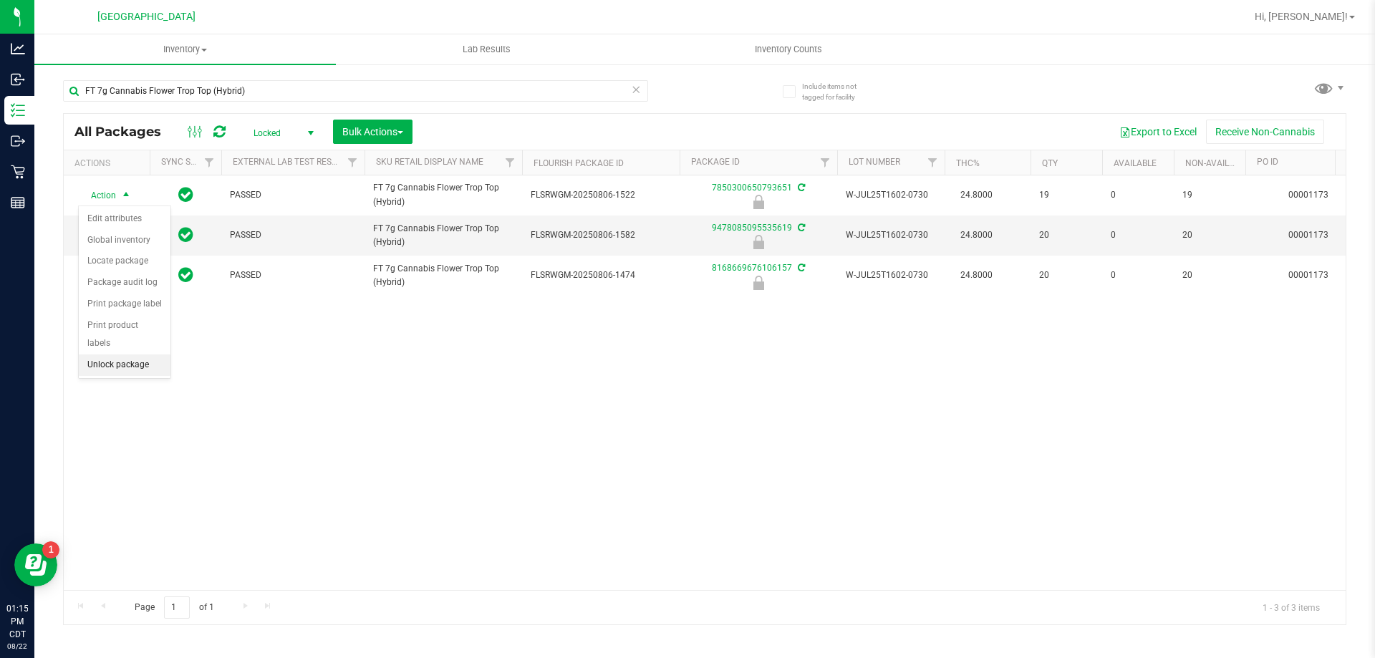
click at [125, 354] on li "Unlock package" at bounding box center [125, 364] width 92 height 21
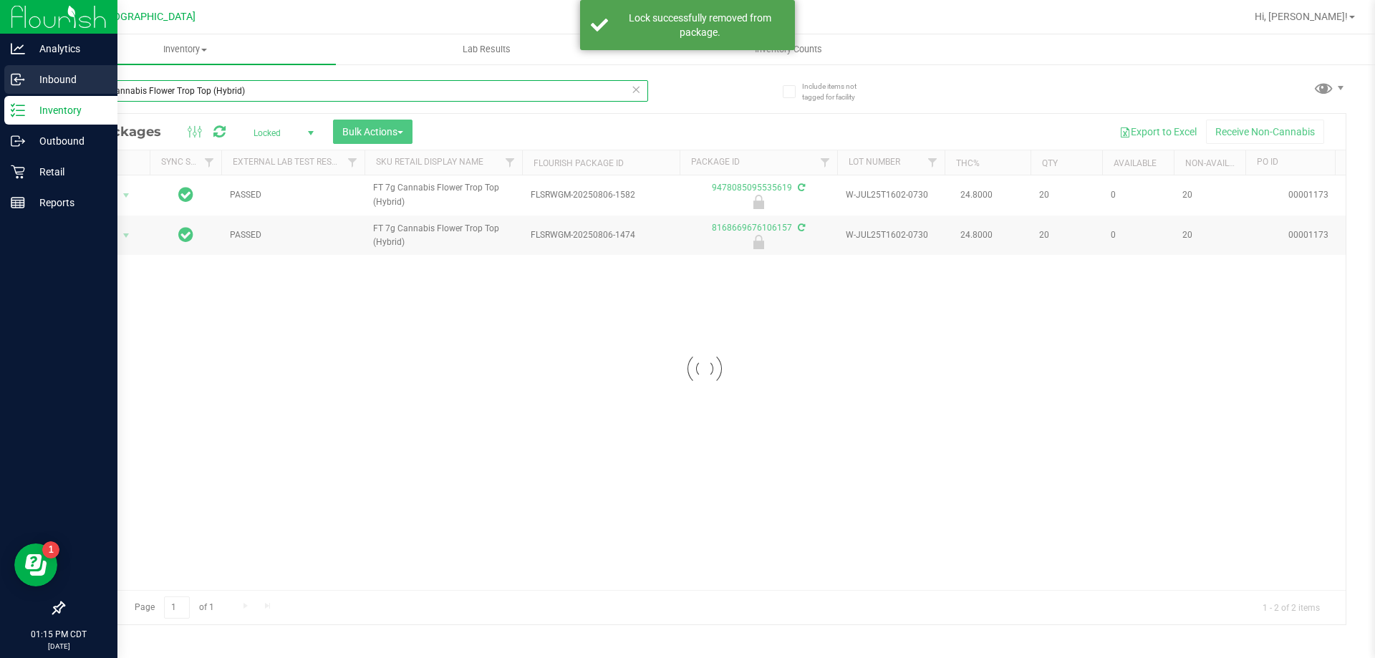
drag, startPoint x: 259, startPoint y: 87, endPoint x: 0, endPoint y: 87, distance: 259.2
click at [0, 87] on div "Analytics Inbound Inventory Outbound Retail Reports 01:15 PM CDT [DATE] 08/22 […" at bounding box center [687, 329] width 1375 height 658
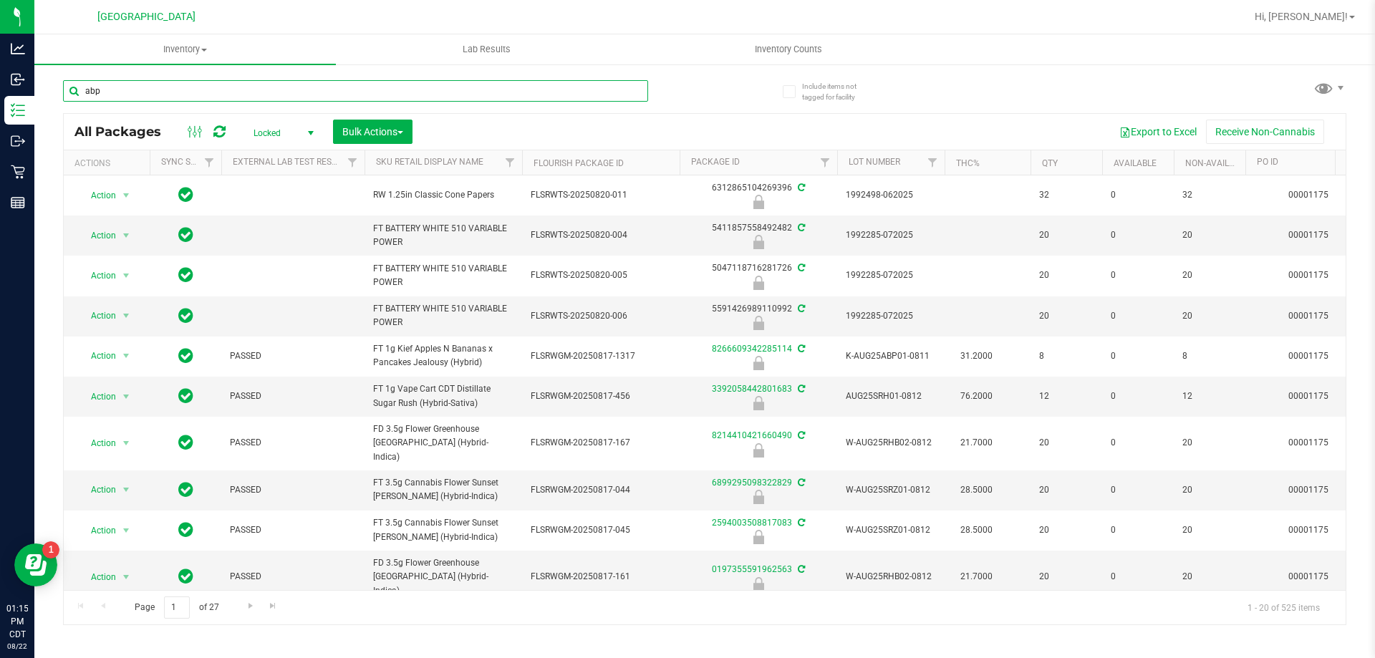
type input "abp"
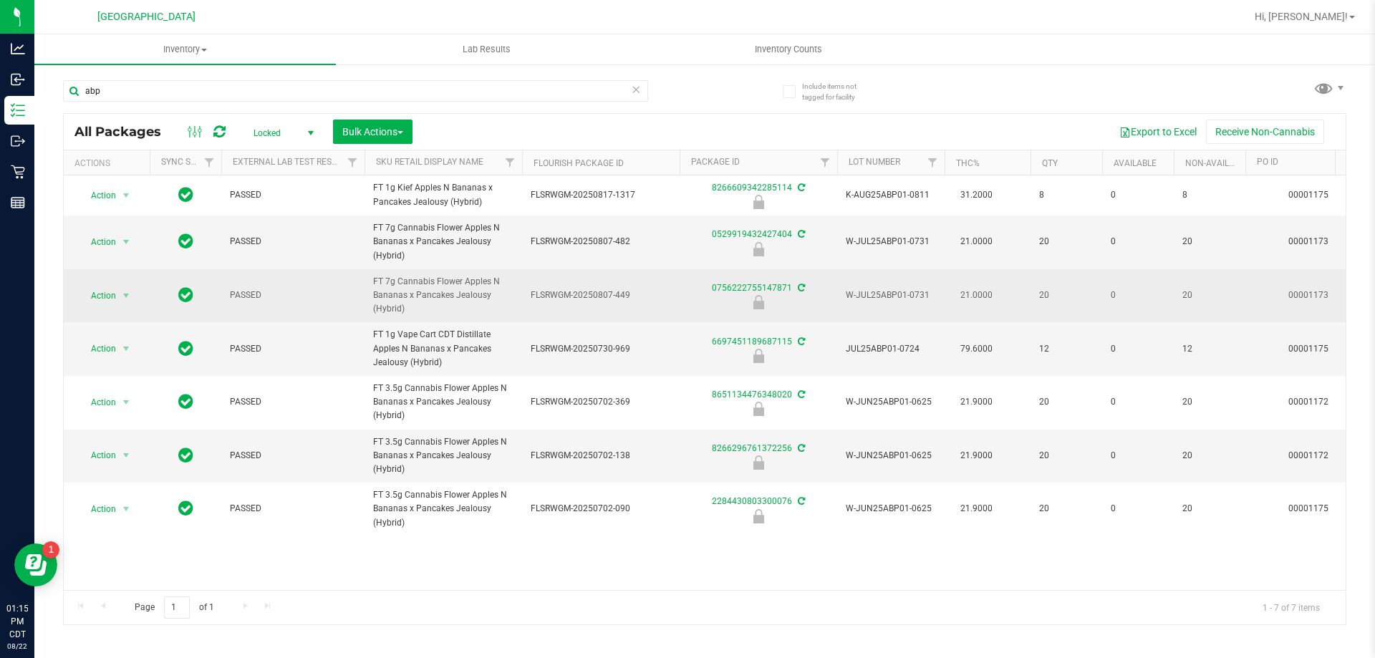
drag, startPoint x: 422, startPoint y: 314, endPoint x: 357, endPoint y: 275, distance: 75.8
copy tr "FT 7g Cannabis Flower Apples N Bananas x Pancakes Jealousy (Hybrid)"
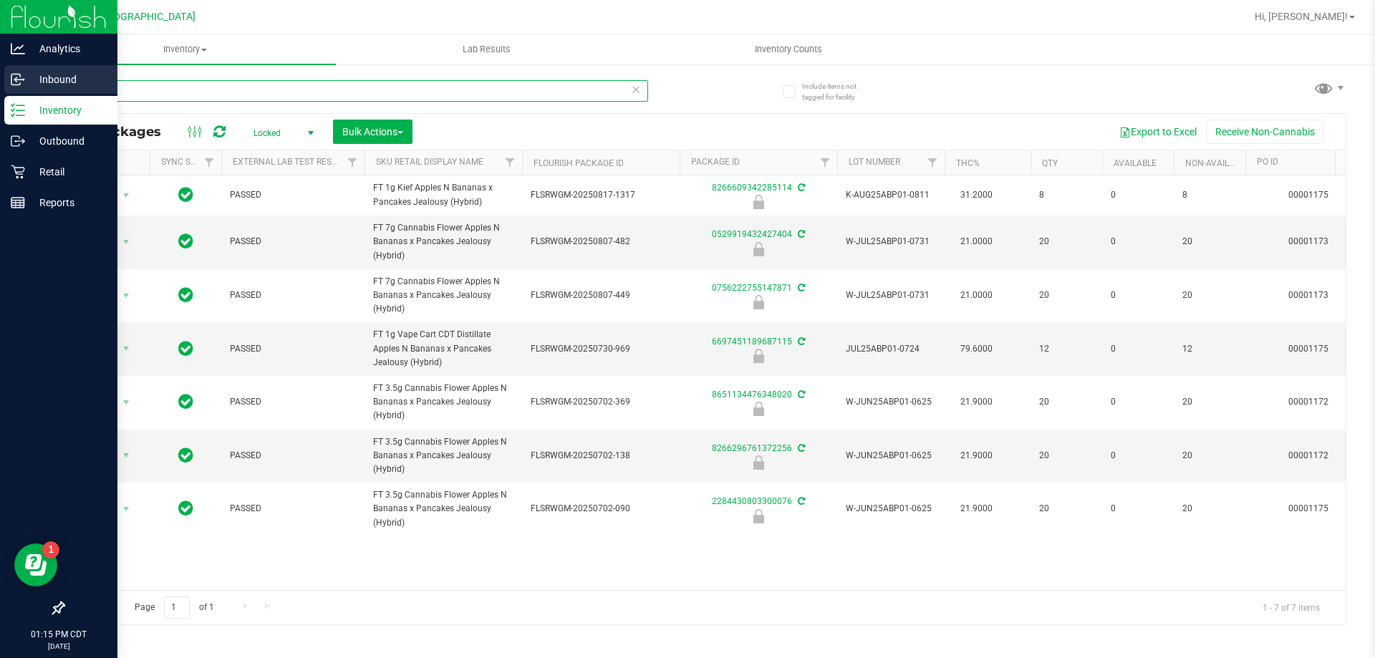
drag, startPoint x: 147, startPoint y: 84, endPoint x: 0, endPoint y: 84, distance: 147.5
click at [0, 84] on div "Analytics Inbound Inventory Outbound Retail Reports 01:15 PM CDT [DATE] 08/22 […" at bounding box center [687, 329] width 1375 height 658
paste input "FT 7g Cannabis Flower Apples N Bananas x Pancakes Jealousy (Hybrid)"
type input "FT 7g Cannabis Flower Apples N Bananas x Pancakes Jealousy (Hybrid)"
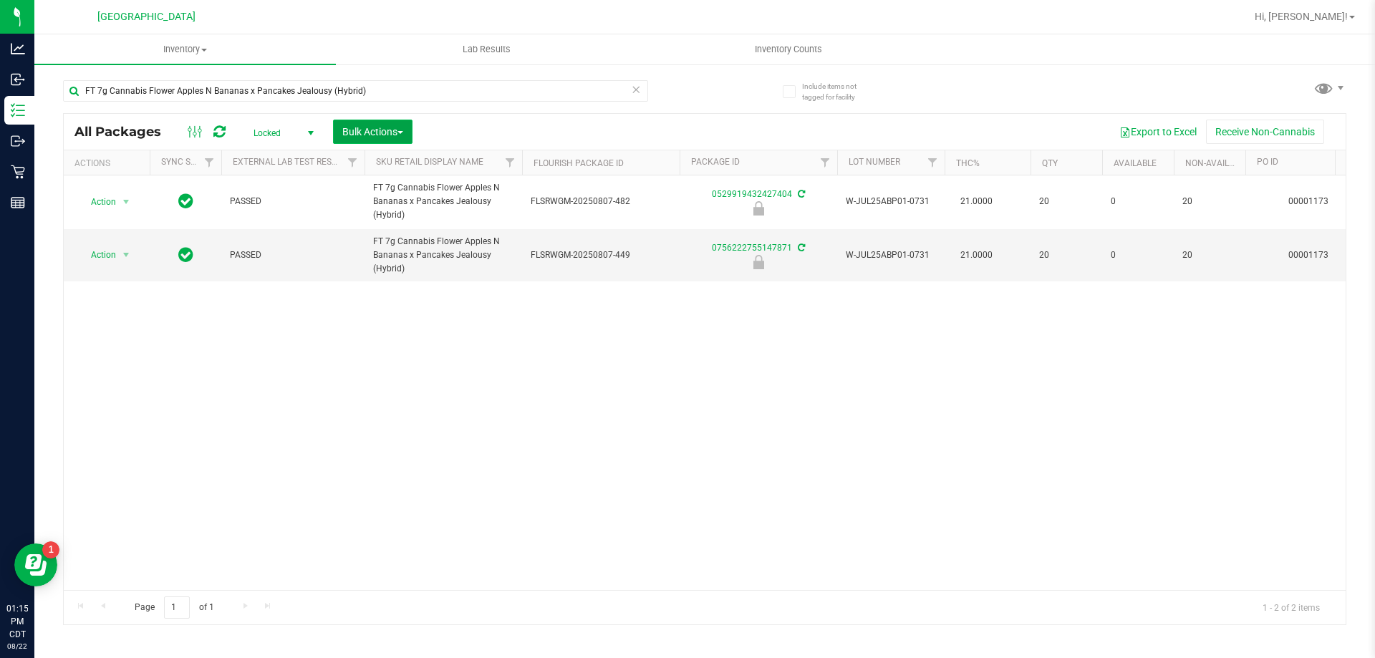
click at [365, 127] on span "Bulk Actions" at bounding box center [372, 131] width 61 height 11
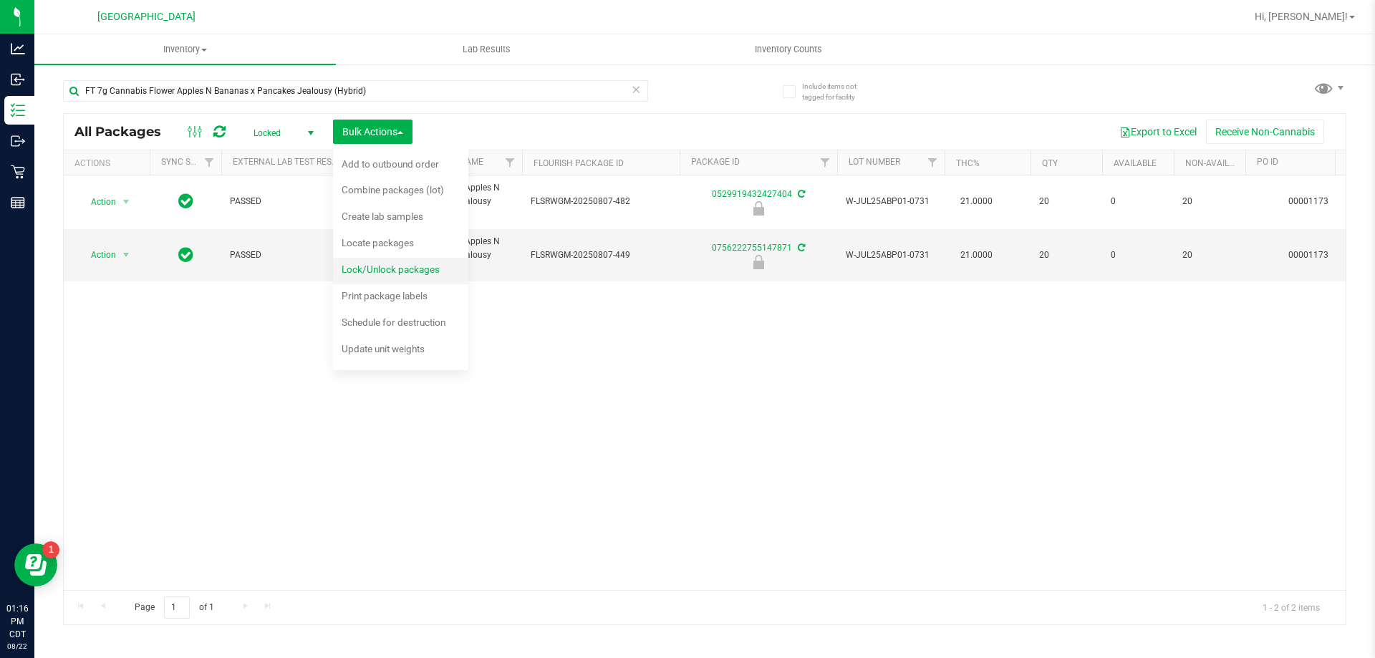
click at [377, 267] on span "Lock/Unlock packages" at bounding box center [390, 268] width 98 height 11
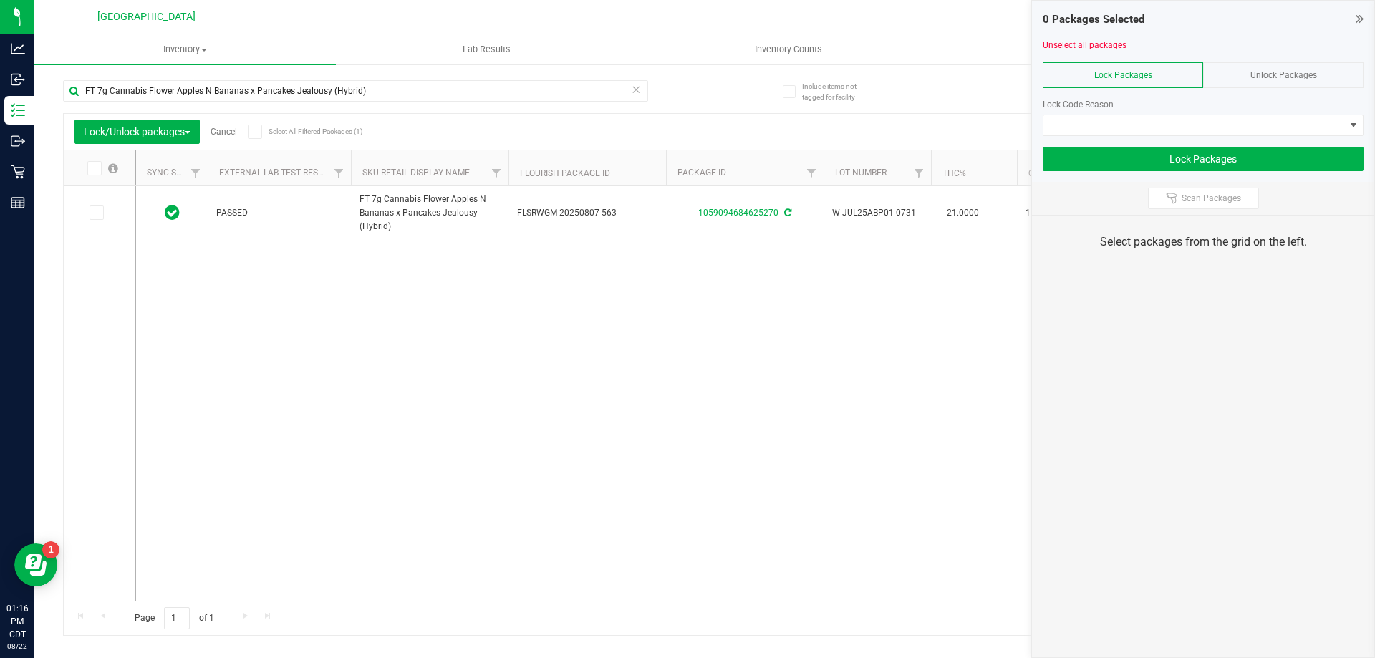
click at [1309, 67] on div "Unlock Packages" at bounding box center [1283, 75] width 160 height 26
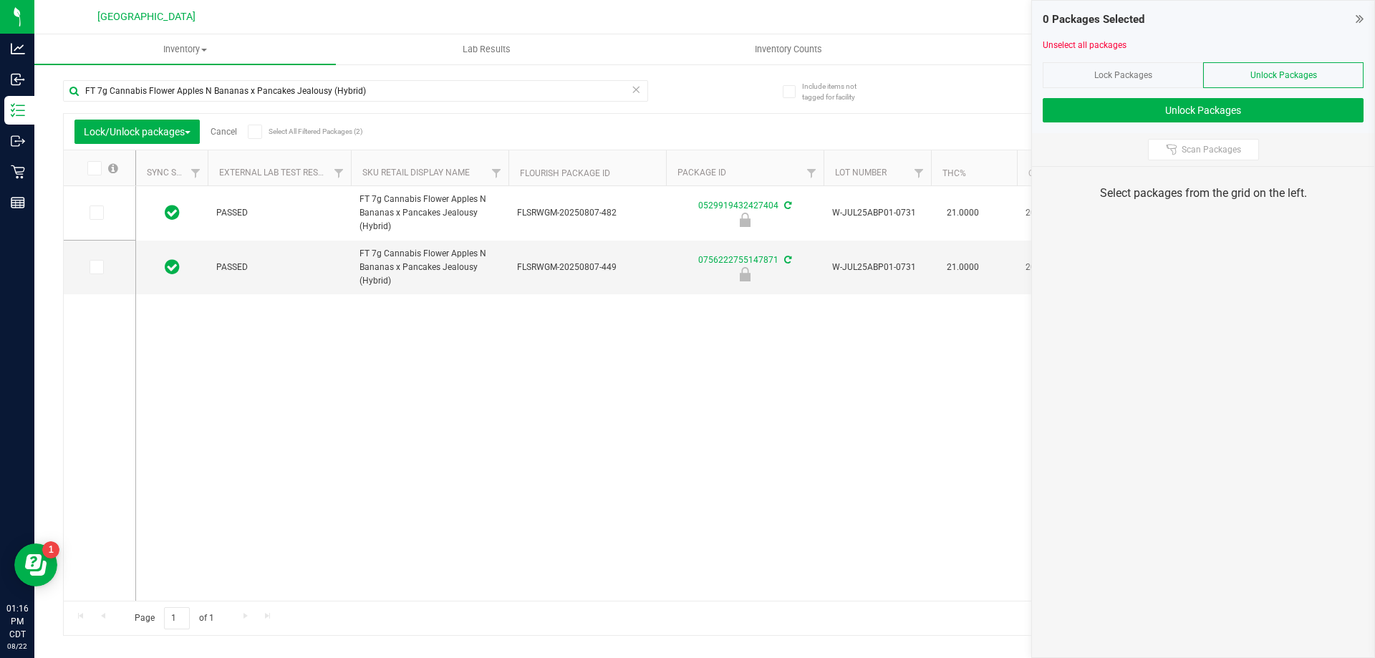
click at [92, 168] on icon at bounding box center [93, 168] width 9 height 0
click at [0, 0] on input "checkbox" at bounding box center [0, 0] width 0 height 0
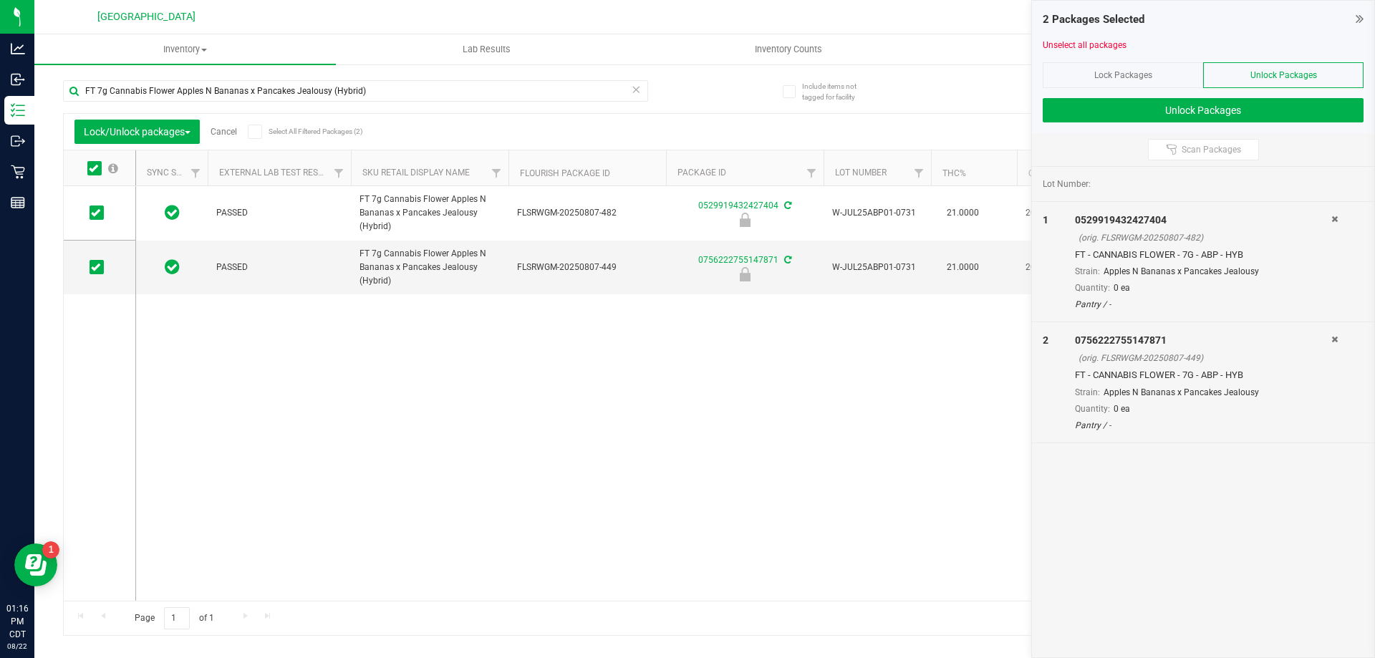
click at [1113, 79] on span "Lock Packages" at bounding box center [1123, 75] width 58 height 10
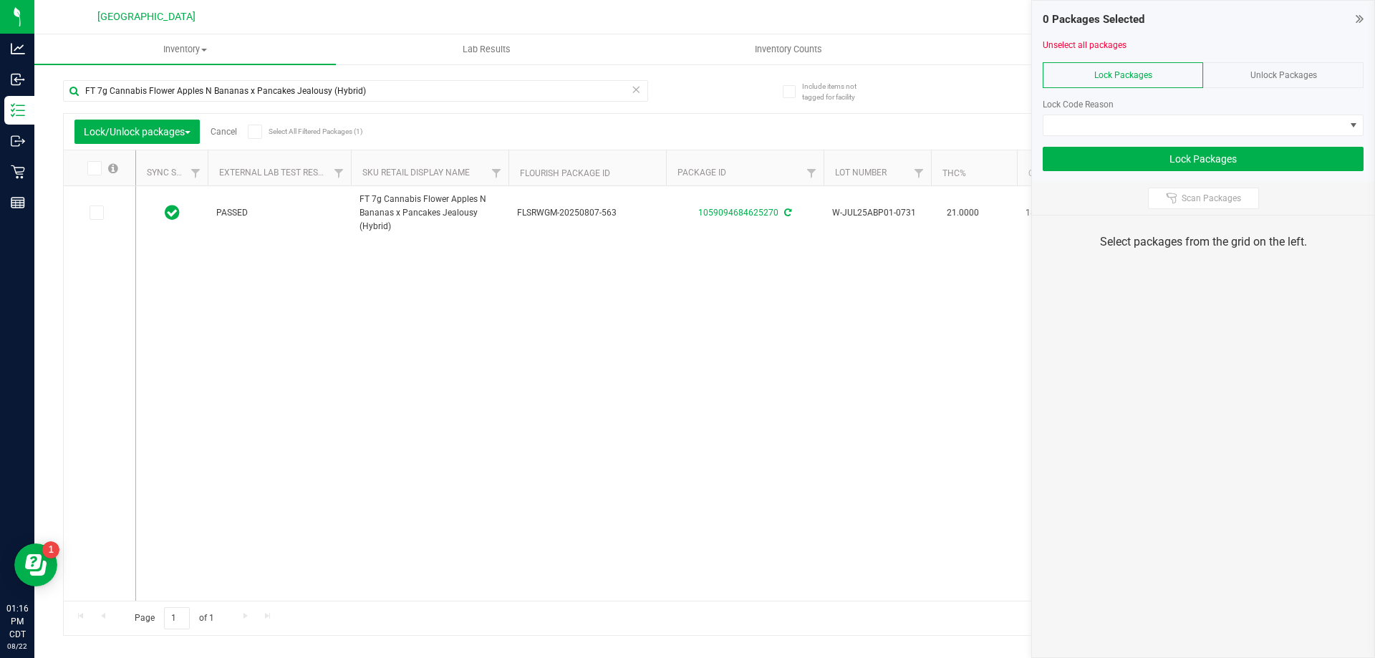
click at [1317, 75] on div "Unlock Packages" at bounding box center [1283, 75] width 160 height 26
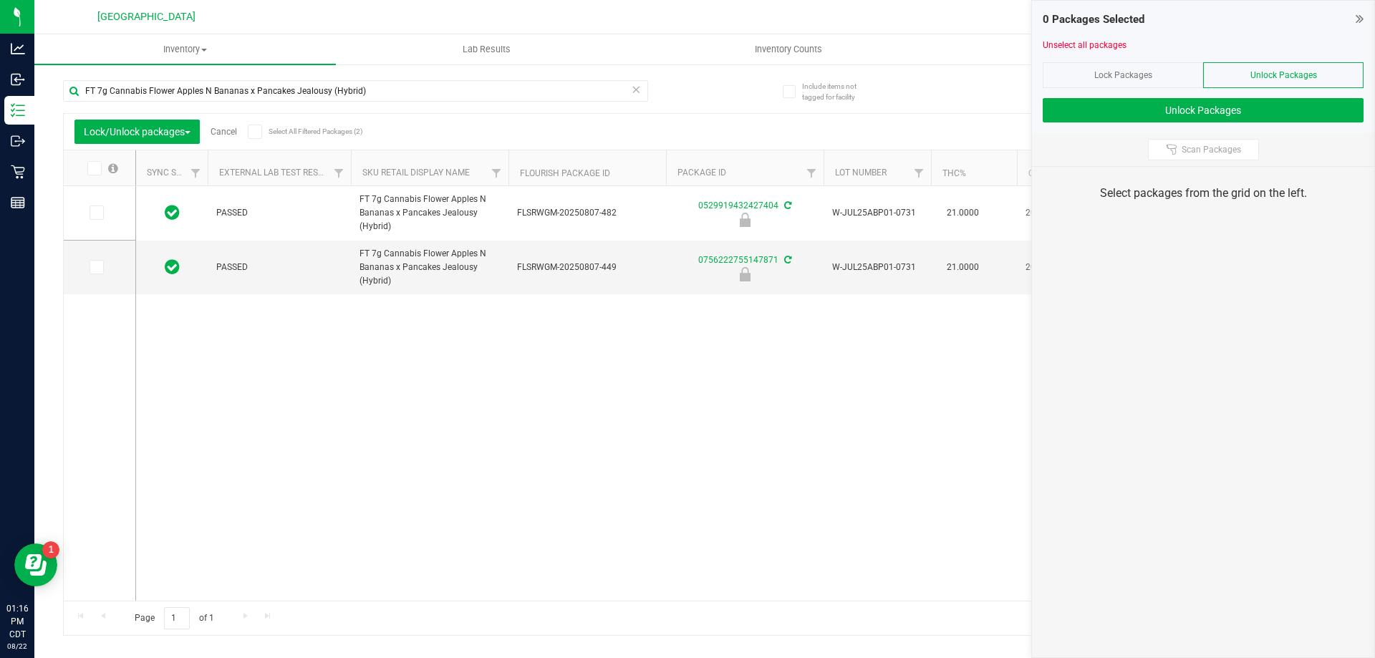
click at [101, 171] on span at bounding box center [94, 168] width 14 height 14
click at [0, 0] on input "checkbox" at bounding box center [0, 0] width 0 height 0
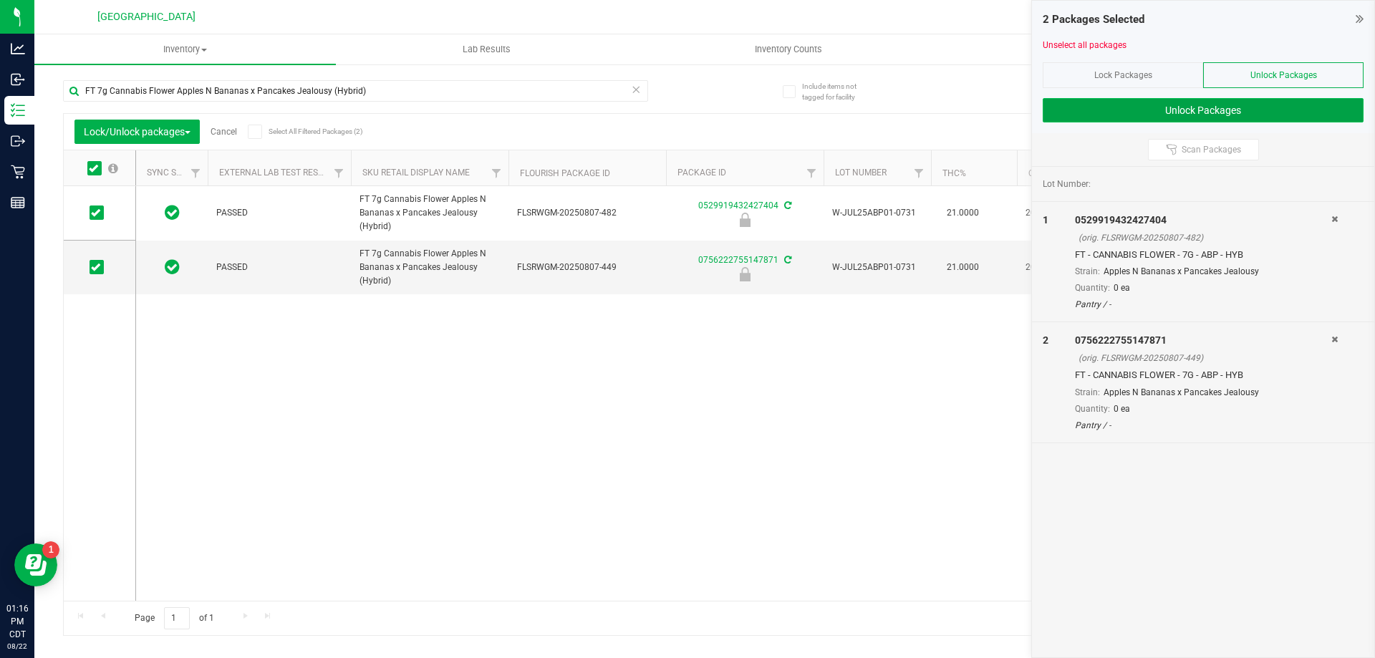
click at [1084, 117] on button "Unlock Packages" at bounding box center [1202, 110] width 321 height 24
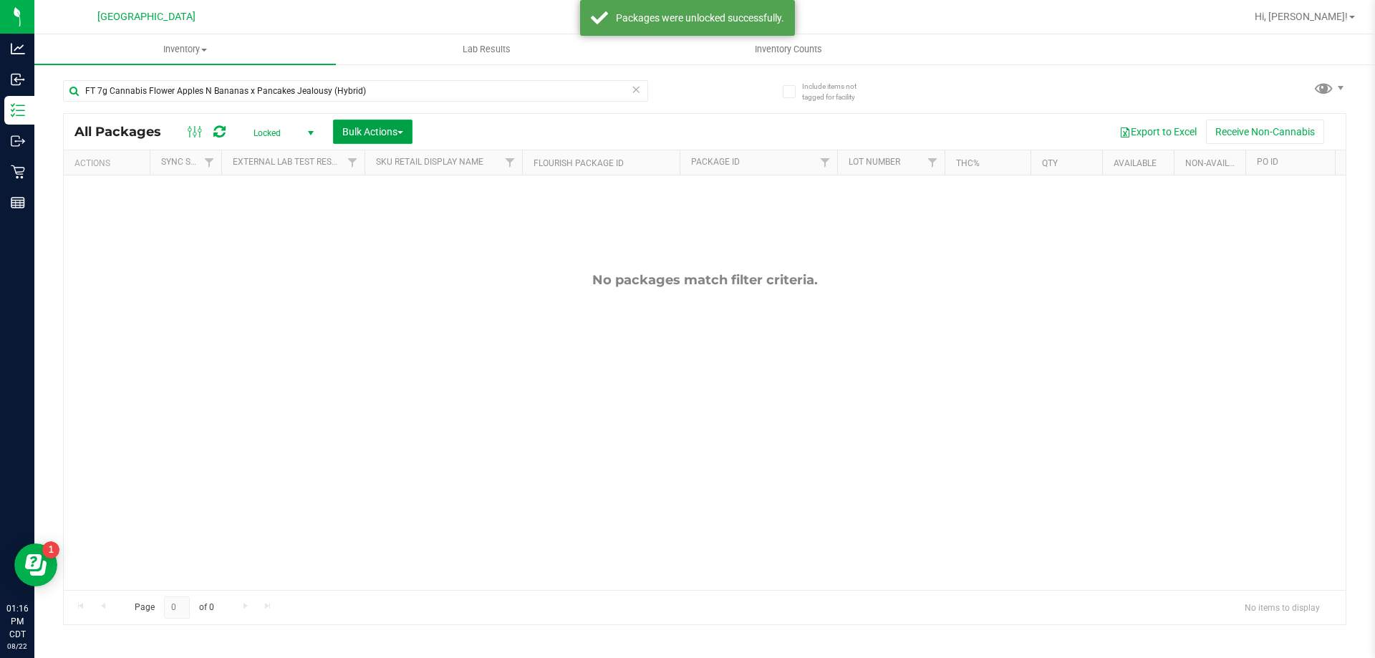
click at [344, 131] on span "Bulk Actions" at bounding box center [372, 131] width 61 height 11
click at [378, 268] on span "Lock/Unlock packages" at bounding box center [390, 268] width 98 height 11
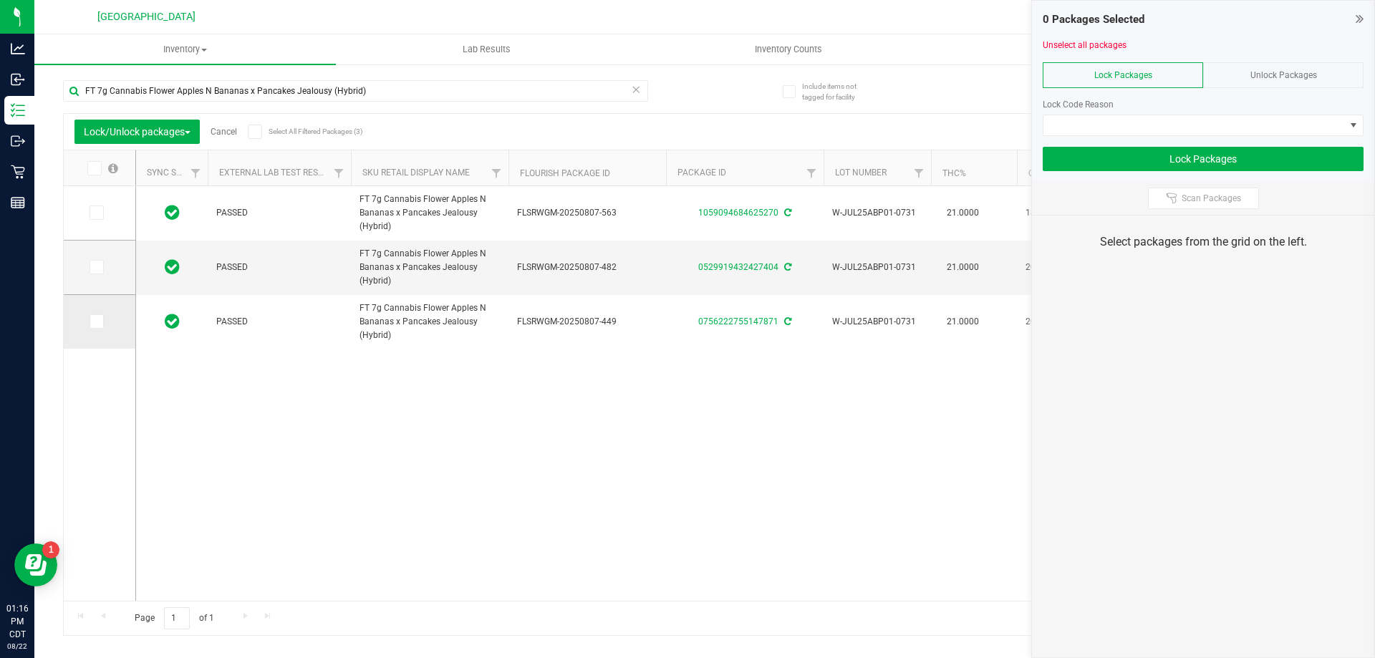
drag, startPoint x: 95, startPoint y: 263, endPoint x: 105, endPoint y: 309, distance: 47.6
click at [97, 267] on icon at bounding box center [95, 267] width 9 height 0
click at [0, 0] on input "checkbox" at bounding box center [0, 0] width 0 height 0
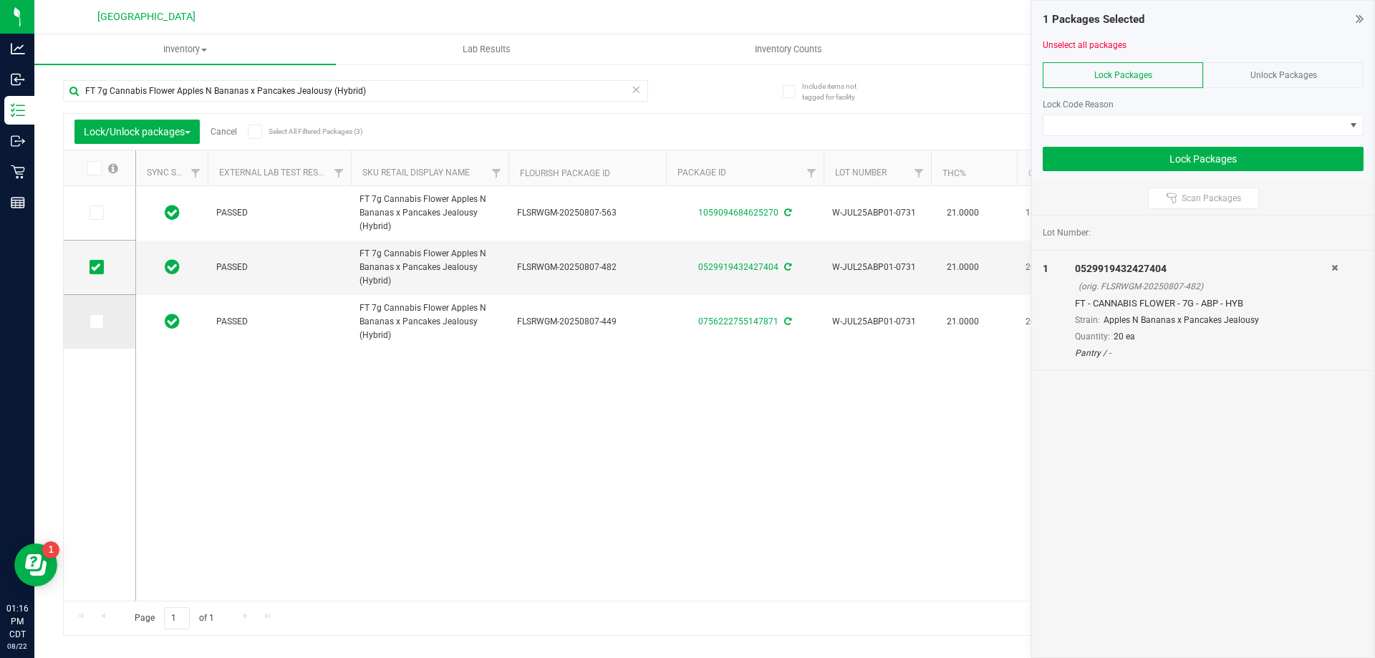
click at [98, 321] on icon at bounding box center [95, 321] width 9 height 0
click at [0, 0] on input "checkbox" at bounding box center [0, 0] width 0 height 0
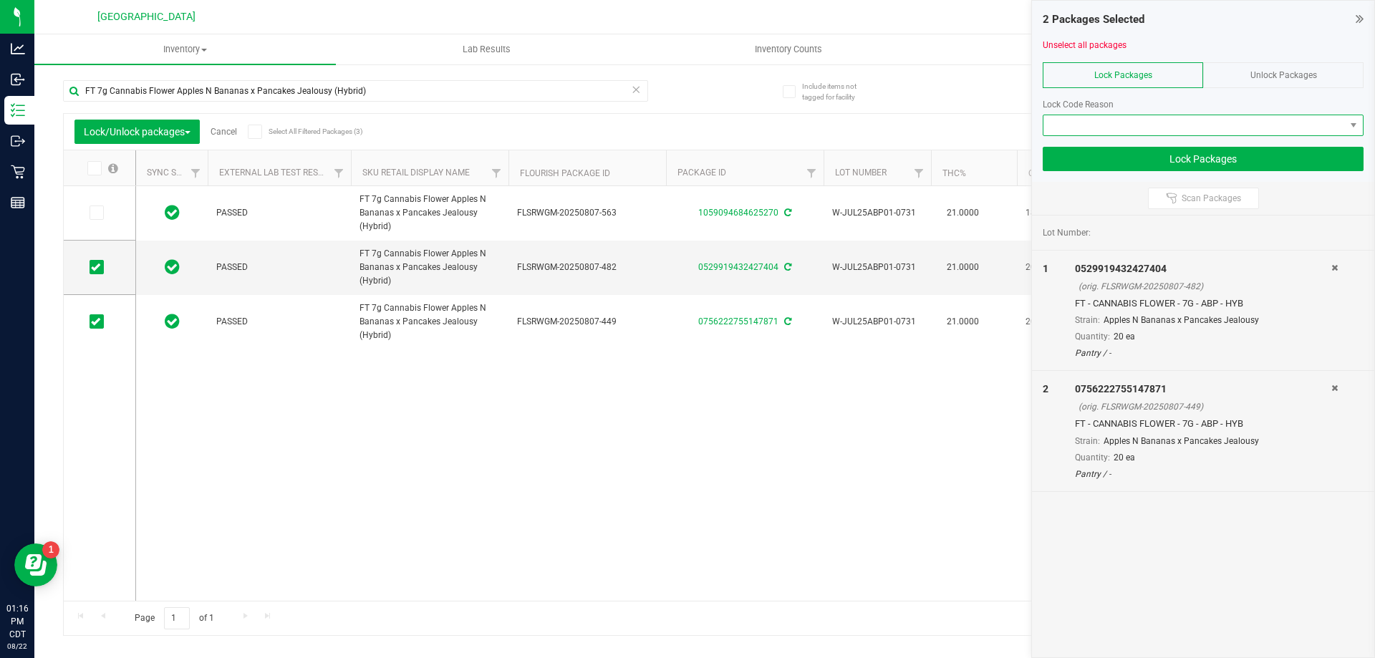
click at [1149, 120] on span at bounding box center [1193, 125] width 301 height 20
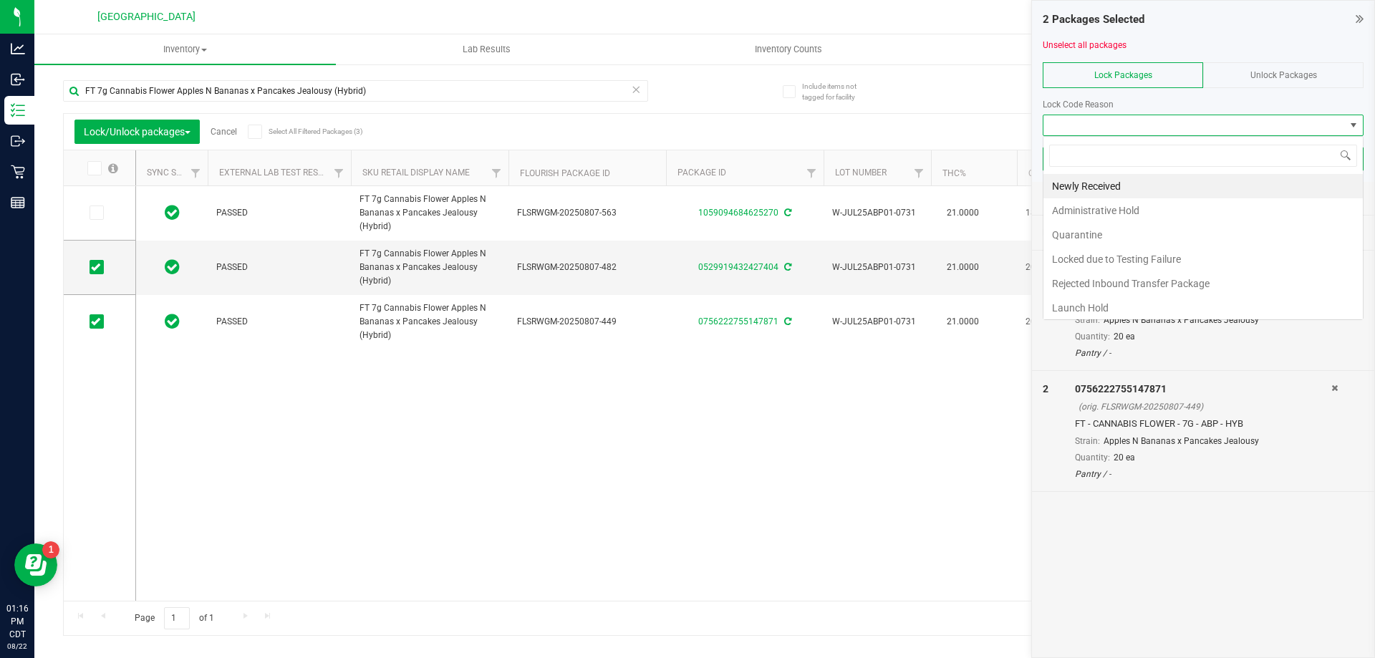
scroll to position [21, 321]
click at [1108, 185] on li "Newly Received" at bounding box center [1202, 186] width 319 height 24
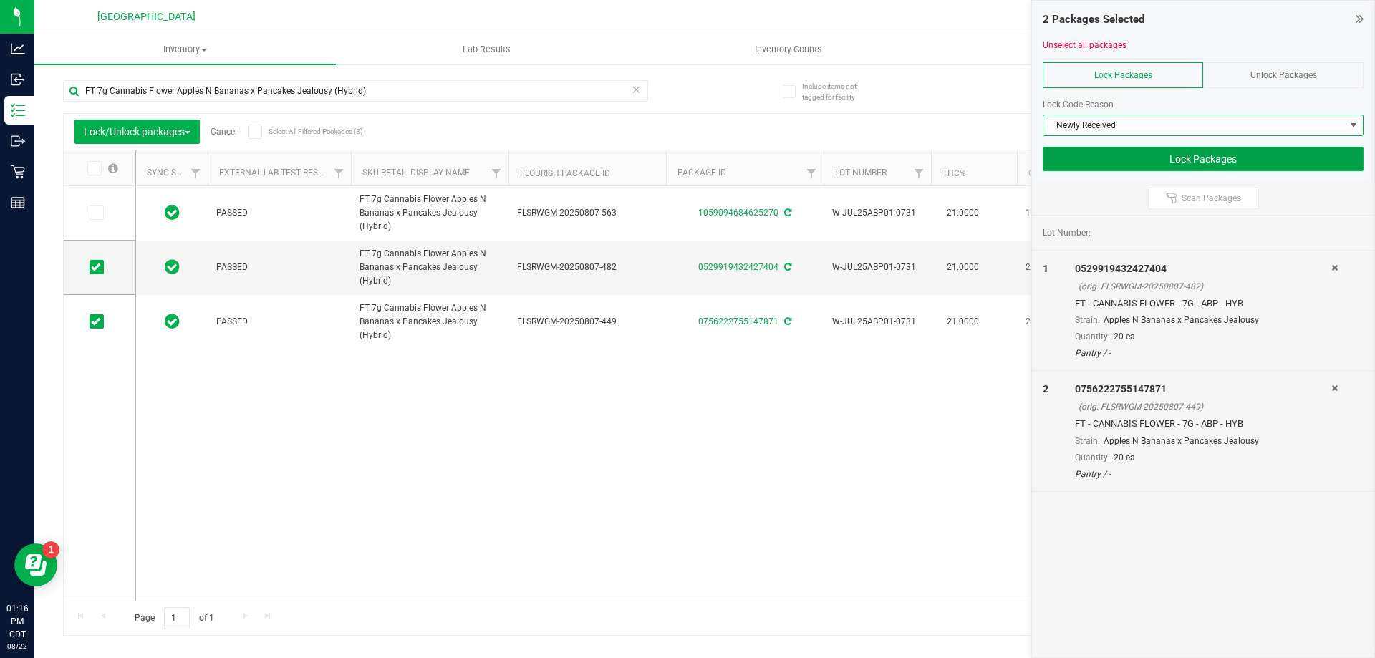
click at [1134, 158] on button "Lock Packages" at bounding box center [1202, 159] width 321 height 24
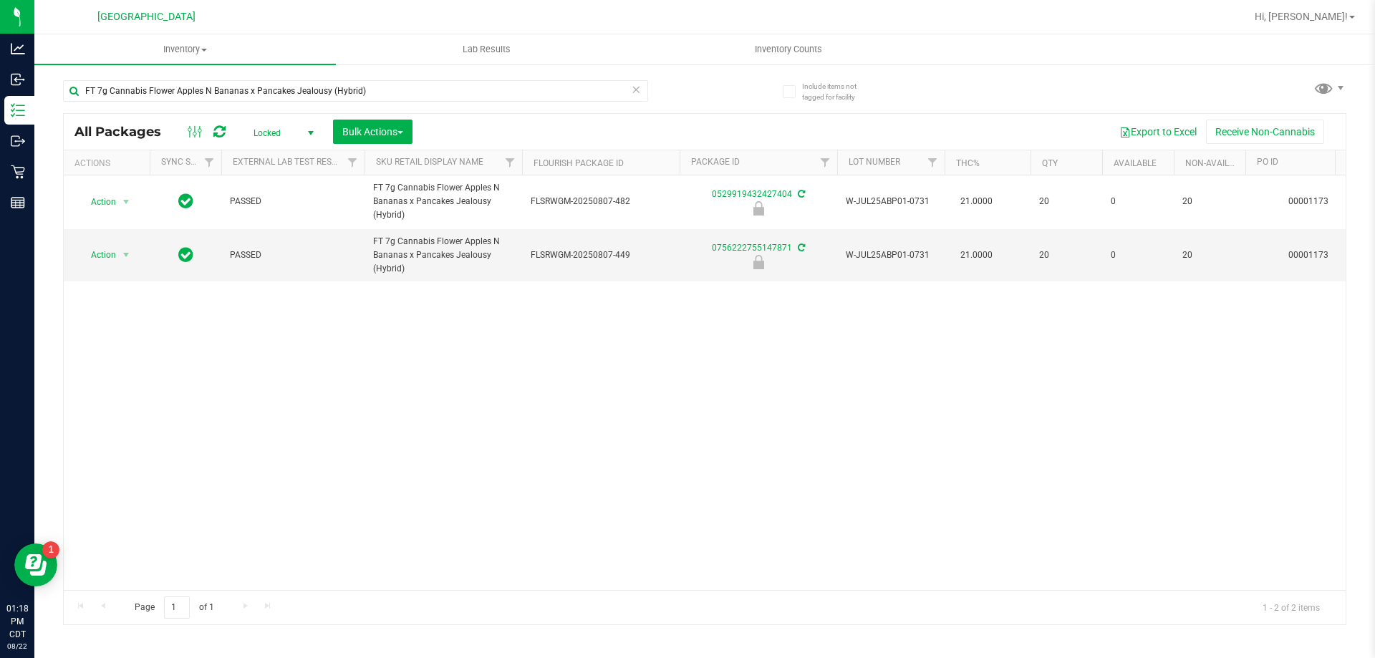
click at [390, 323] on div "Action Action Edit attributes Global inventory Locate package Package audit log…" at bounding box center [705, 382] width 1282 height 415
drag, startPoint x: 409, startPoint y: 270, endPoint x: 370, endPoint y: 233, distance: 53.2
click at [370, 233] on td "FT 7g Cannabis Flower Apples N Bananas x Pancakes Jealousy (Hybrid)" at bounding box center [443, 255] width 158 height 53
copy span "FT 7g Cannabis Flower Apples N Bananas x Pancakes Jealousy (Hybrid)"
drag, startPoint x: 409, startPoint y: 80, endPoint x: 57, endPoint y: 85, distance: 351.6
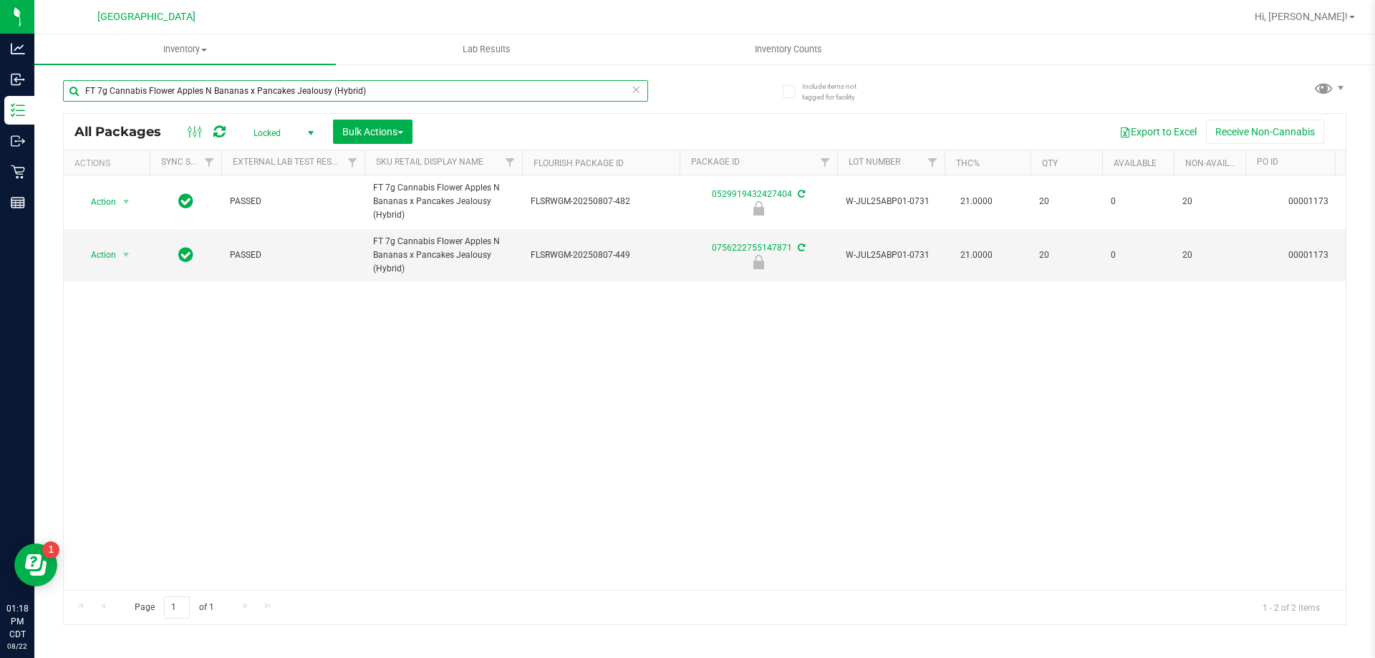
click at [57, 85] on div "Include items not tagged for facility FT 7g Cannabis Flower Apples N Bananas x …" at bounding box center [704, 281] width 1340 height 437
click at [1321, 24] on div "Hi, [PERSON_NAME]!" at bounding box center [1305, 16] width 112 height 25
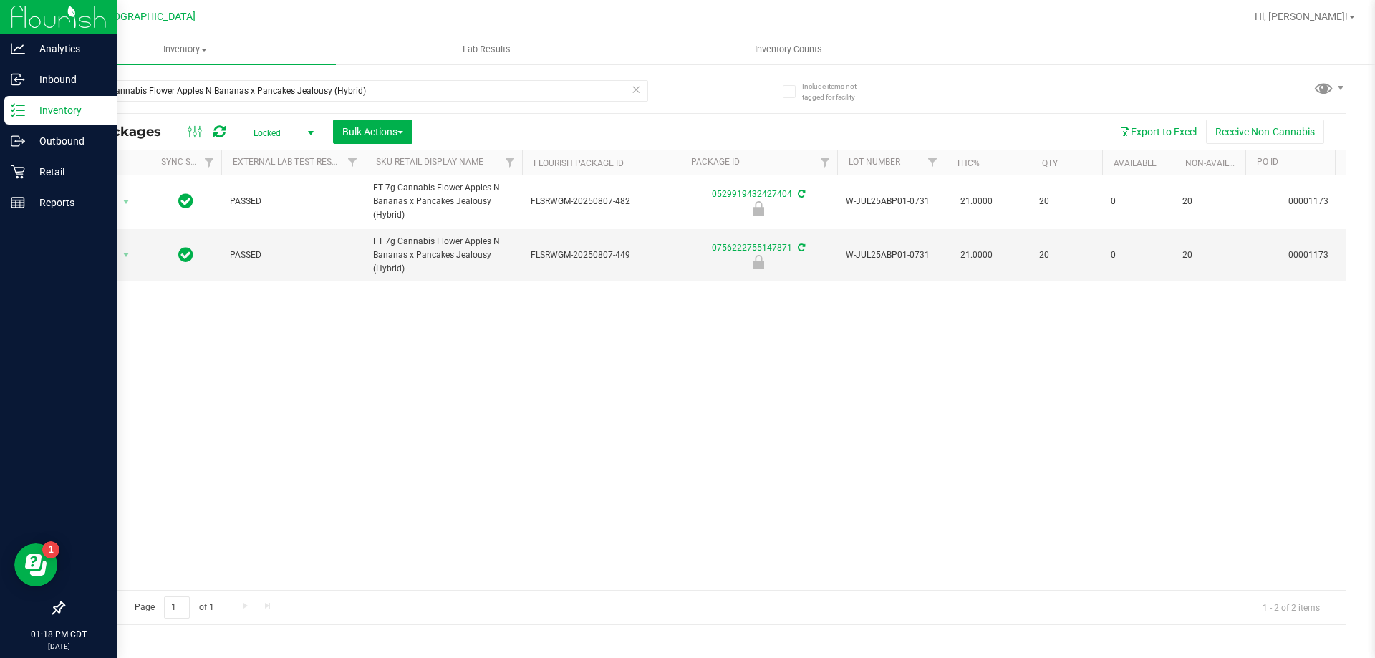
click at [32, 115] on p "Inventory" at bounding box center [68, 110] width 86 height 17
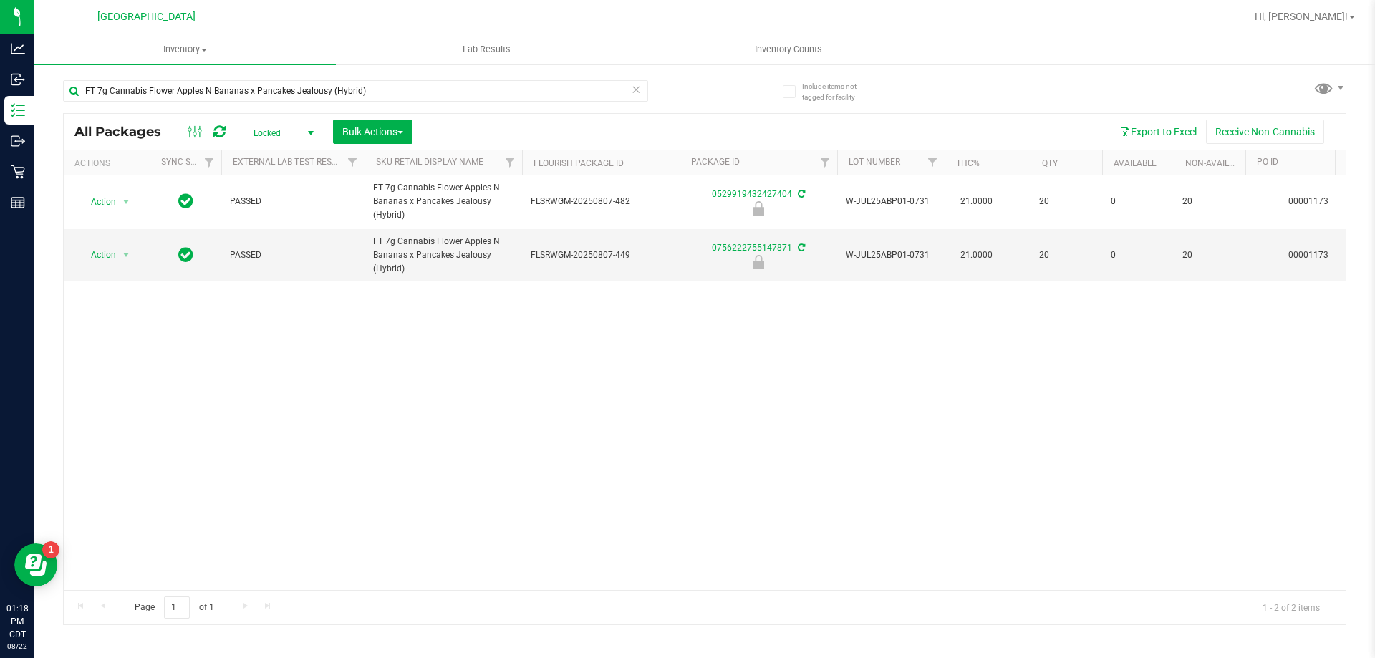
click at [635, 93] on icon at bounding box center [636, 88] width 10 height 17
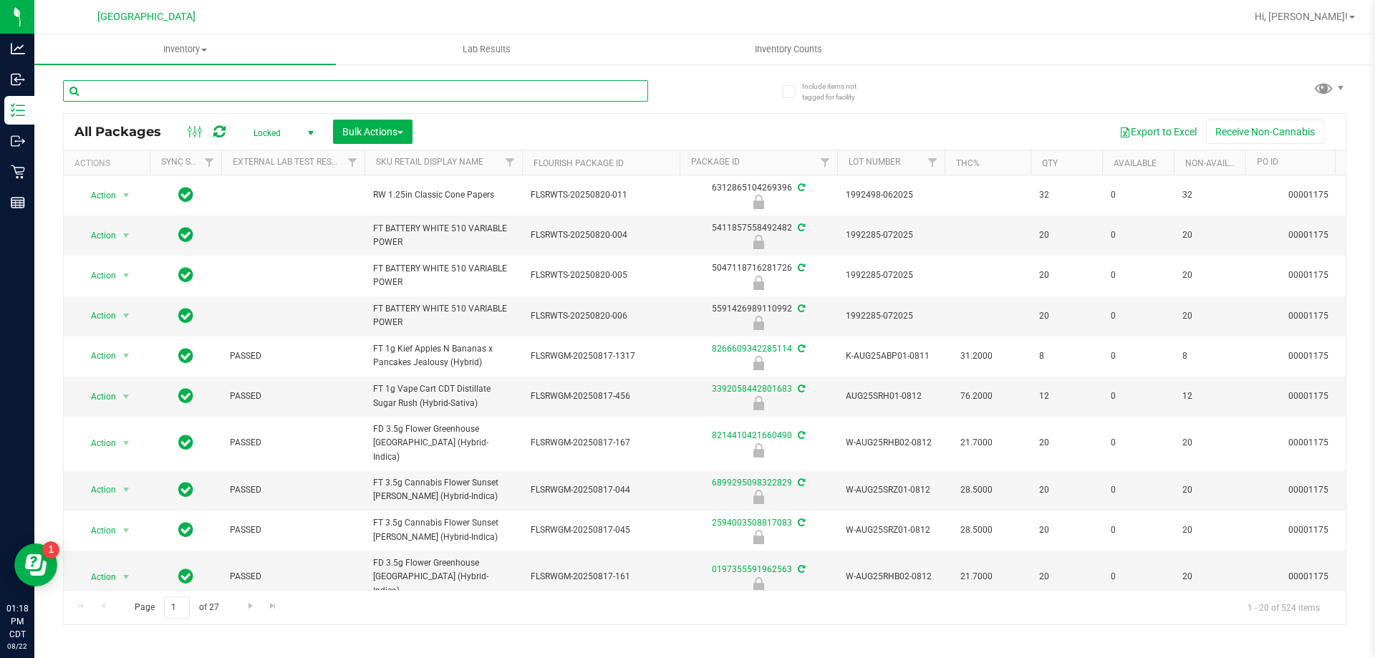
click at [127, 84] on input "text" at bounding box center [355, 90] width 585 height 21
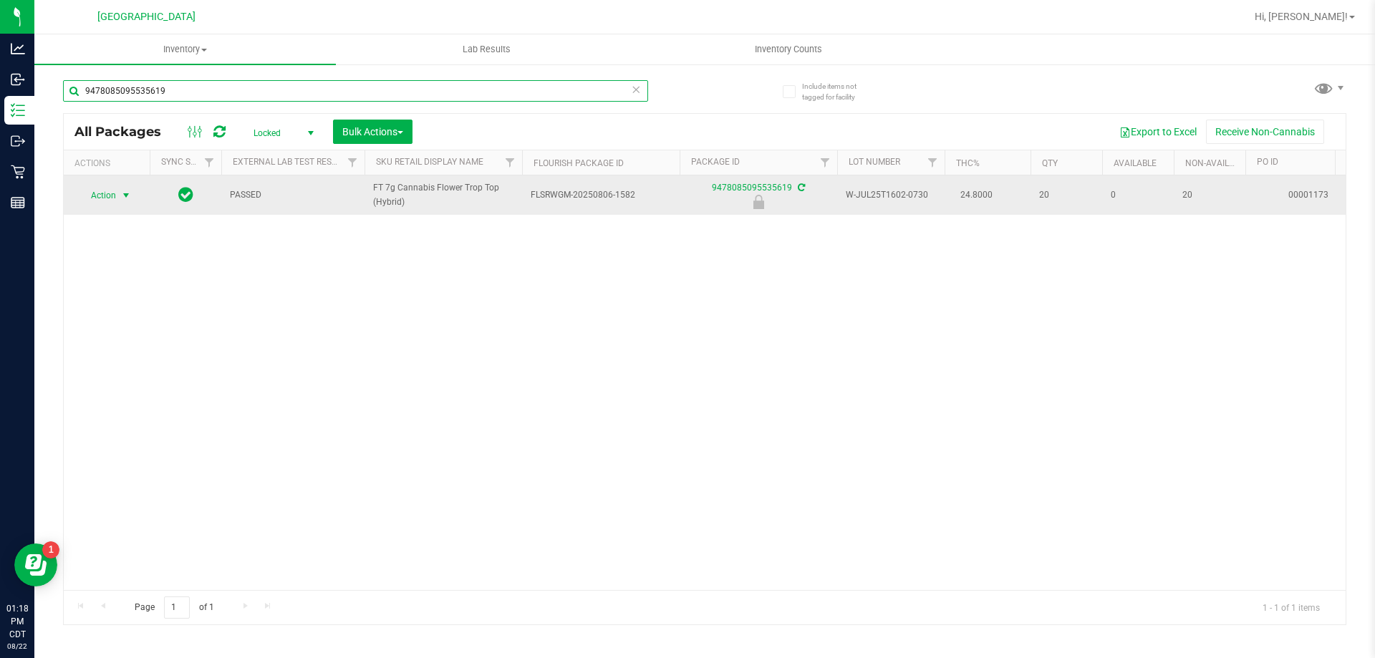
type input "9478085095535619"
click at [125, 190] on span "select" at bounding box center [125, 195] width 11 height 11
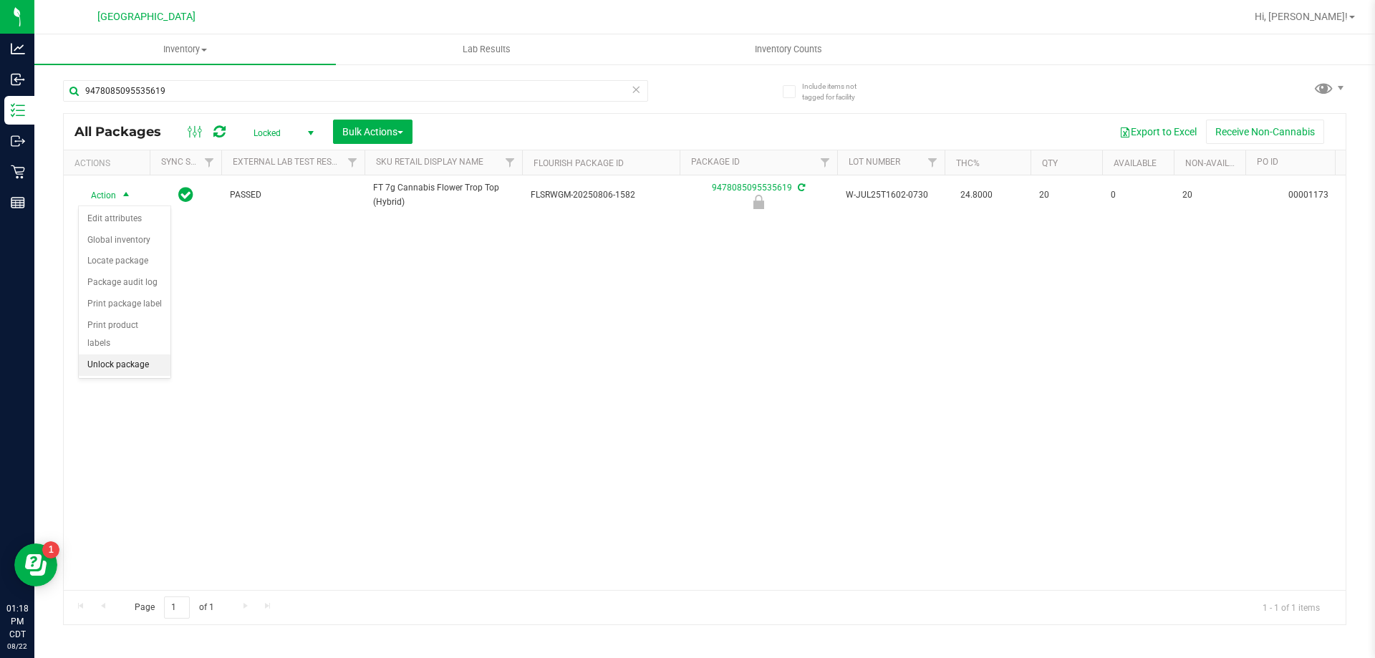
click at [120, 354] on li "Unlock package" at bounding box center [125, 364] width 92 height 21
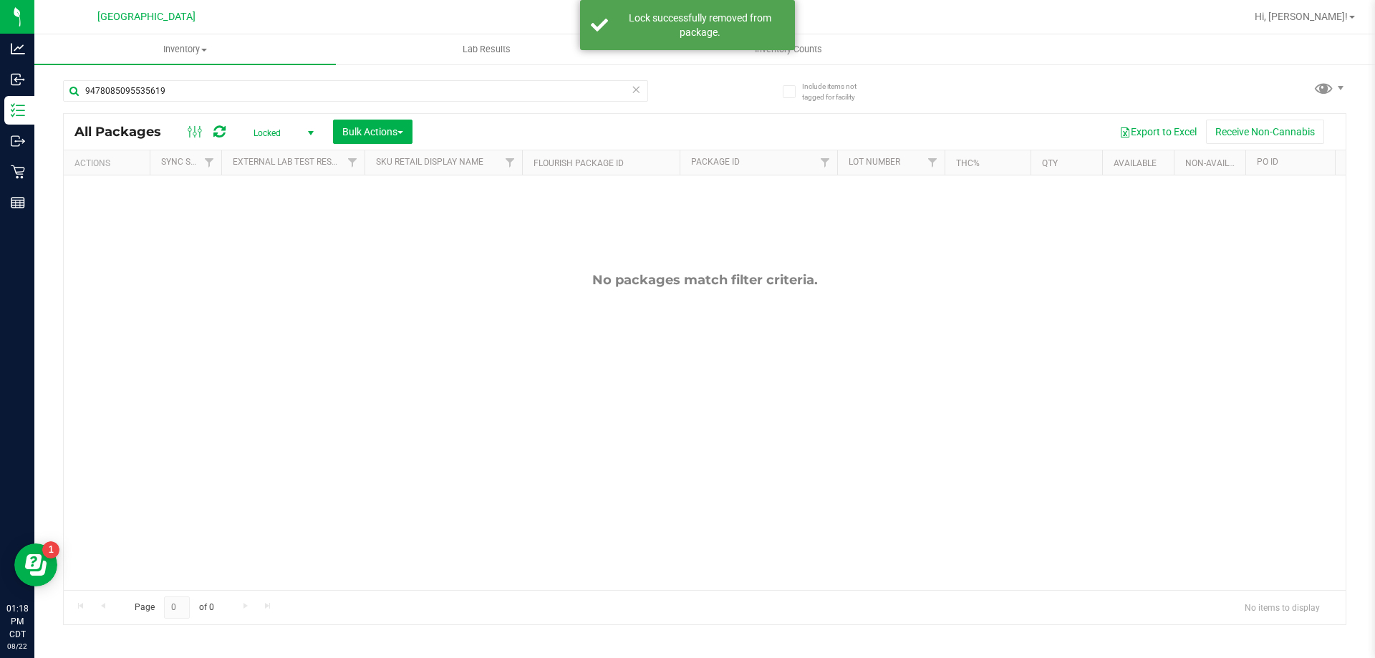
click at [632, 89] on icon at bounding box center [636, 88] width 10 height 17
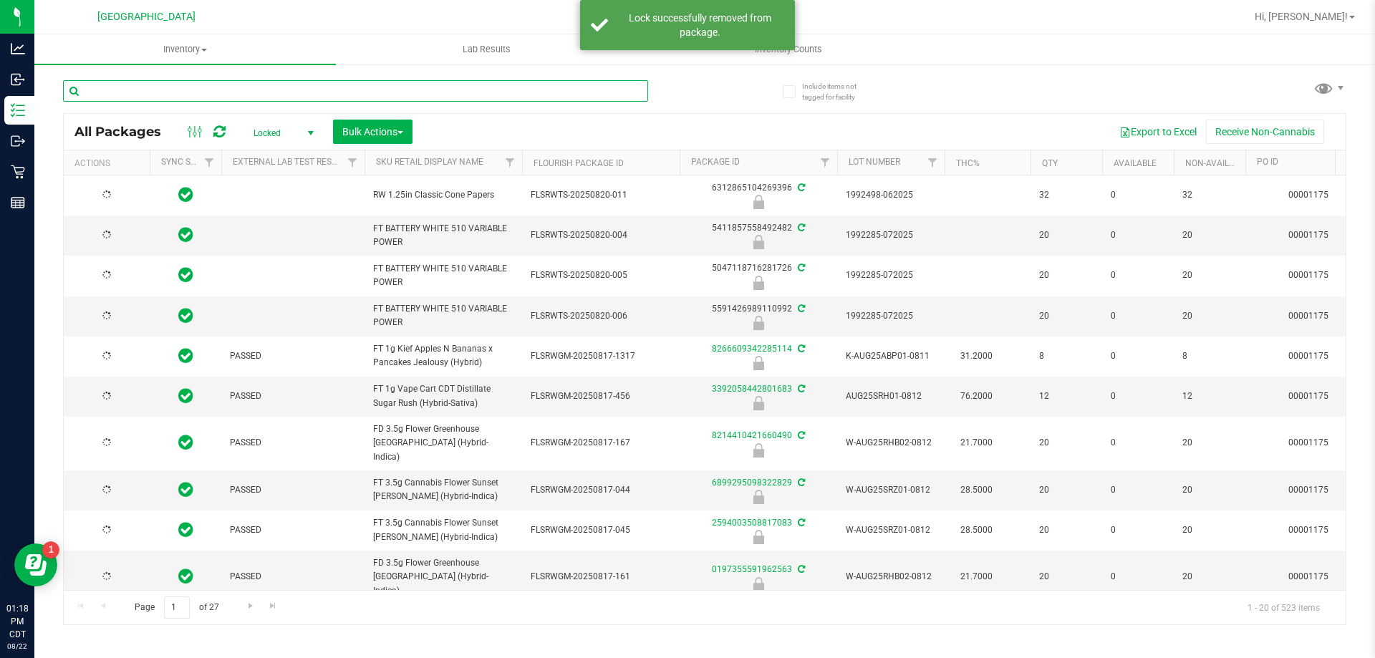
click at [582, 89] on input "text" at bounding box center [355, 90] width 585 height 21
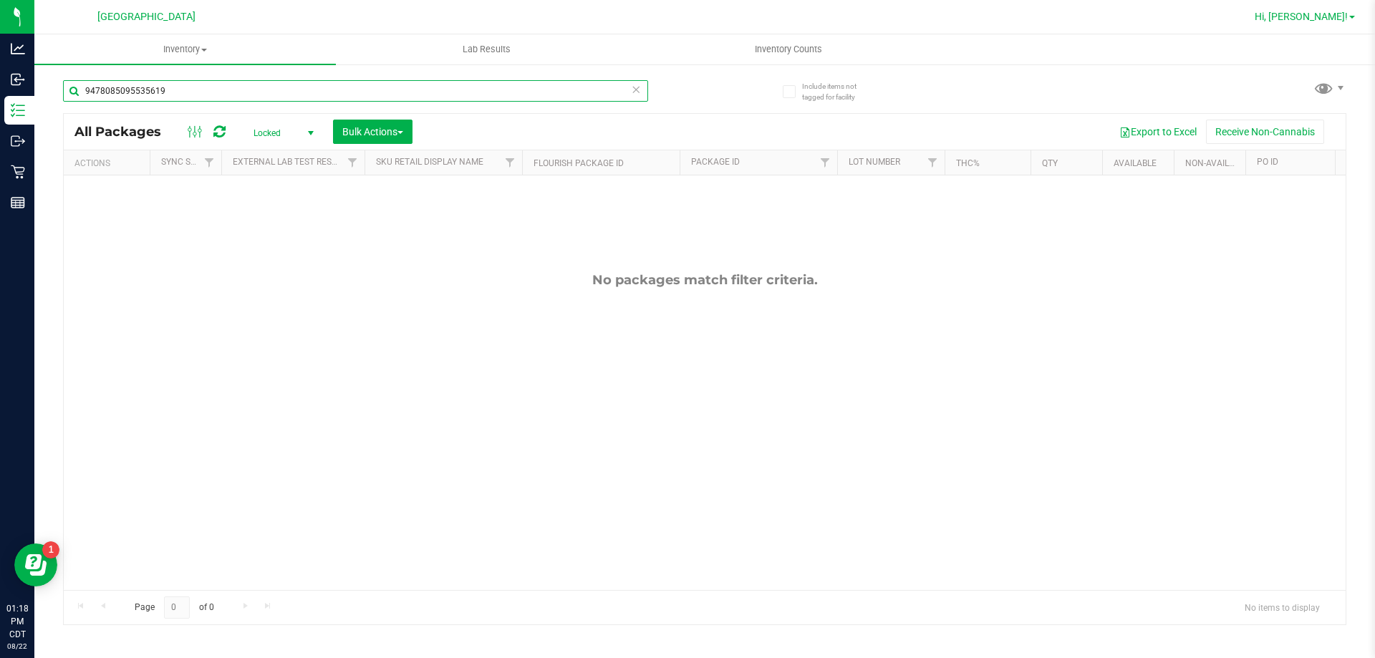
type input "9478085095535619"
click at [1335, 19] on span "Hi, [PERSON_NAME]!" at bounding box center [1300, 16] width 93 height 11
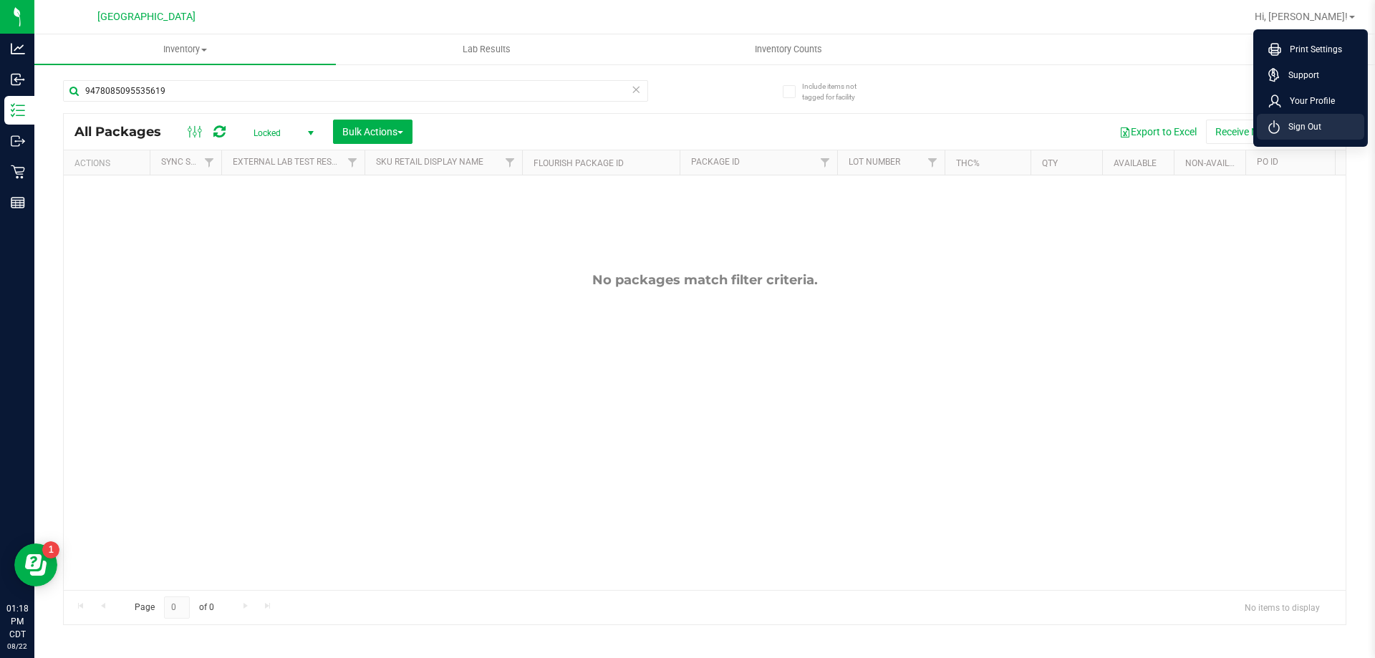
click at [1296, 118] on li "Sign Out" at bounding box center [1309, 127] width 107 height 26
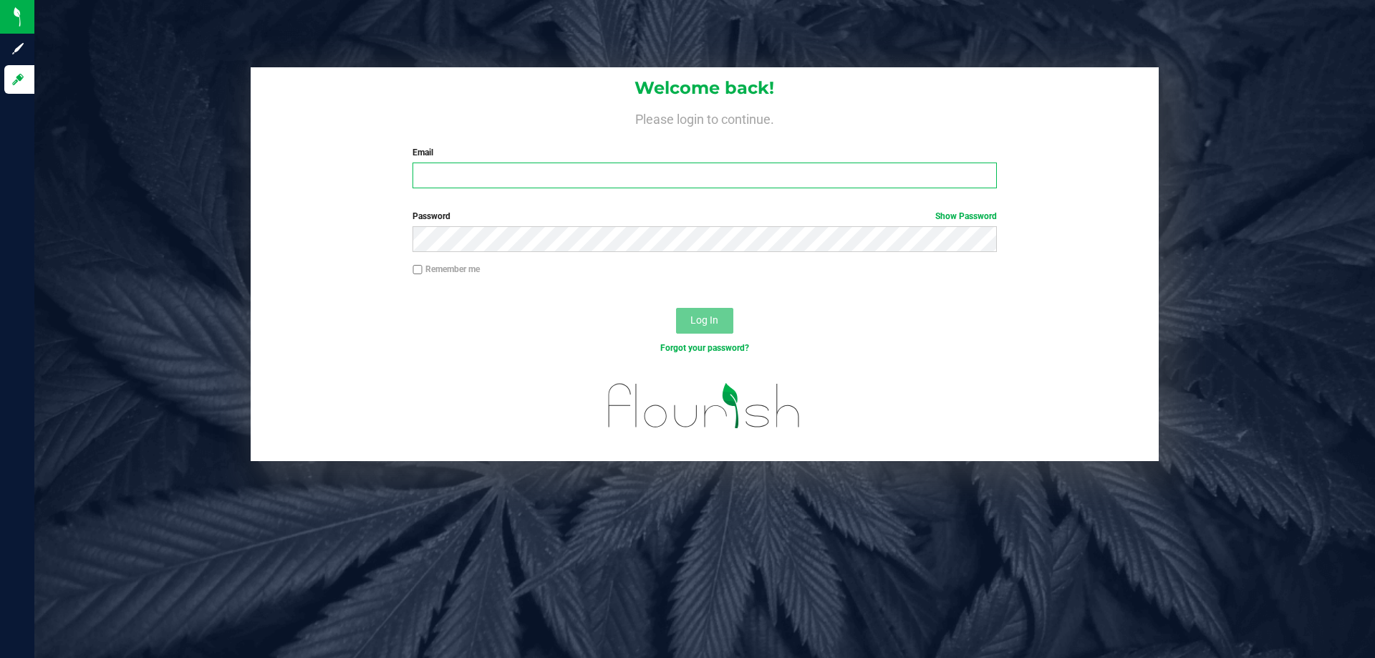
click at [733, 186] on input "Email" at bounding box center [703, 176] width 583 height 26
type input "[EMAIL_ADDRESS][DOMAIN_NAME]"
click at [676, 308] on button "Log In" at bounding box center [704, 321] width 57 height 26
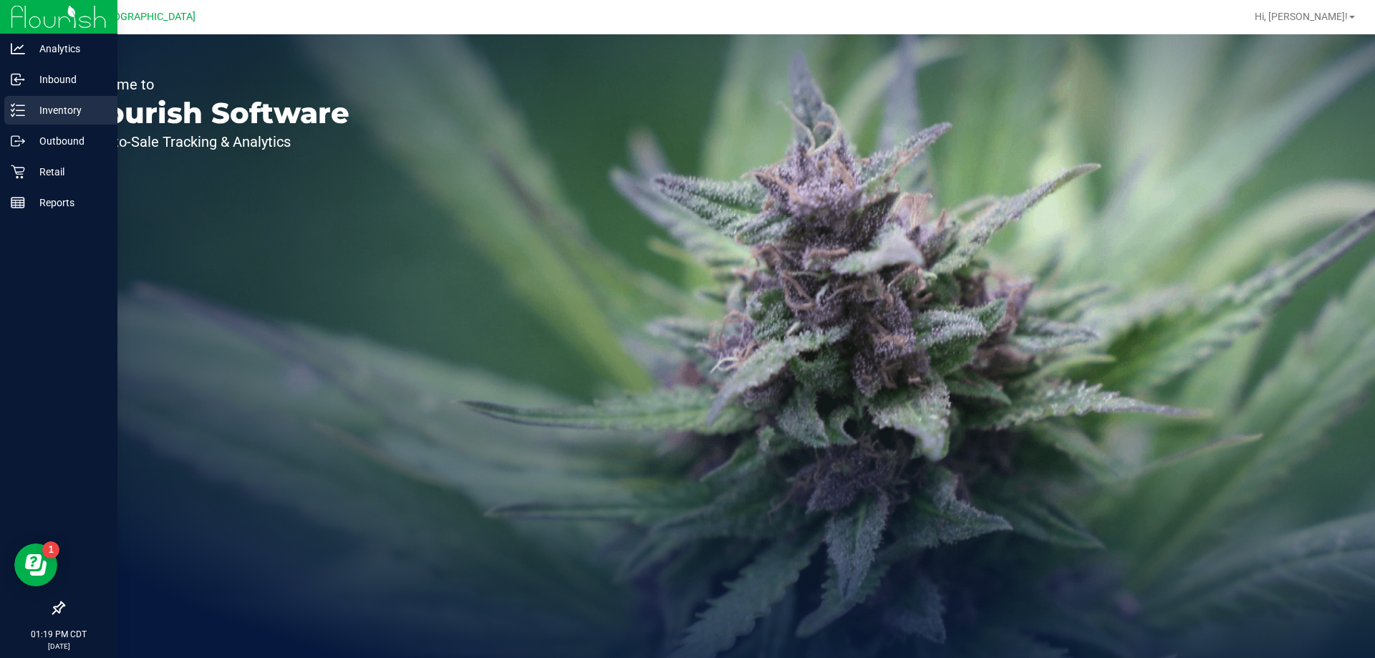
click at [21, 112] on icon at bounding box center [18, 110] width 14 height 14
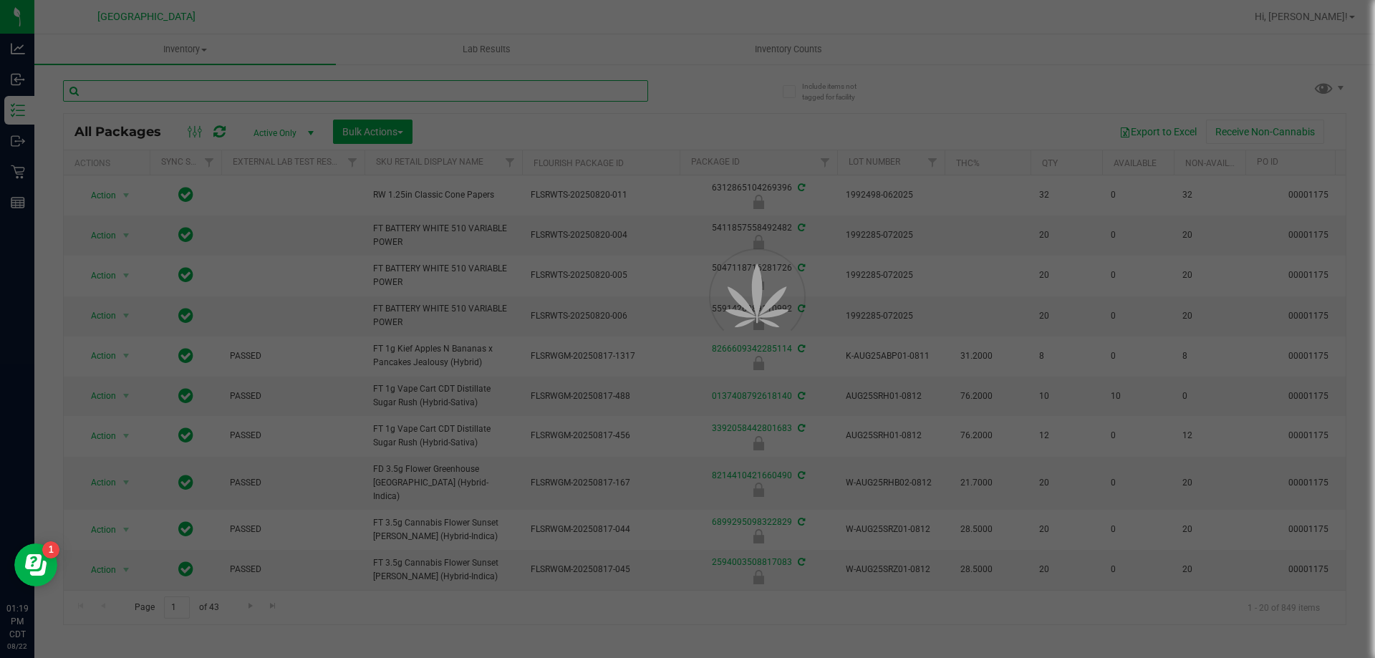
click at [181, 89] on input "text" at bounding box center [355, 90] width 585 height 21
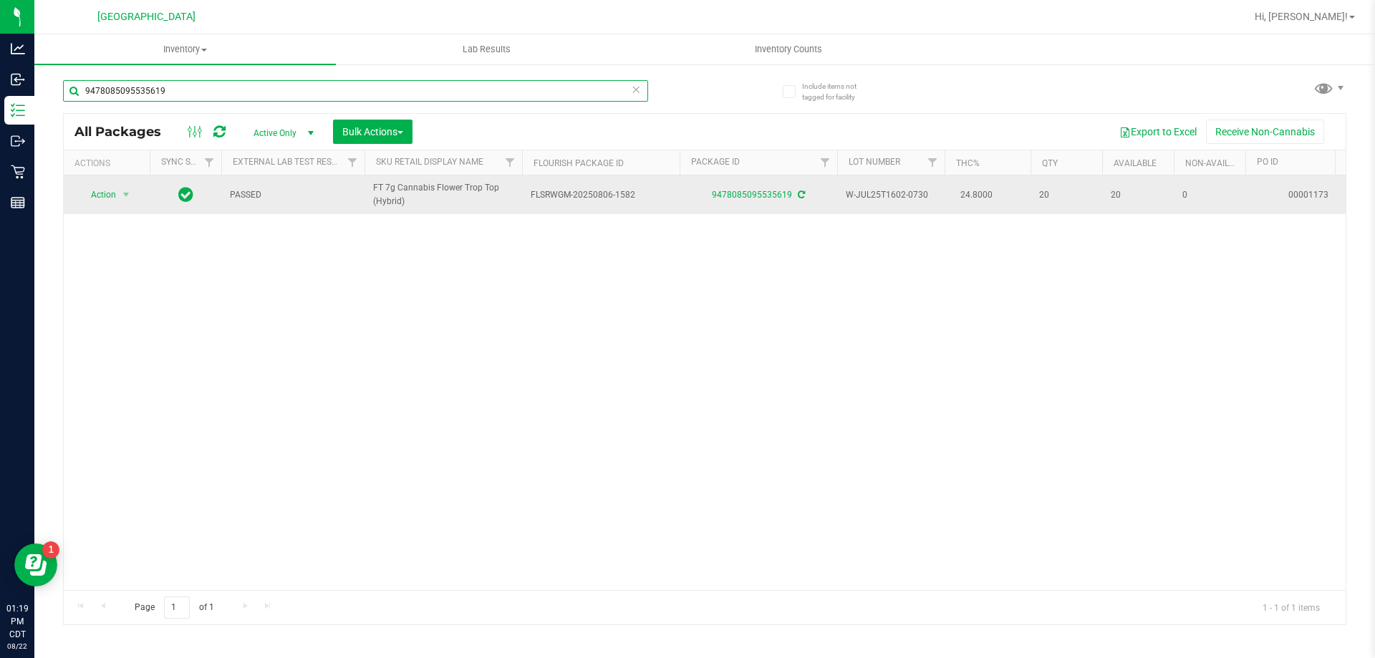
type input "9478085095535619"
click at [114, 195] on span "Action" at bounding box center [97, 195] width 39 height 20
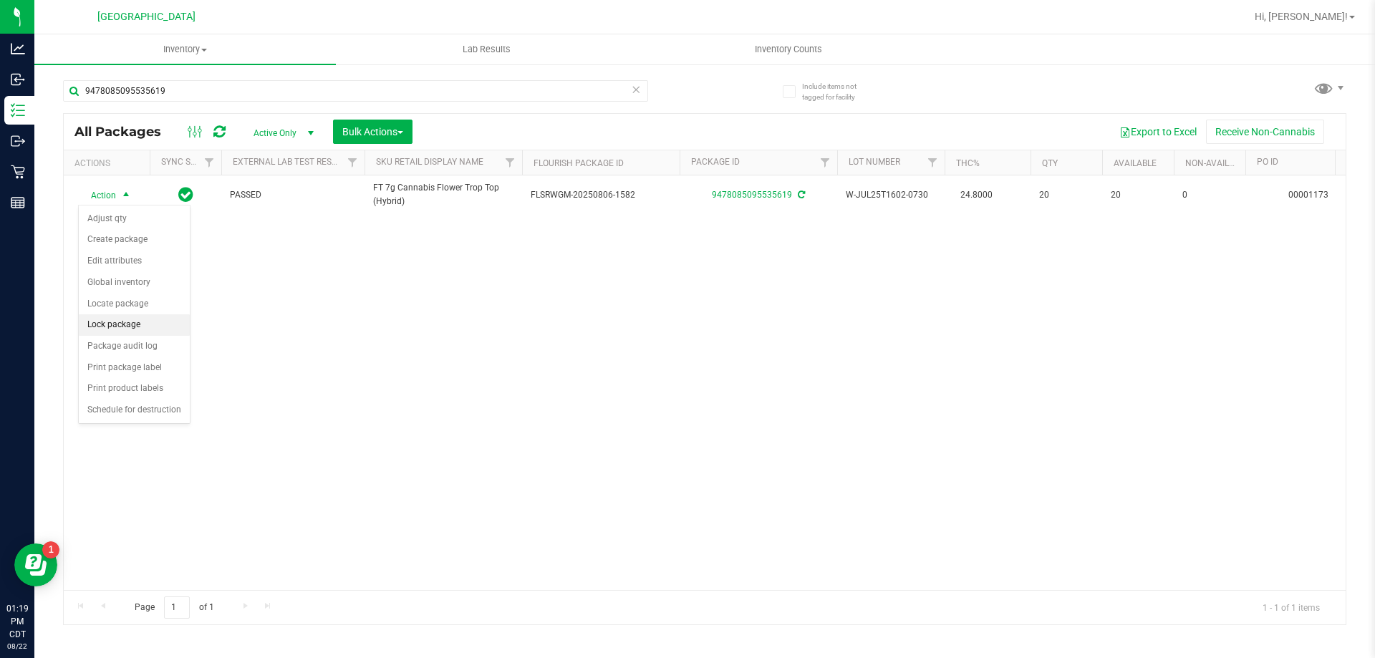
click at [120, 332] on li "Lock package" at bounding box center [134, 324] width 111 height 21
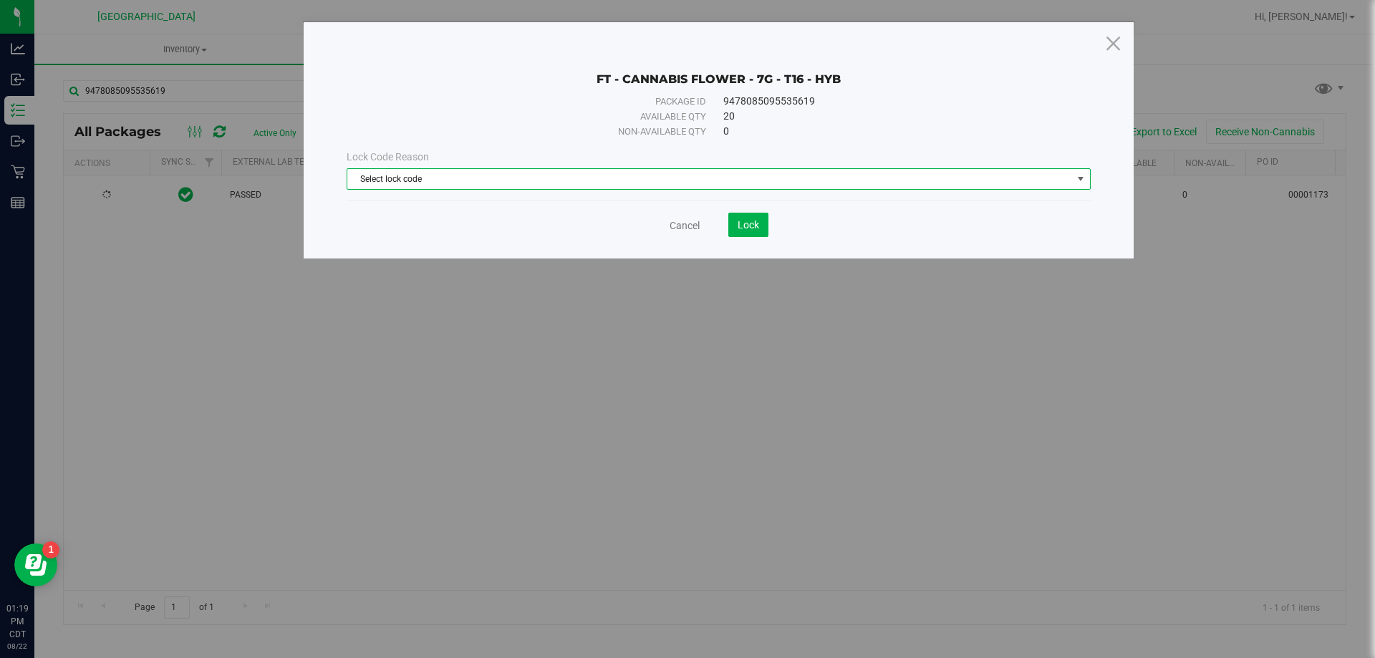
click at [651, 170] on span "Select lock code" at bounding box center [709, 179] width 725 height 20
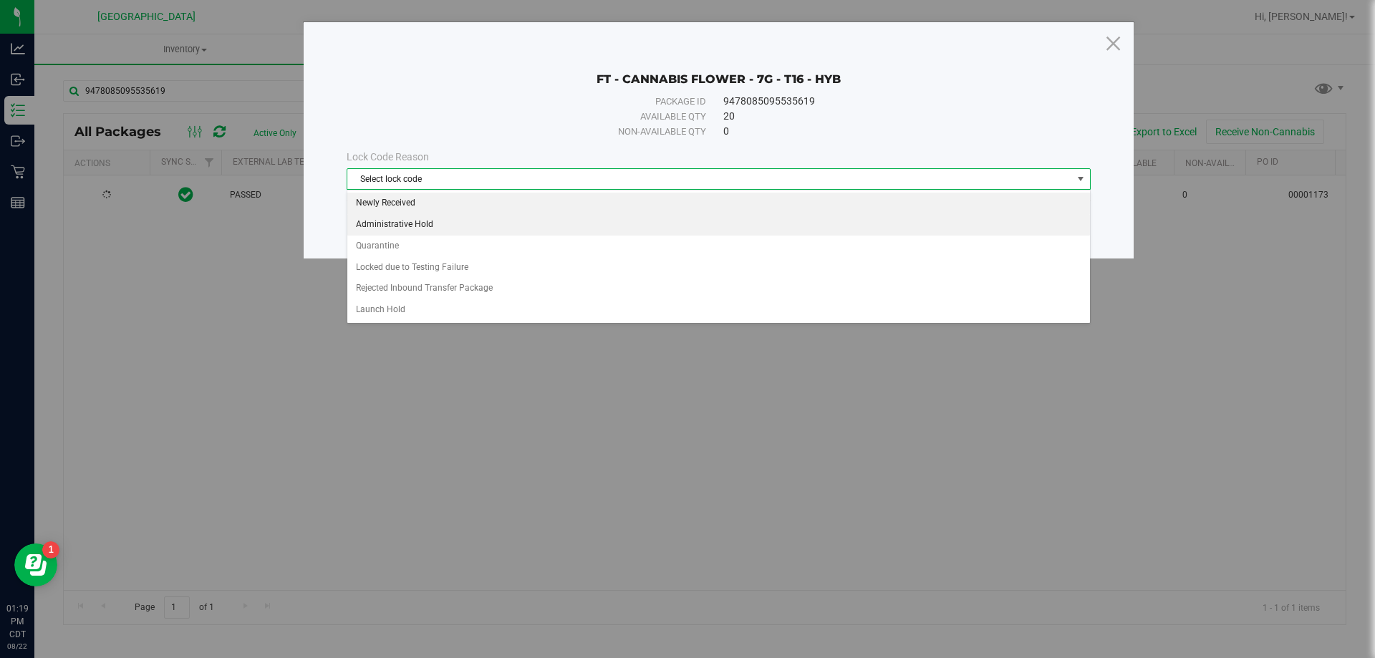
click at [503, 213] on li "Newly Received" at bounding box center [718, 203] width 742 height 21
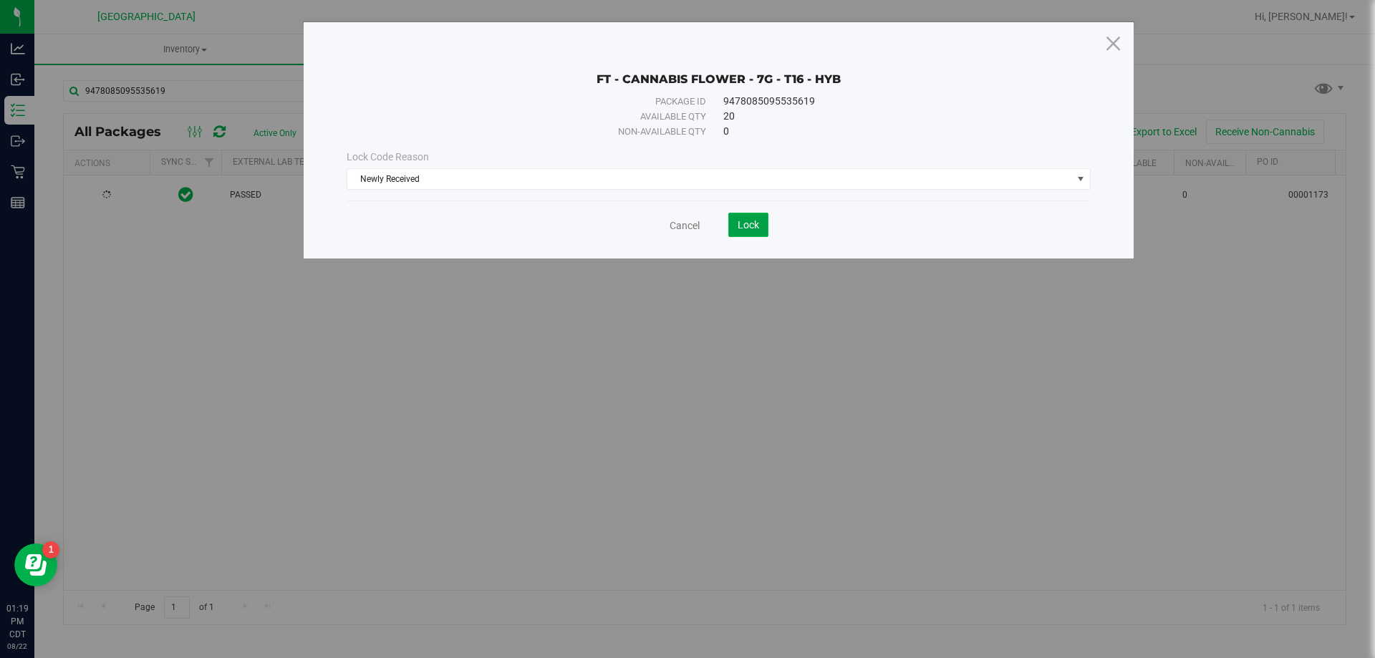
click at [753, 227] on span "Lock" at bounding box center [747, 224] width 21 height 11
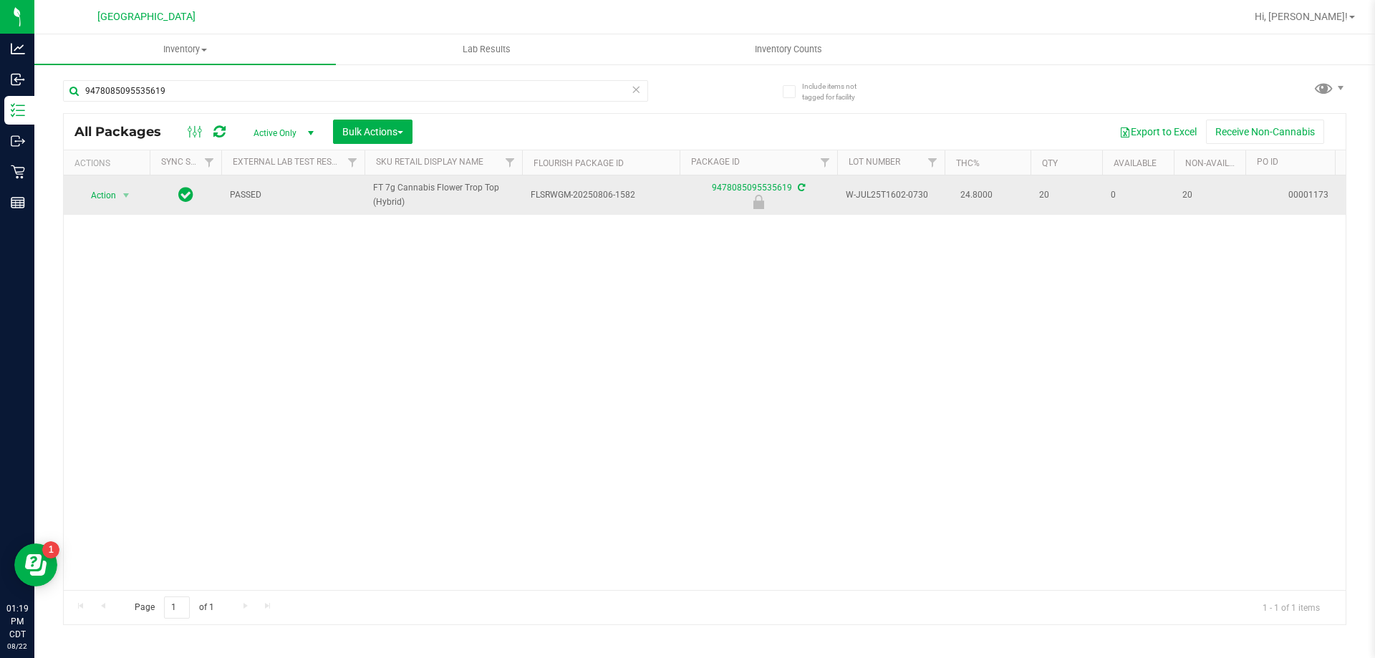
drag, startPoint x: 407, startPoint y: 206, endPoint x: 366, endPoint y: 190, distance: 44.0
click at [366, 190] on td "FT 7g Cannabis Flower Trop Top (Hybrid)" at bounding box center [443, 194] width 158 height 39
copy span "FT 7g Cannabis Flower Trop Top (Hybrid)"
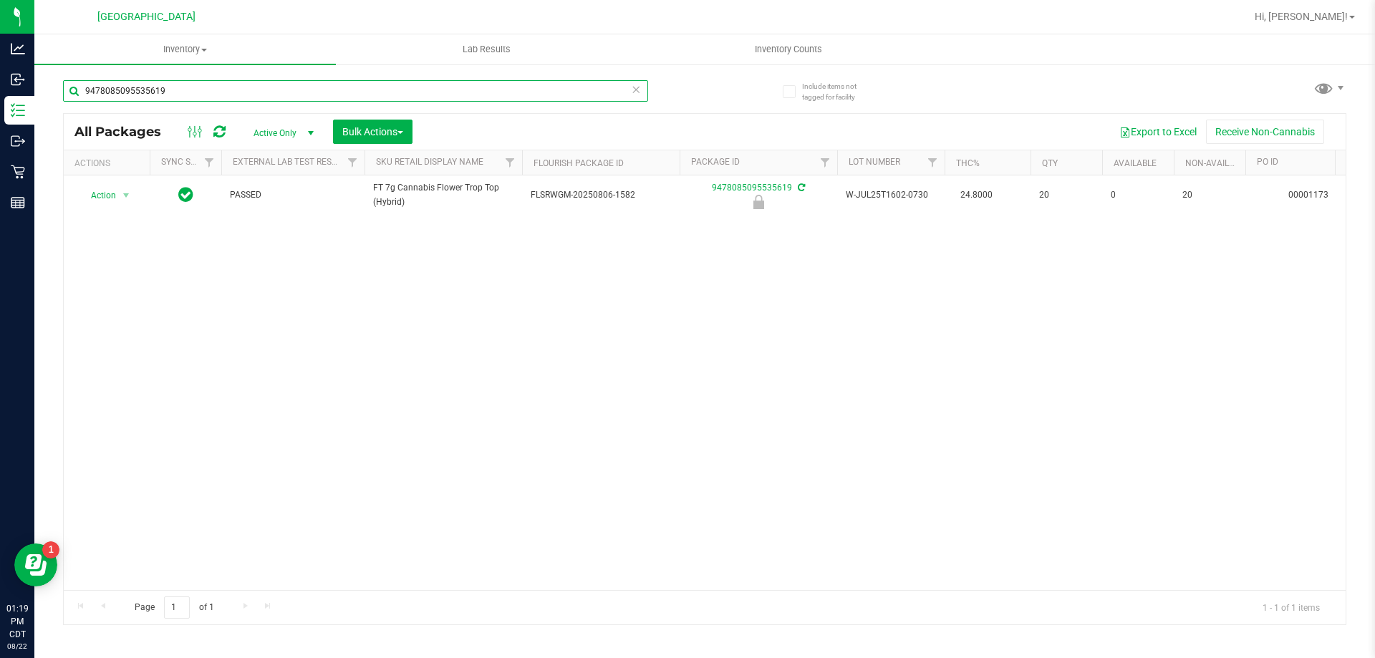
drag, startPoint x: 132, startPoint y: 103, endPoint x: 71, endPoint y: 105, distance: 60.9
click at [71, 105] on div "9478085095535619" at bounding box center [355, 96] width 585 height 33
paste input "FT 7g Cannabis Flower Trop Top (Hybrid)"
type input "FT 7g Cannabis Flower Trop Top (Hybrid)"
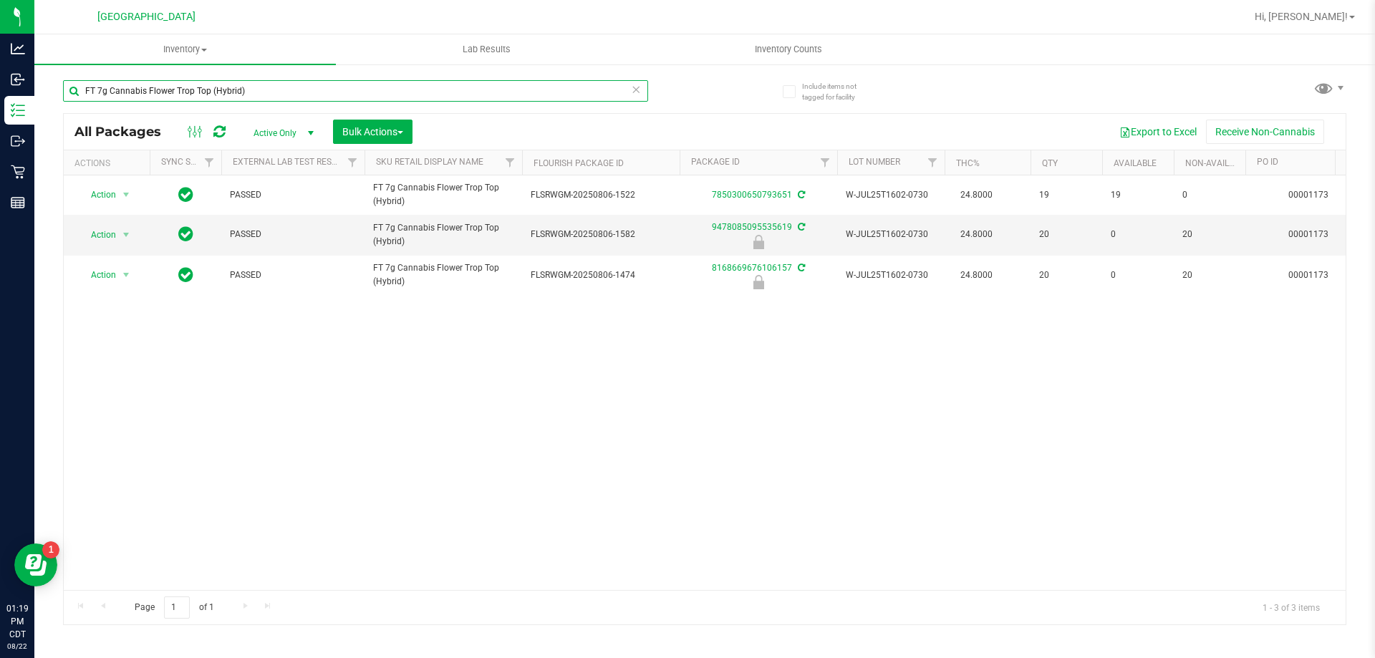
scroll to position [0, 126]
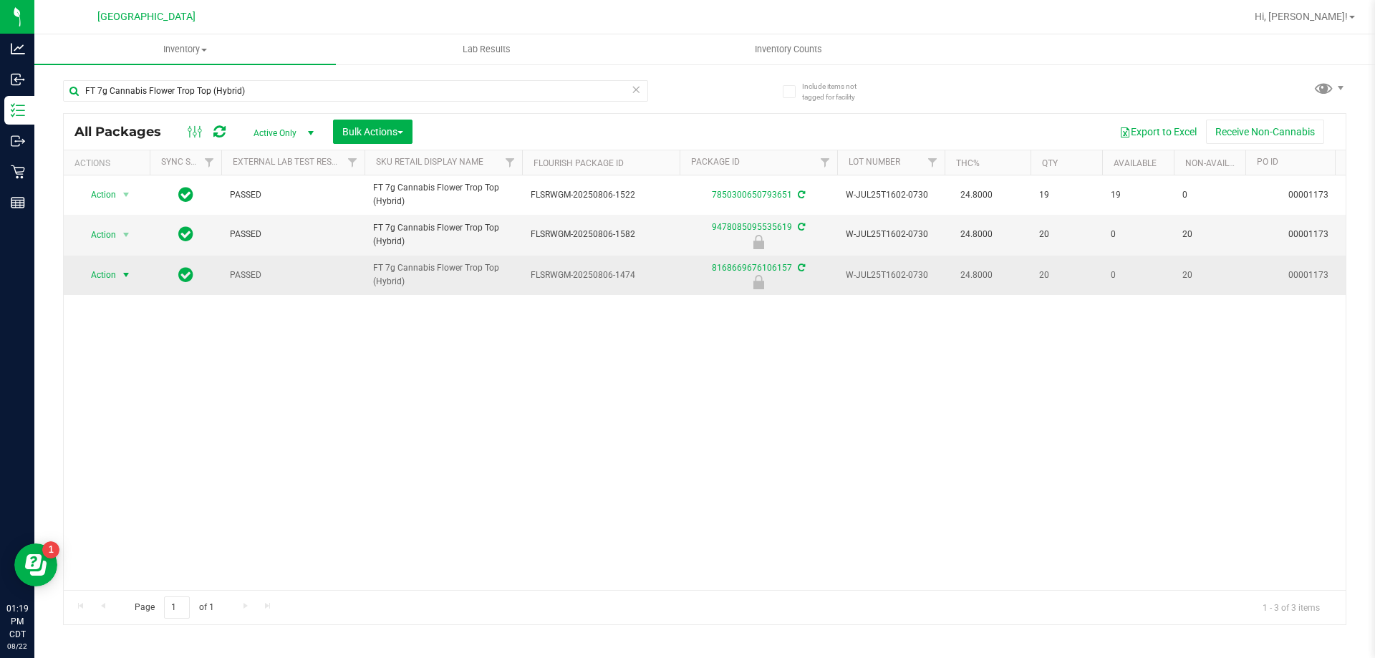
click at [118, 276] on span "select" at bounding box center [126, 275] width 18 height 20
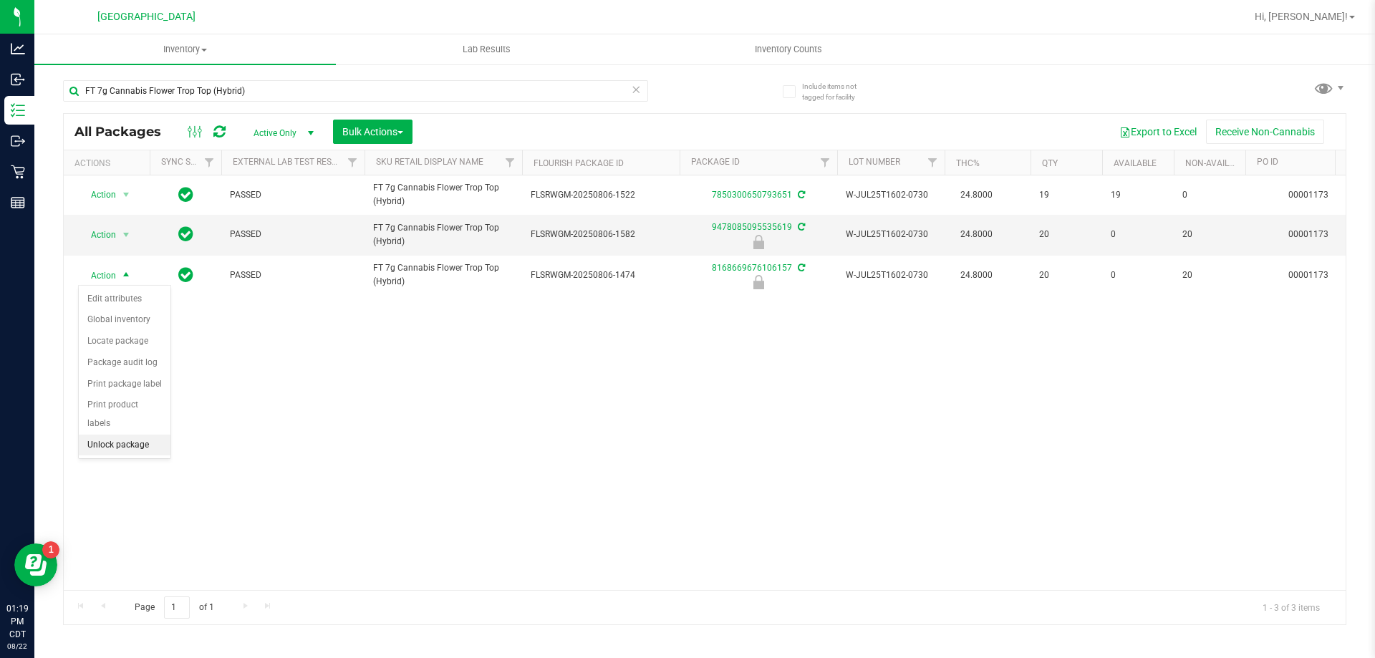
click at [132, 435] on li "Unlock package" at bounding box center [125, 445] width 92 height 21
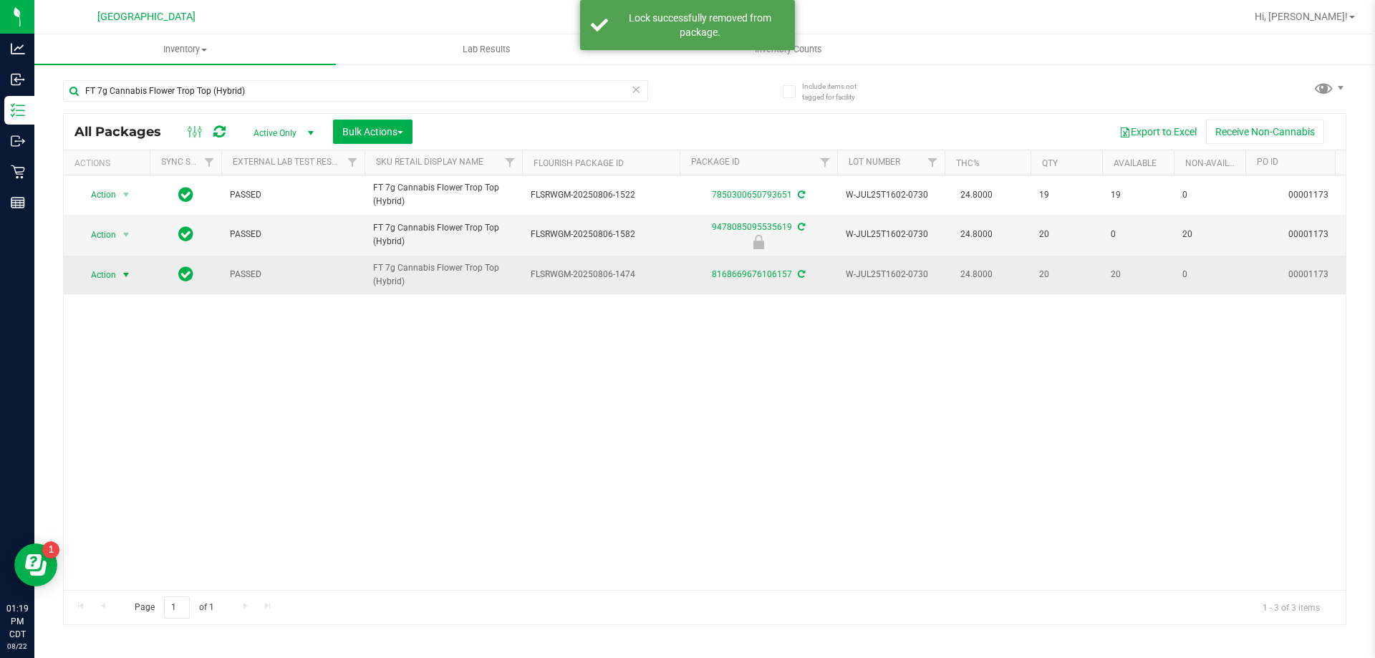
click at [104, 273] on span "Action" at bounding box center [97, 275] width 39 height 20
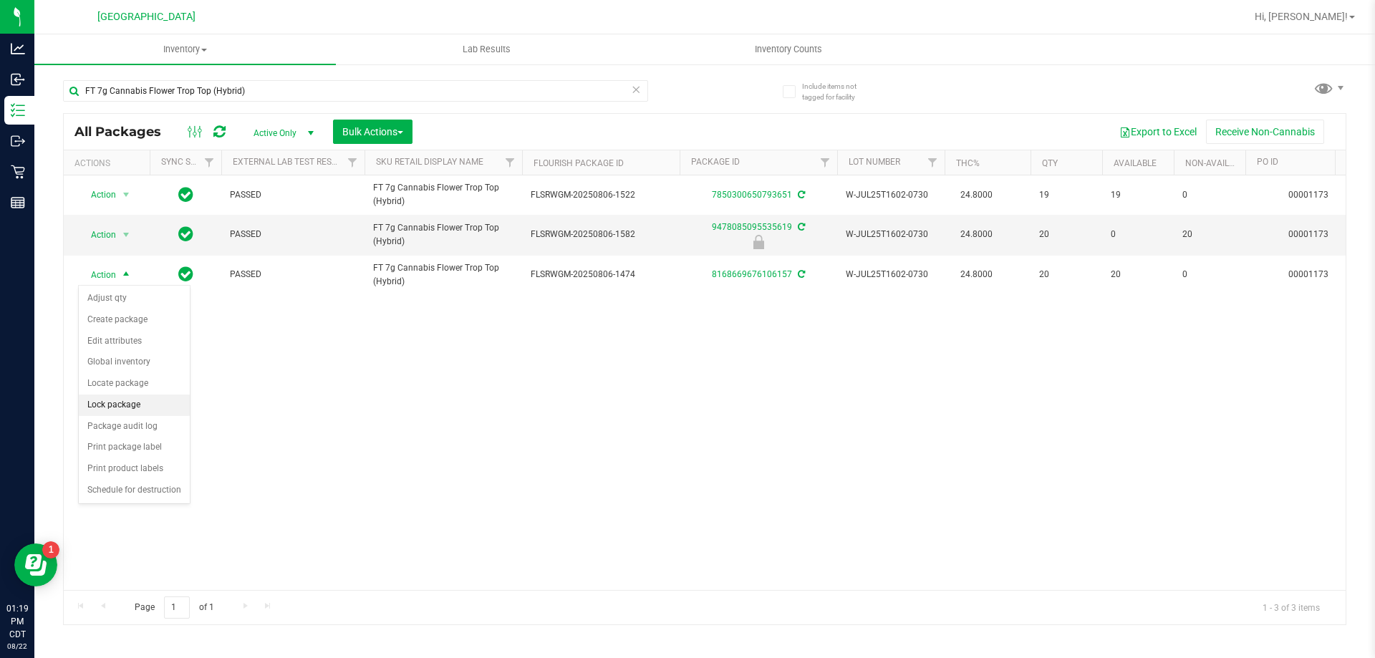
click at [120, 405] on li "Lock package" at bounding box center [134, 404] width 111 height 21
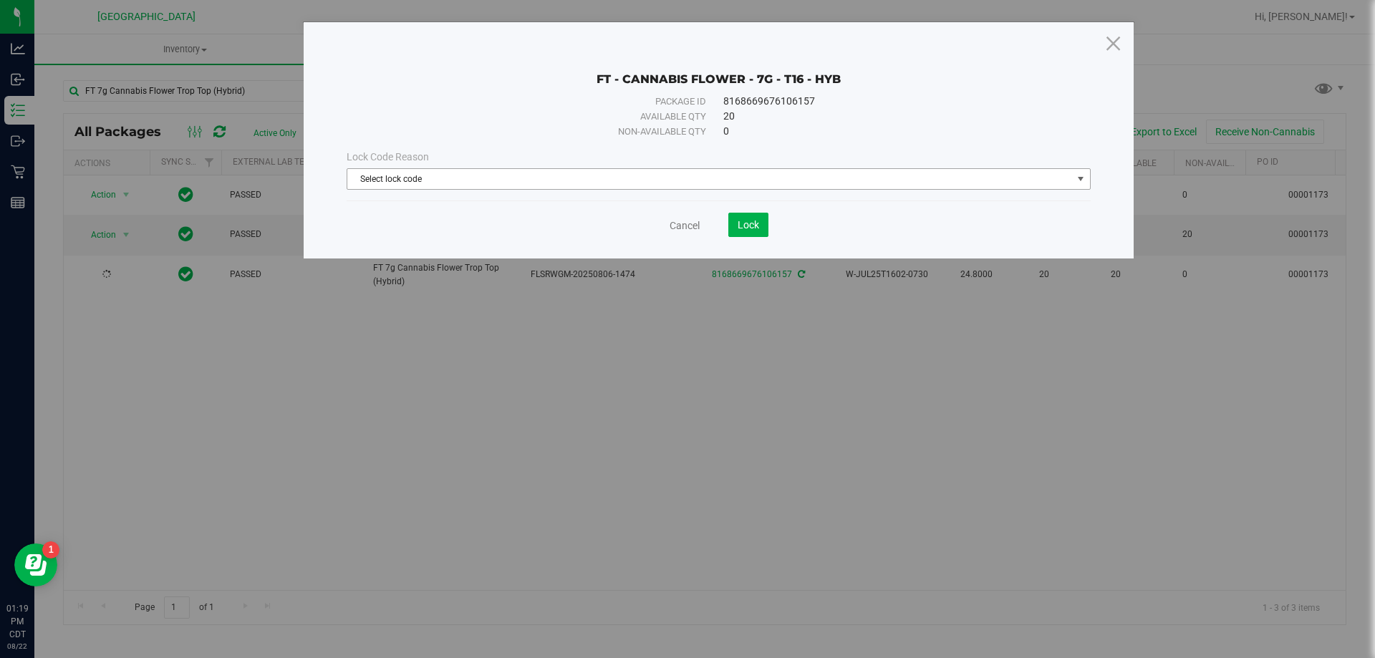
click at [433, 176] on span "Select lock code" at bounding box center [709, 179] width 725 height 20
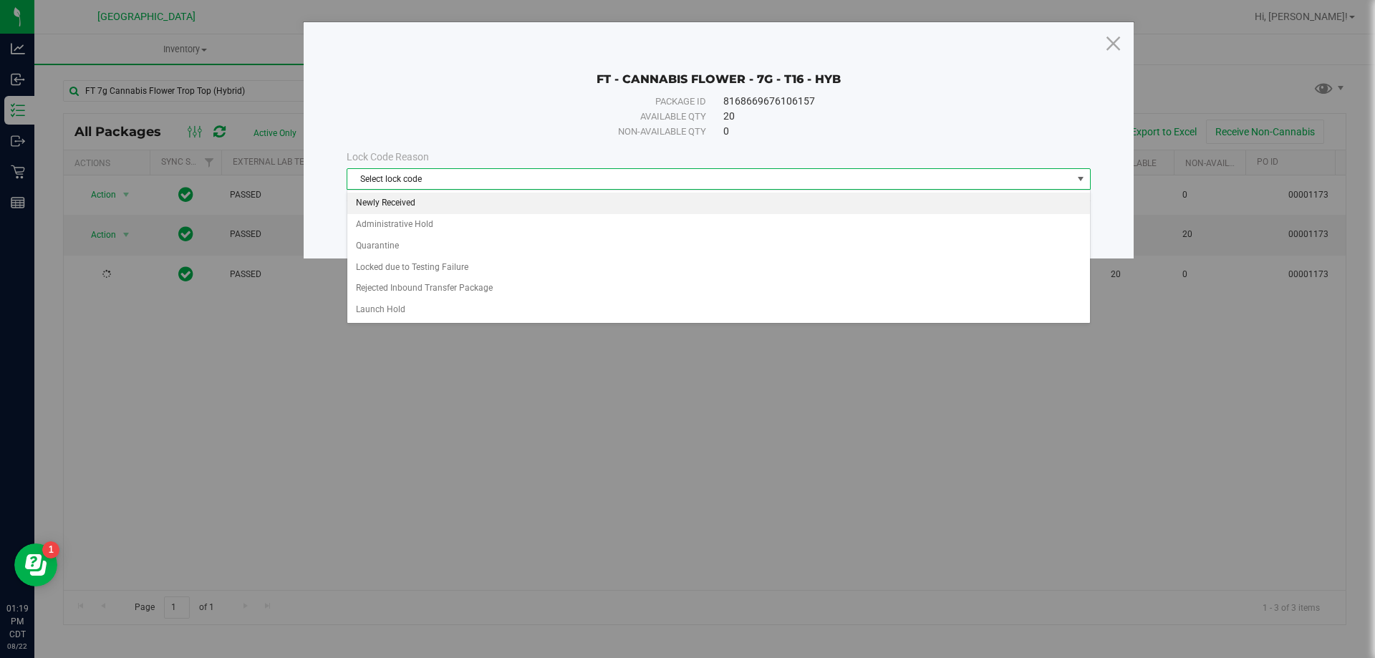
click at [415, 199] on li "Newly Received" at bounding box center [718, 203] width 742 height 21
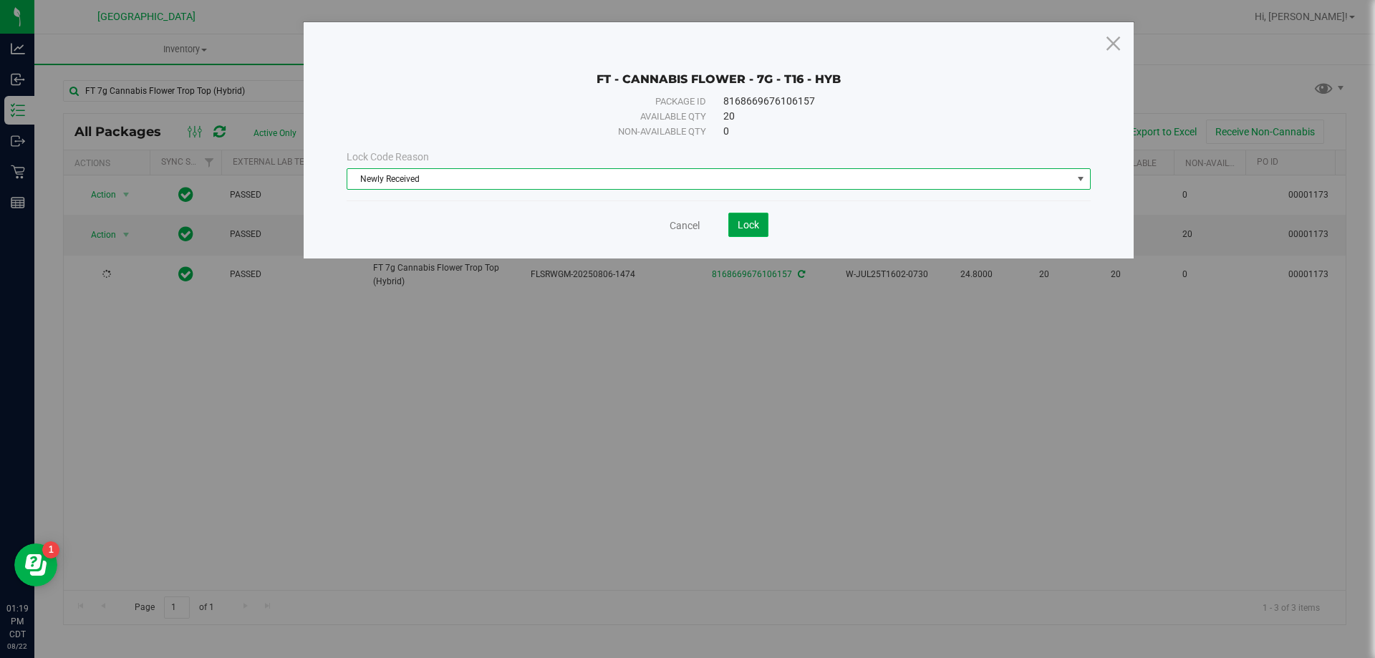
click at [761, 228] on button "Lock" at bounding box center [748, 225] width 40 height 24
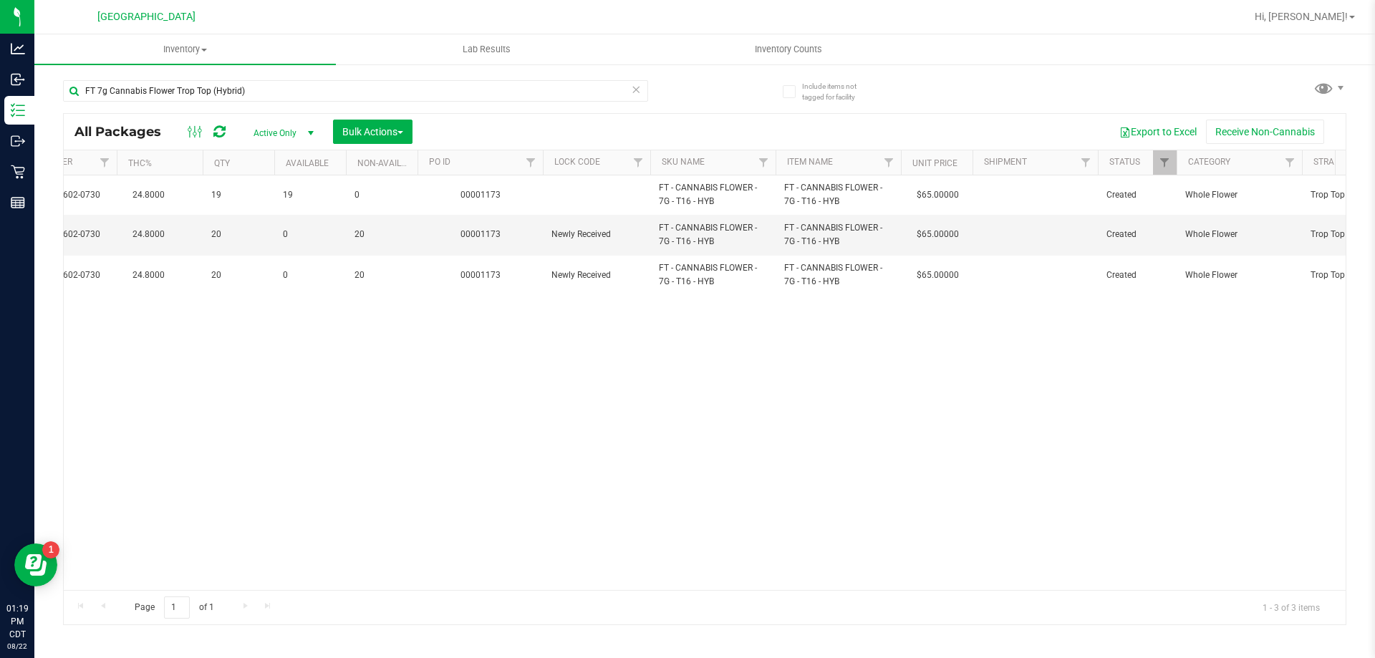
scroll to position [0, 220]
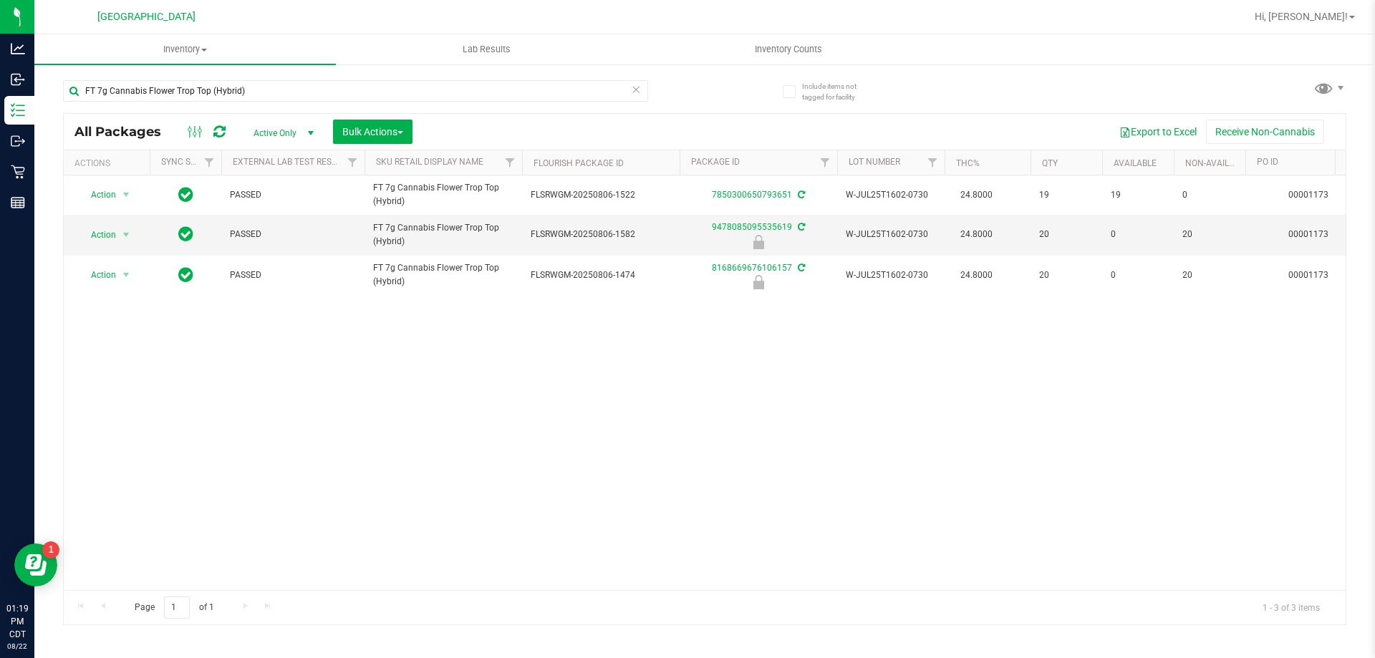
click at [635, 91] on icon at bounding box center [636, 88] width 10 height 17
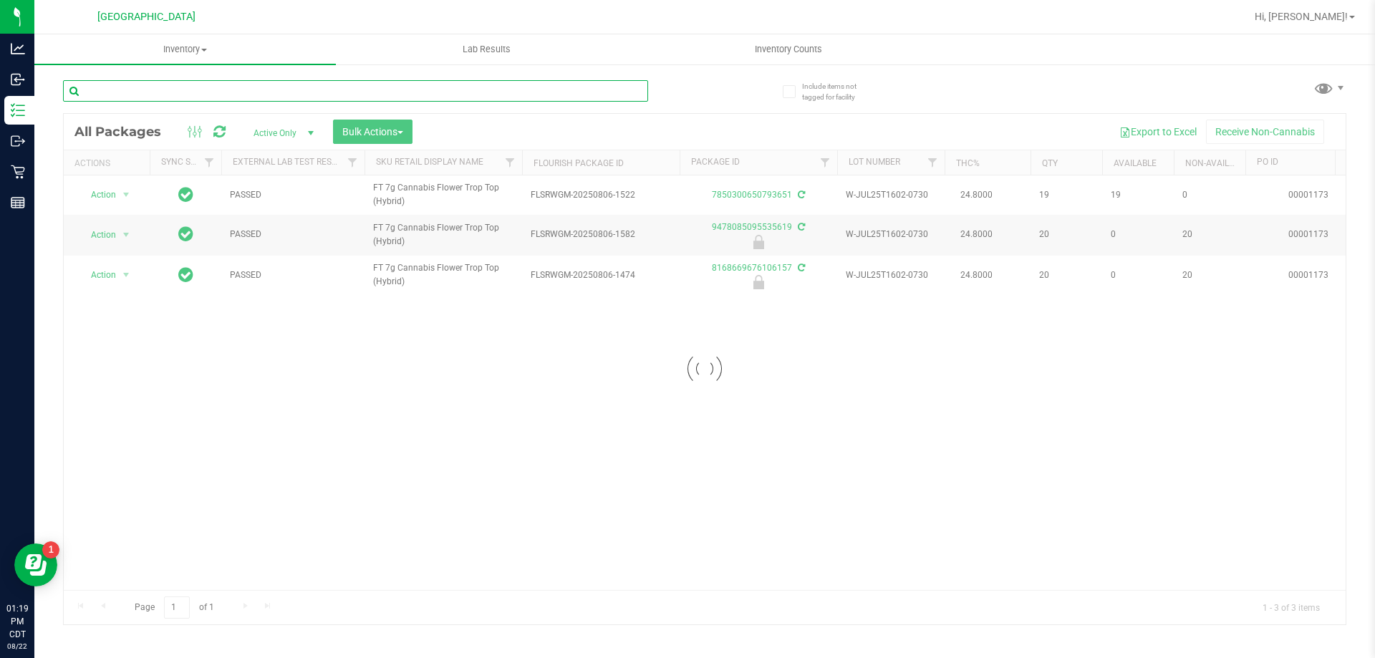
click at [506, 90] on input "text" at bounding box center [355, 90] width 585 height 21
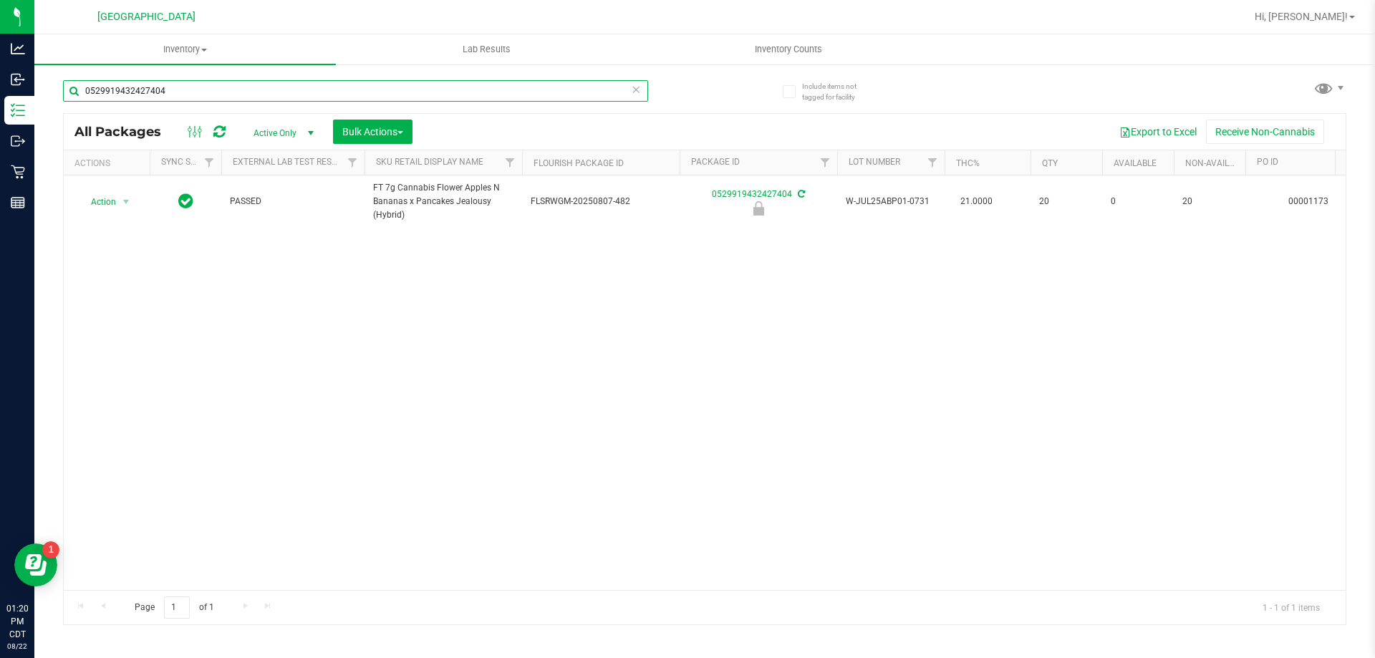
type input "0529919432427404"
click at [637, 94] on icon at bounding box center [636, 88] width 10 height 17
click at [570, 94] on input "text" at bounding box center [355, 90] width 585 height 21
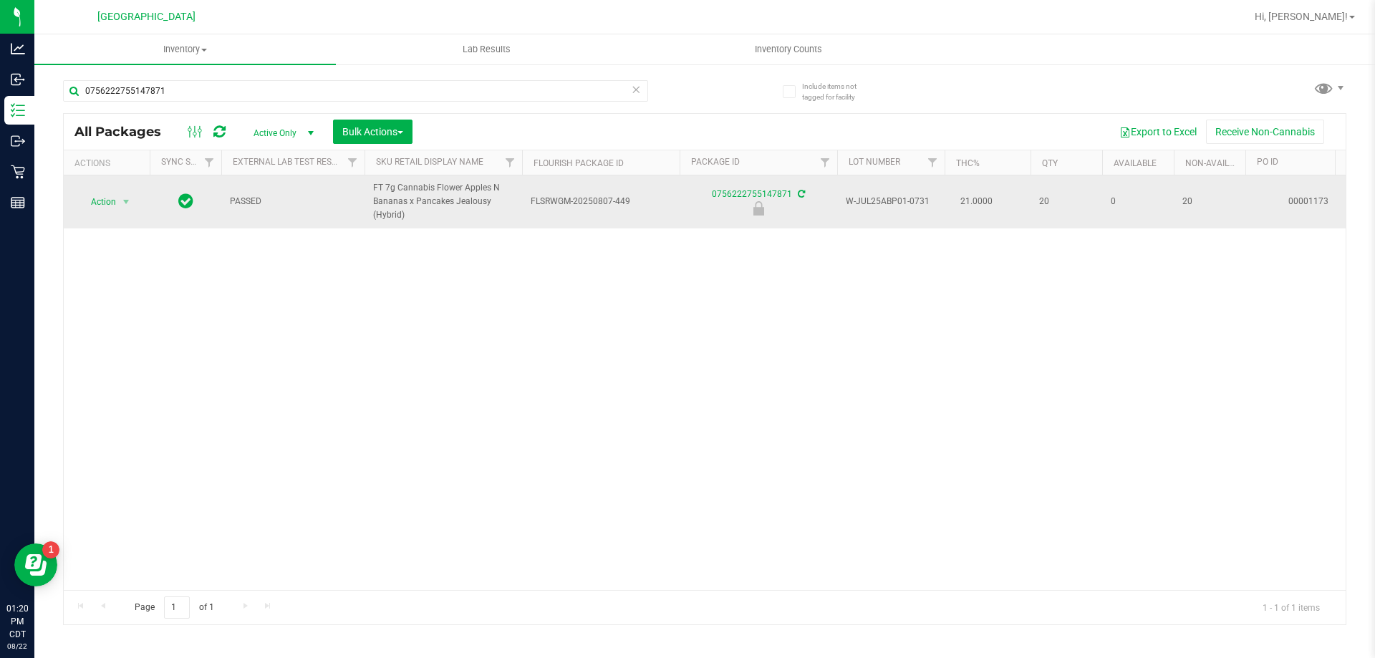
drag, startPoint x: 436, startPoint y: 220, endPoint x: 333, endPoint y: 181, distance: 110.1
copy tr "FT 7g Cannabis Flower Apples N Bananas x Pancakes Jealousy (Hybrid)"
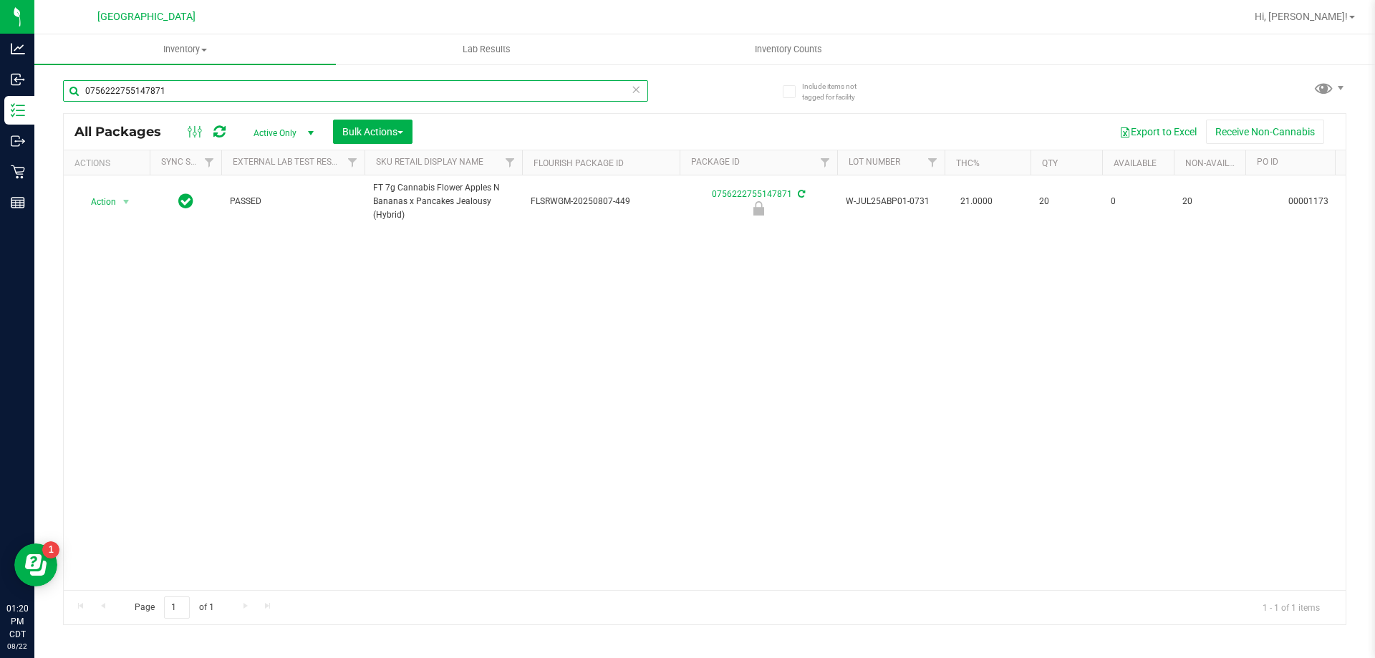
drag, startPoint x: 189, startPoint y: 87, endPoint x: 62, endPoint y: 86, distance: 126.7
click at [62, 86] on div "Include items not tagged for facility 0756222755147871 All Packages Active Only…" at bounding box center [704, 281] width 1340 height 437
paste input "FT 7g Cannabis Flower Apples N Bananas x Pancakes Jealousy (Hybrid)"
type input "FT 7g Cannabis Flower Apples N Bananas x Pancakes Jealousy (Hybrid)"
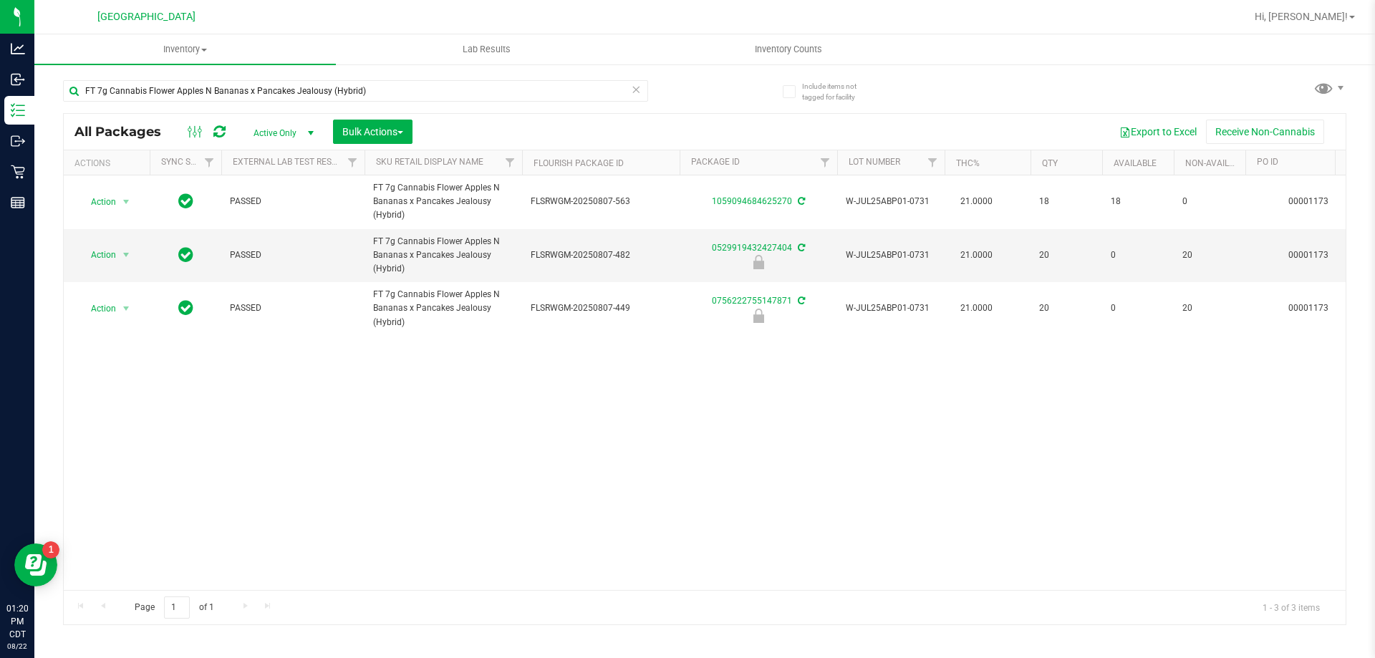
click at [636, 92] on icon at bounding box center [636, 88] width 10 height 17
